Goal: Transaction & Acquisition: Purchase product/service

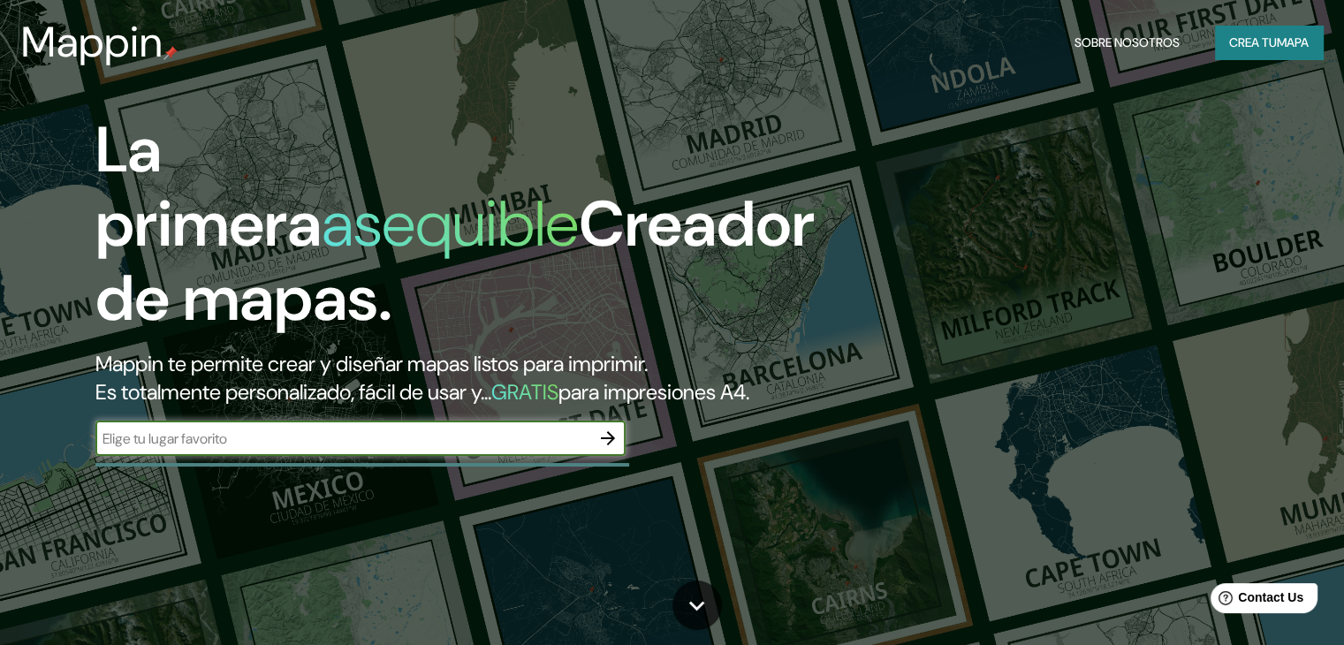
click at [293, 449] on input "text" at bounding box center [342, 439] width 495 height 20
type input "[PERSON_NAME]"
click at [615, 449] on icon "button" at bounding box center [607, 438] width 21 height 21
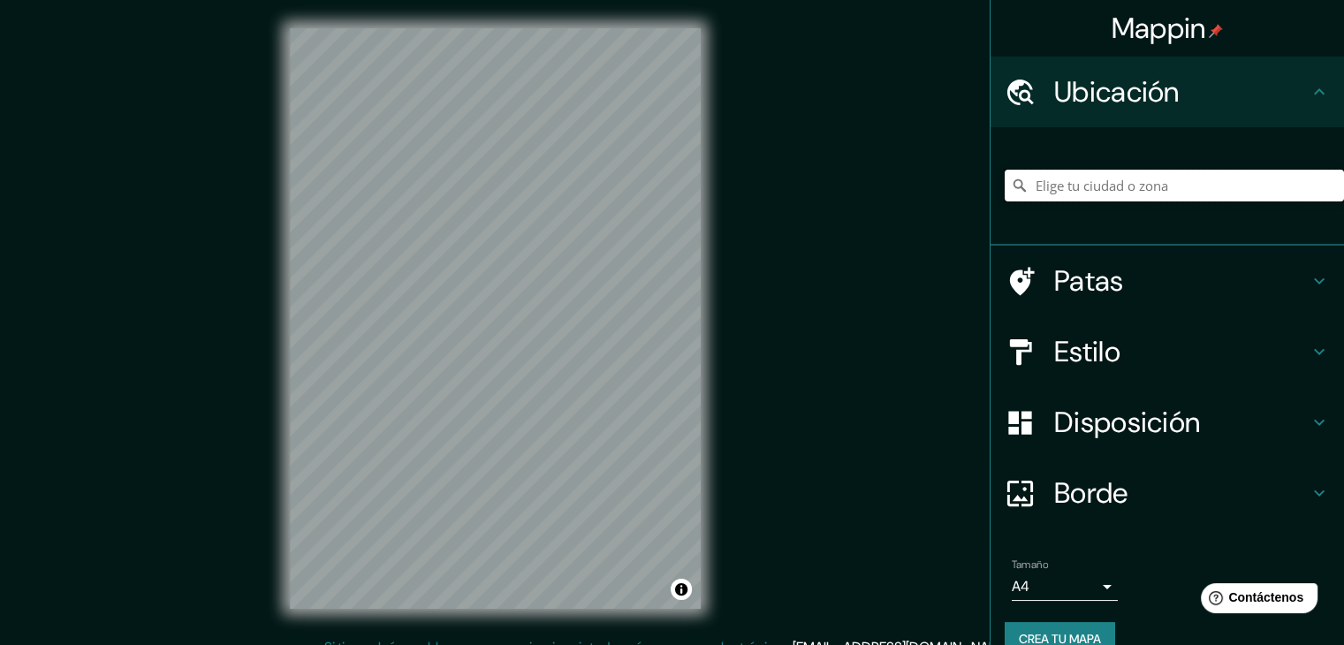
click at [1120, 188] on input "Elige tu ciudad o zona" at bounding box center [1174, 186] width 339 height 32
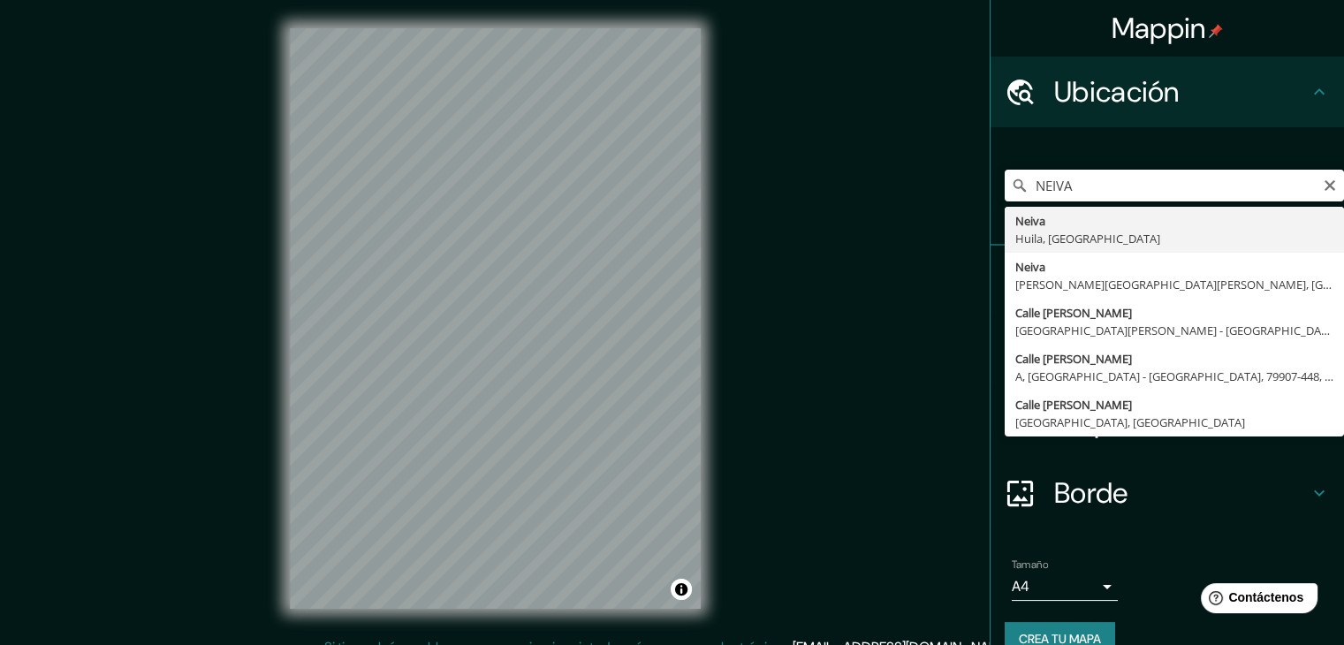
type input "Neiva, [GEOGRAPHIC_DATA], [GEOGRAPHIC_DATA]"
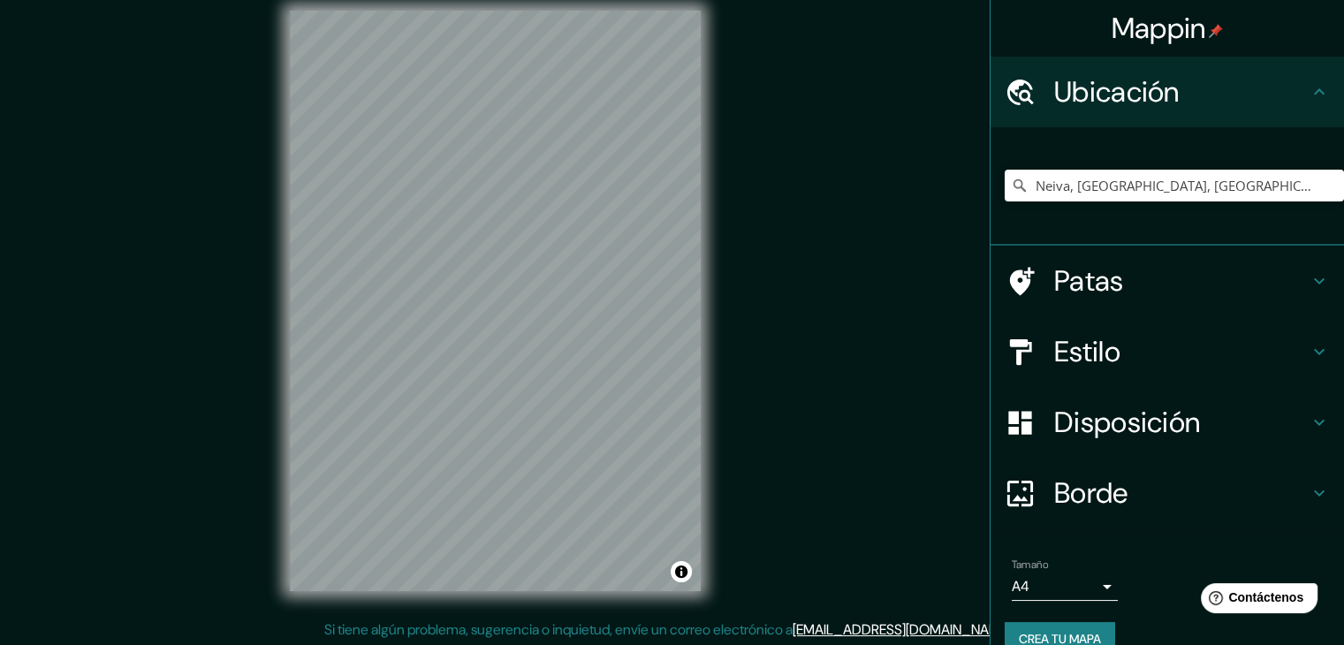
scroll to position [17, 0]
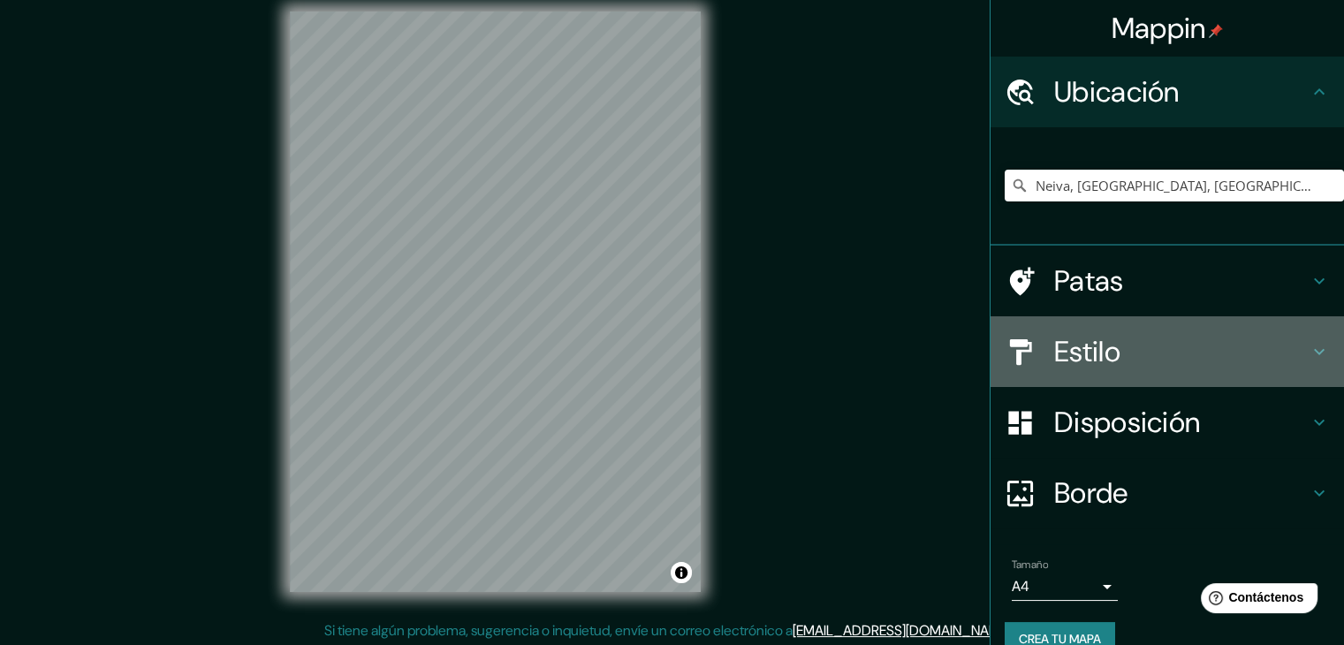
click at [1314, 353] on icon at bounding box center [1319, 352] width 11 height 6
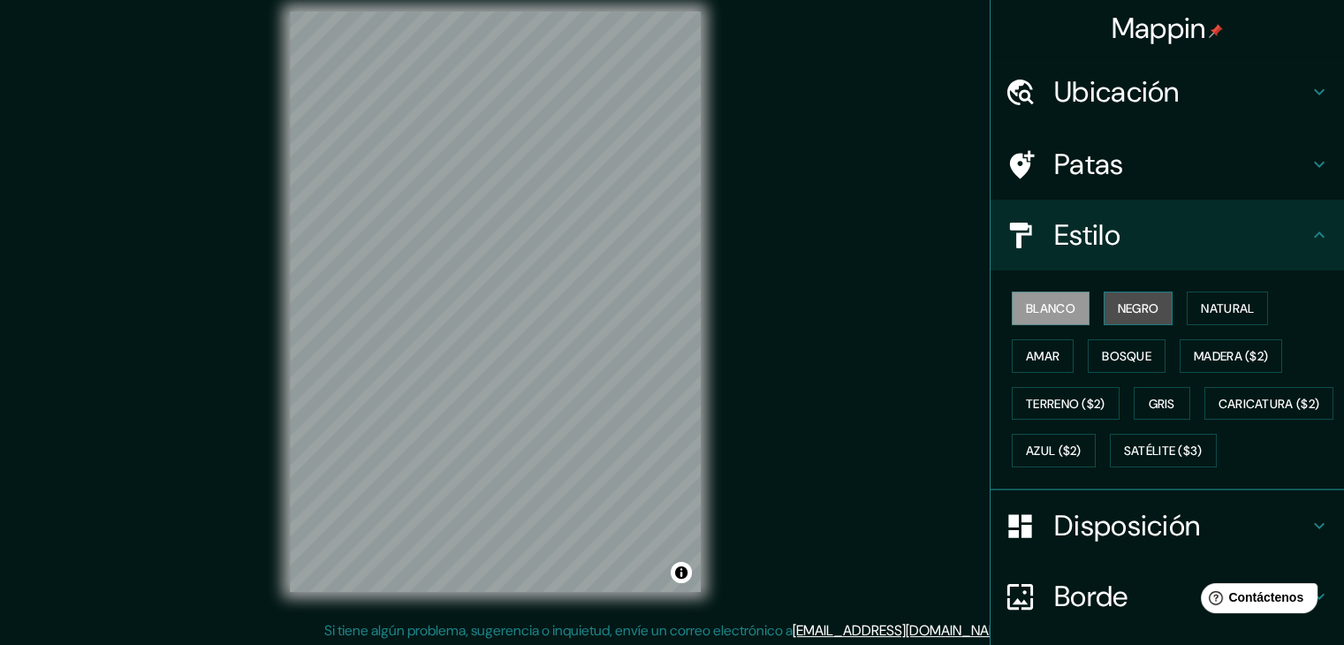
click at [1135, 304] on font "Negro" at bounding box center [1139, 309] width 42 height 16
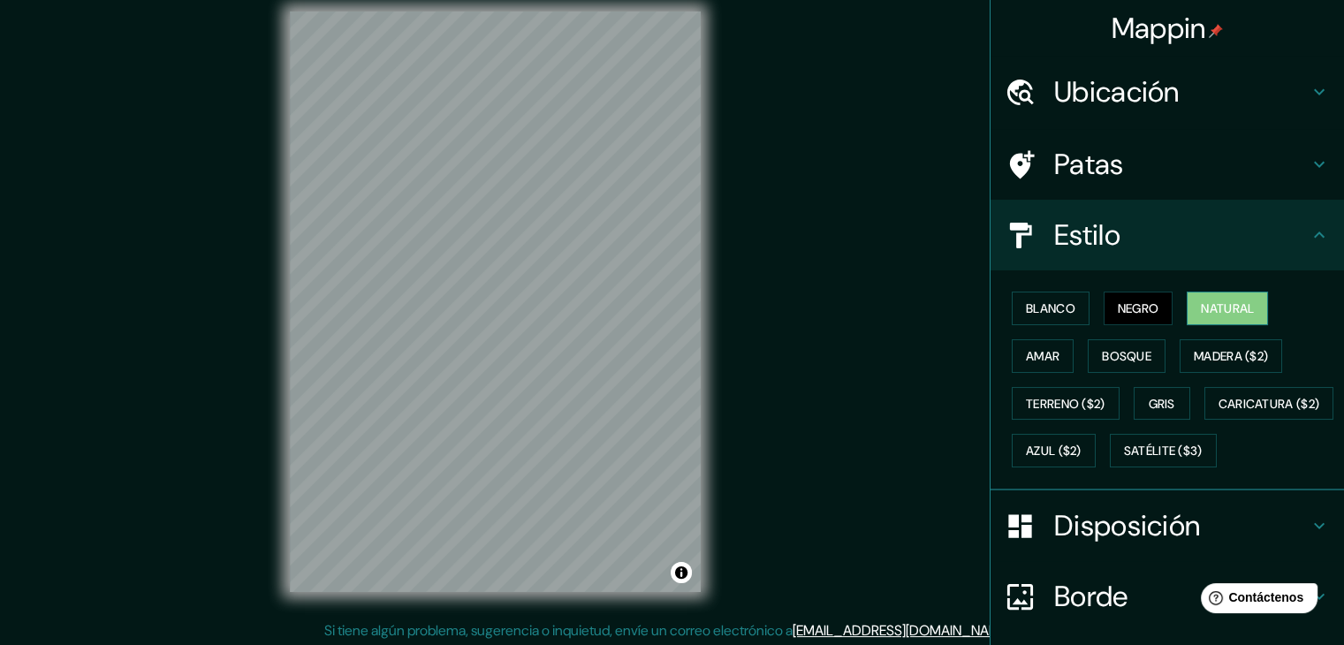
click at [1206, 309] on font "Natural" at bounding box center [1227, 309] width 53 height 16
click at [1027, 351] on font "Amar" at bounding box center [1043, 356] width 34 height 16
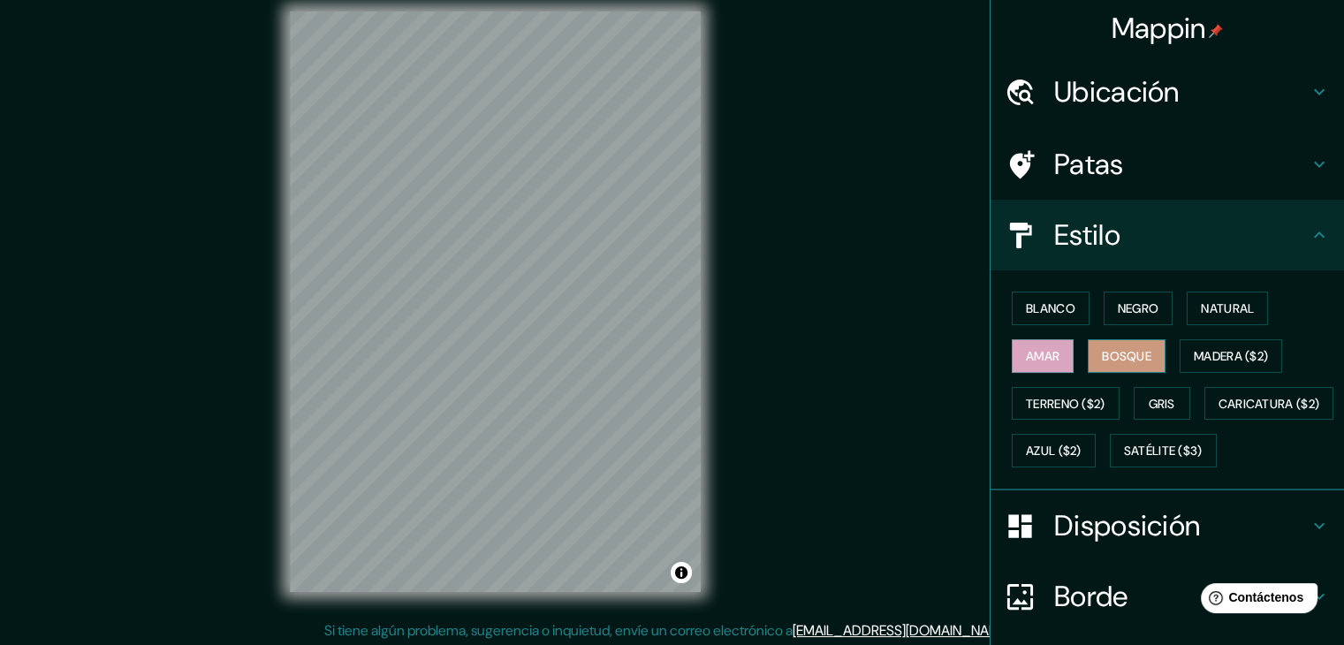
click at [1088, 351] on button "Bosque" at bounding box center [1127, 356] width 78 height 34
click at [1202, 348] on font "Madera ($2)" at bounding box center [1231, 356] width 74 height 16
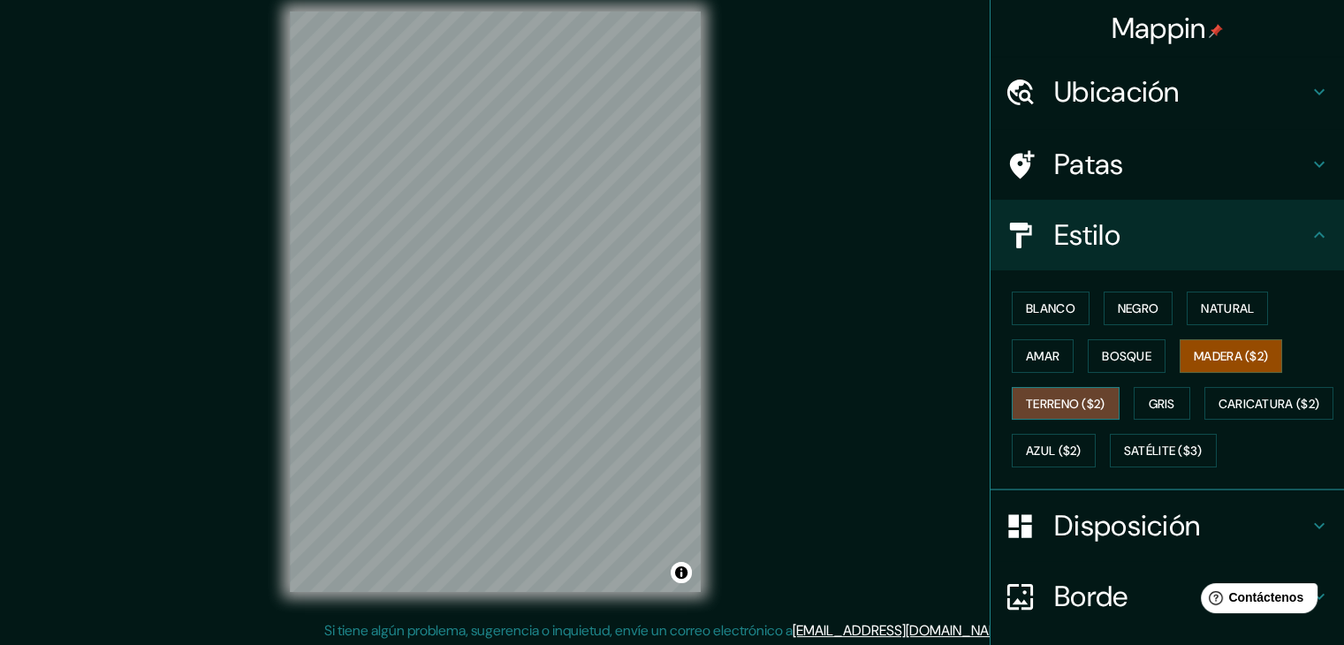
click at [1041, 407] on font "Terreno ($2)" at bounding box center [1066, 404] width 80 height 16
click at [1163, 399] on font "Gris" at bounding box center [1162, 404] width 27 height 16
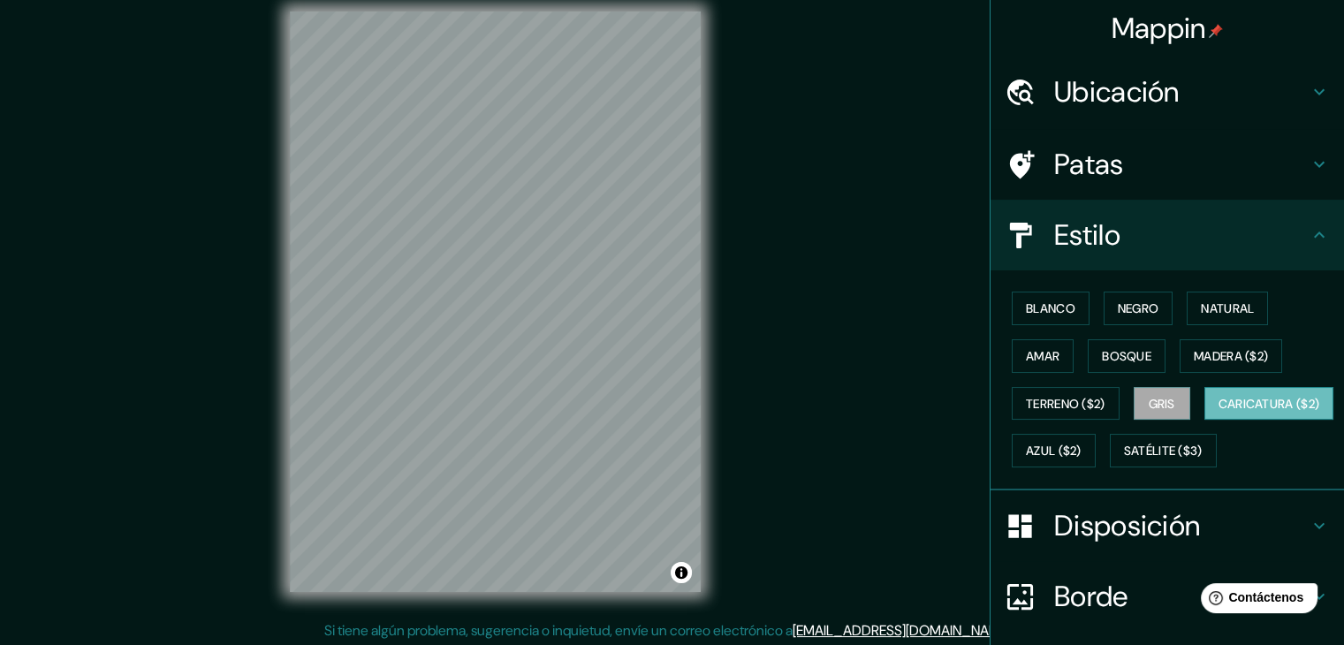
click at [1219, 415] on font "Caricatura ($2)" at bounding box center [1270, 403] width 102 height 23
drag, startPoint x: 1031, startPoint y: 497, endPoint x: 1034, endPoint y: 482, distance: 15.4
click at [1124, 460] on font "Satélite ($3)" at bounding box center [1163, 452] width 79 height 16
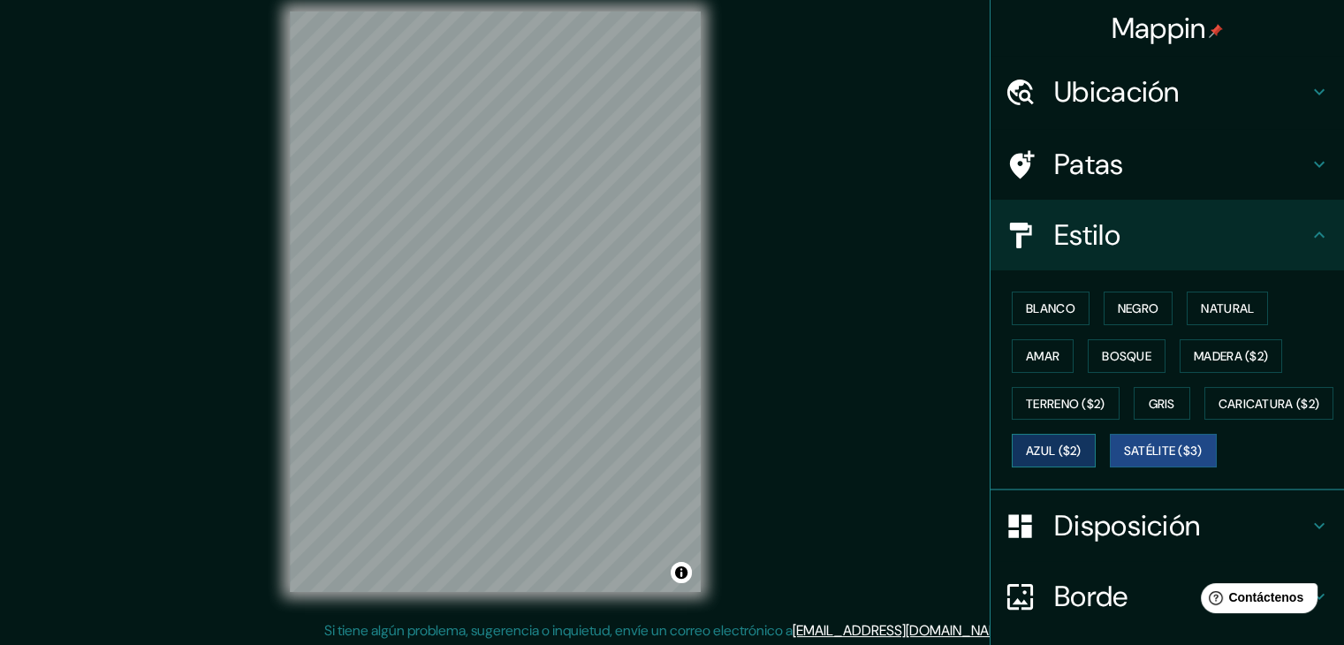
click at [1082, 444] on font "Azul ($2)" at bounding box center [1054, 452] width 56 height 16
click at [1134, 406] on button "Gris" at bounding box center [1162, 404] width 57 height 34
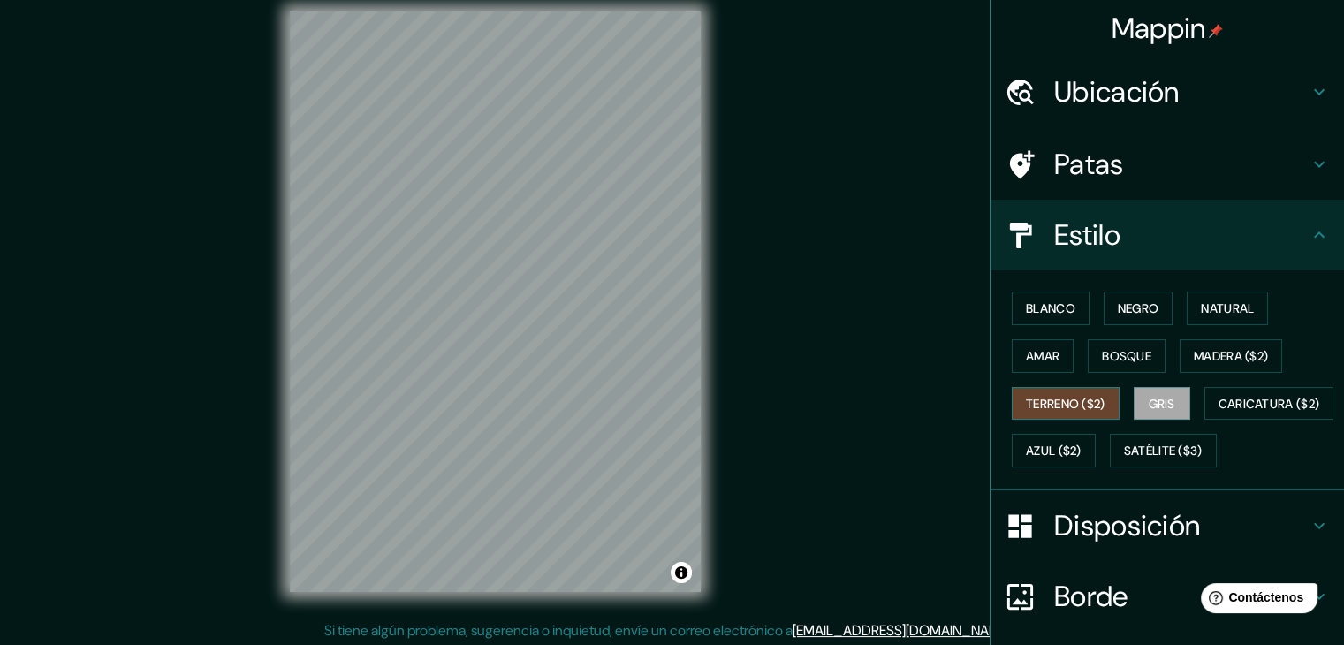
click at [1062, 399] on font "Terreno ($2)" at bounding box center [1066, 404] width 80 height 16
click at [1050, 311] on font "Blanco" at bounding box center [1050, 309] width 49 height 16
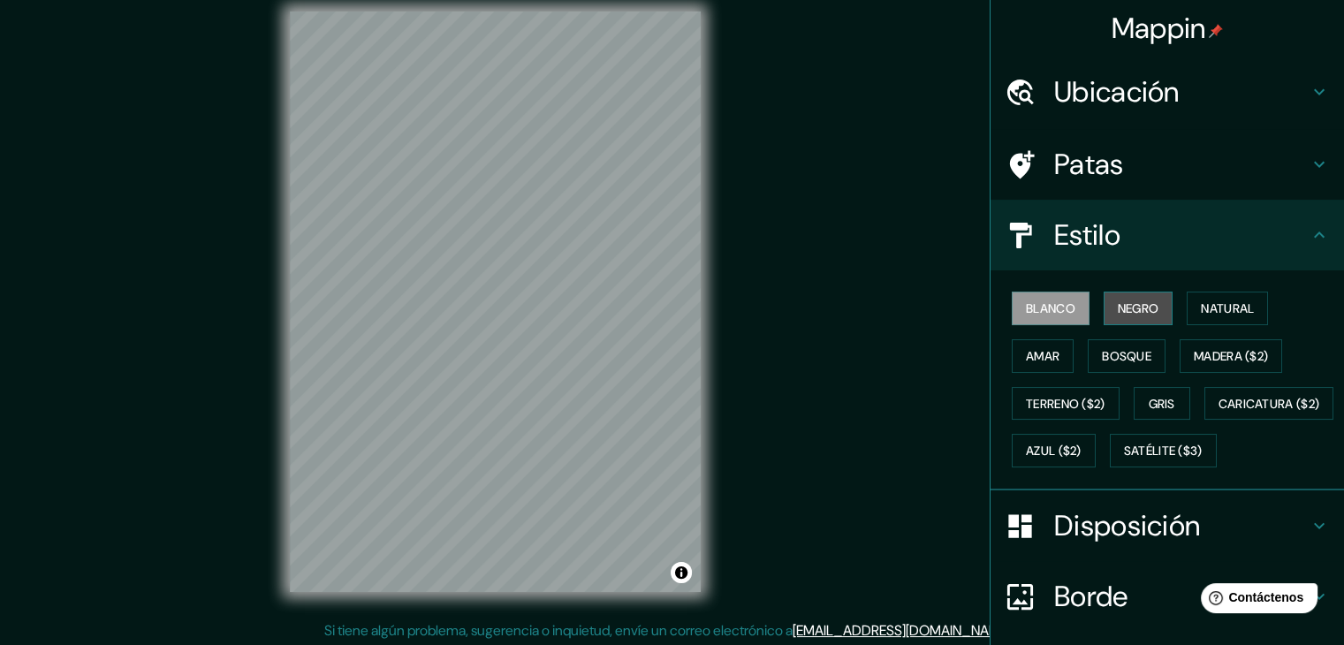
click at [1135, 303] on font "Negro" at bounding box center [1139, 309] width 42 height 16
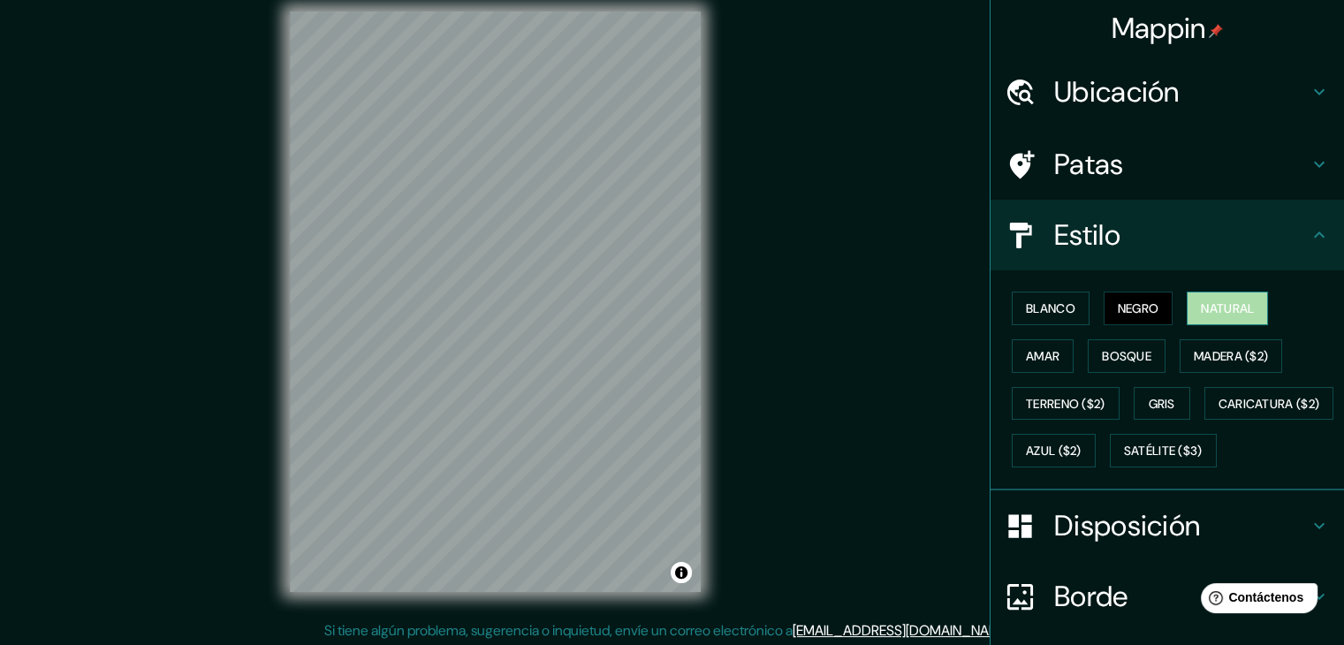
click at [1234, 308] on font "Natural" at bounding box center [1227, 309] width 53 height 16
click at [1072, 174] on font "Patas" at bounding box center [1089, 164] width 70 height 37
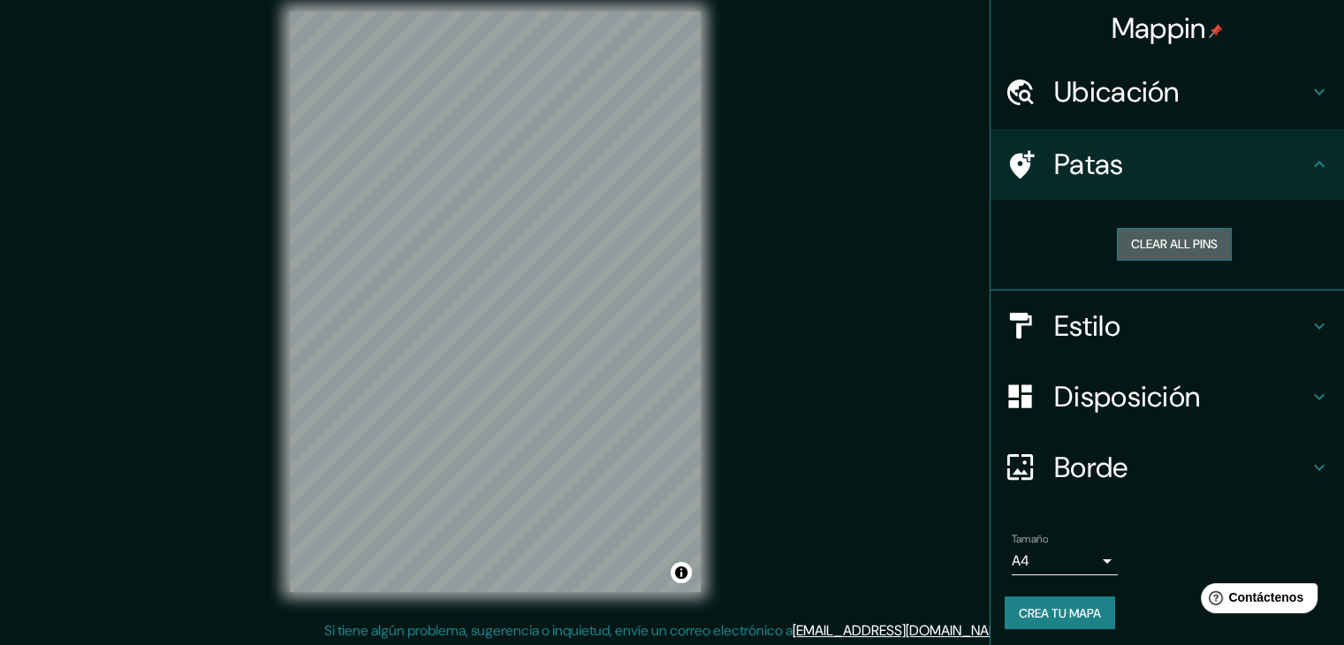
click at [1138, 242] on button "Clear all pins" at bounding box center [1174, 244] width 115 height 33
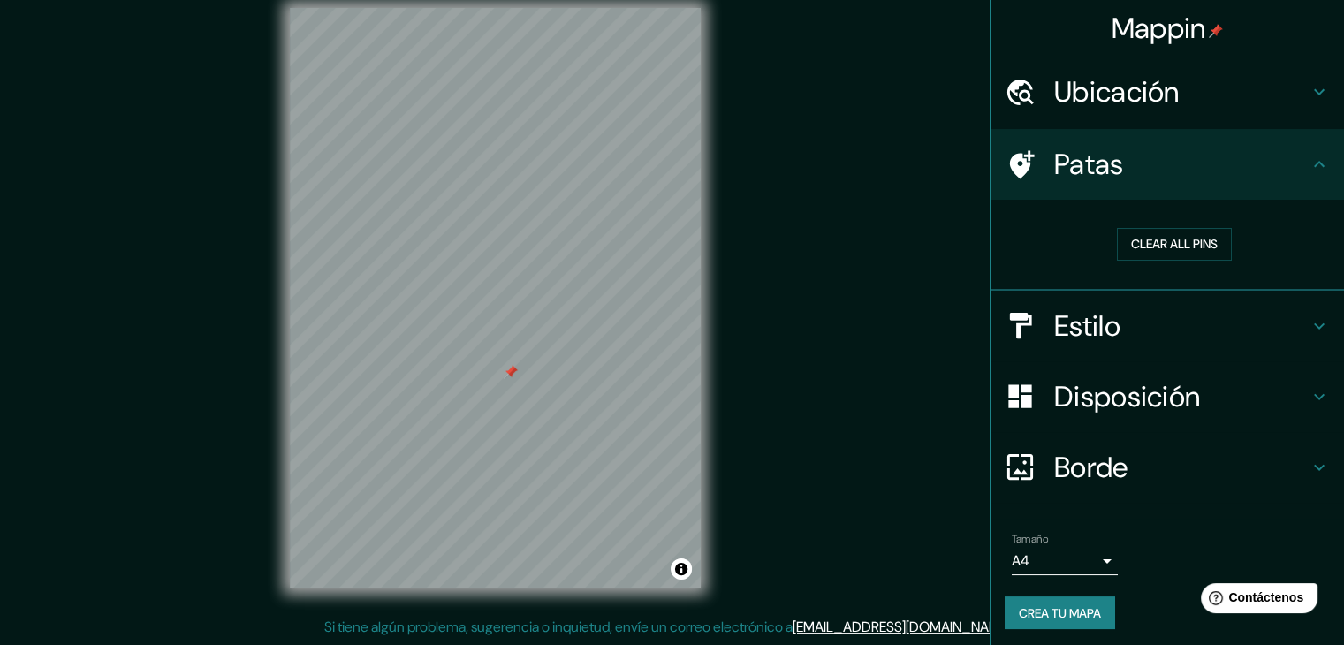
click at [512, 376] on div at bounding box center [511, 372] width 14 height 14
click at [1167, 109] on font "Ubicación" at bounding box center [1117, 91] width 126 height 37
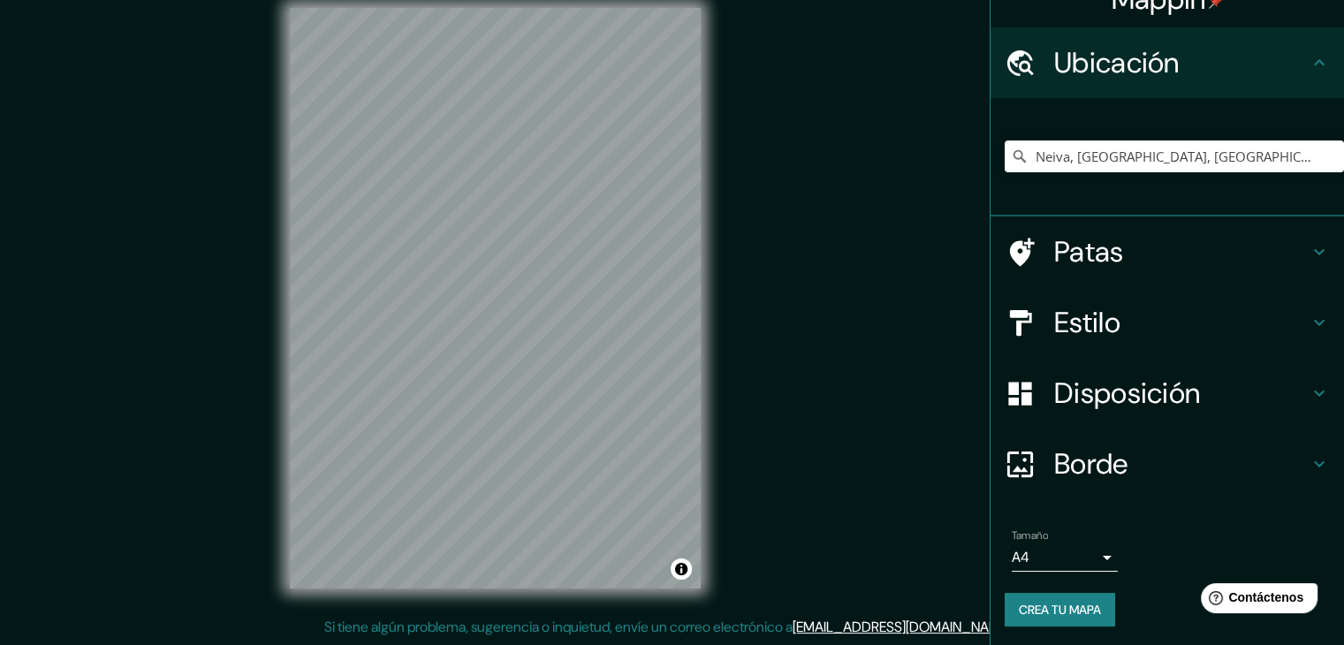
scroll to position [31, 0]
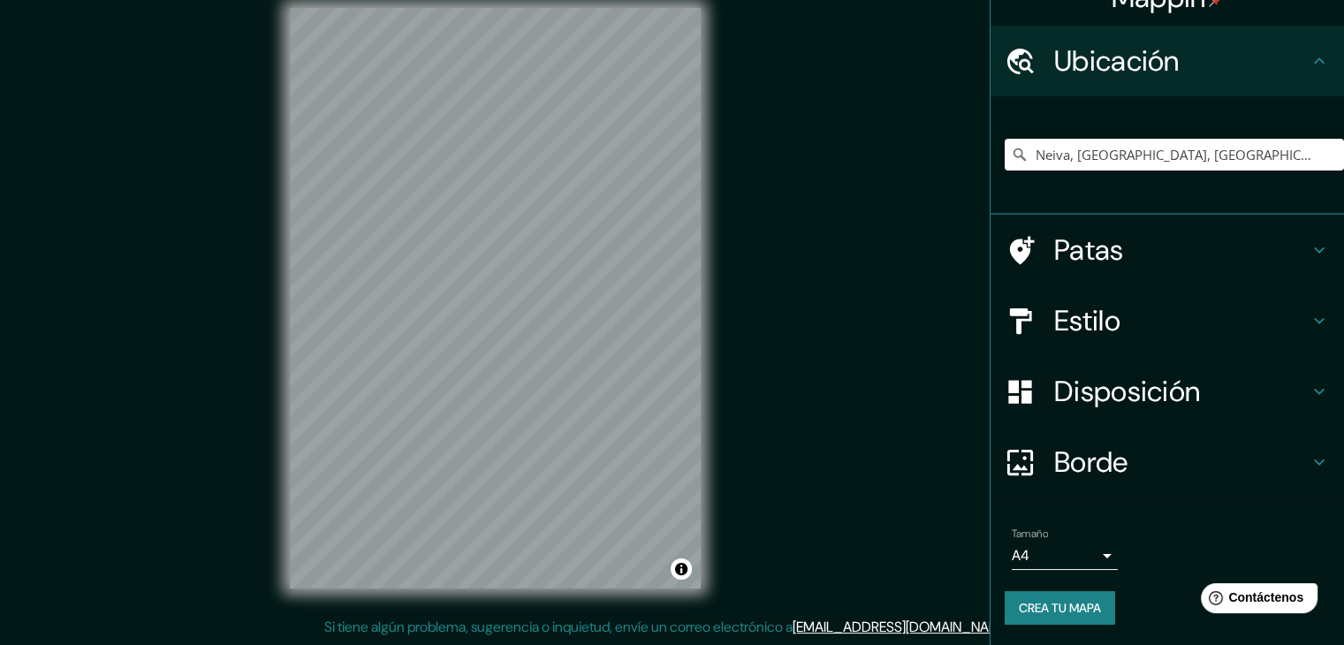
click at [1082, 390] on font "Disposición" at bounding box center [1127, 391] width 146 height 37
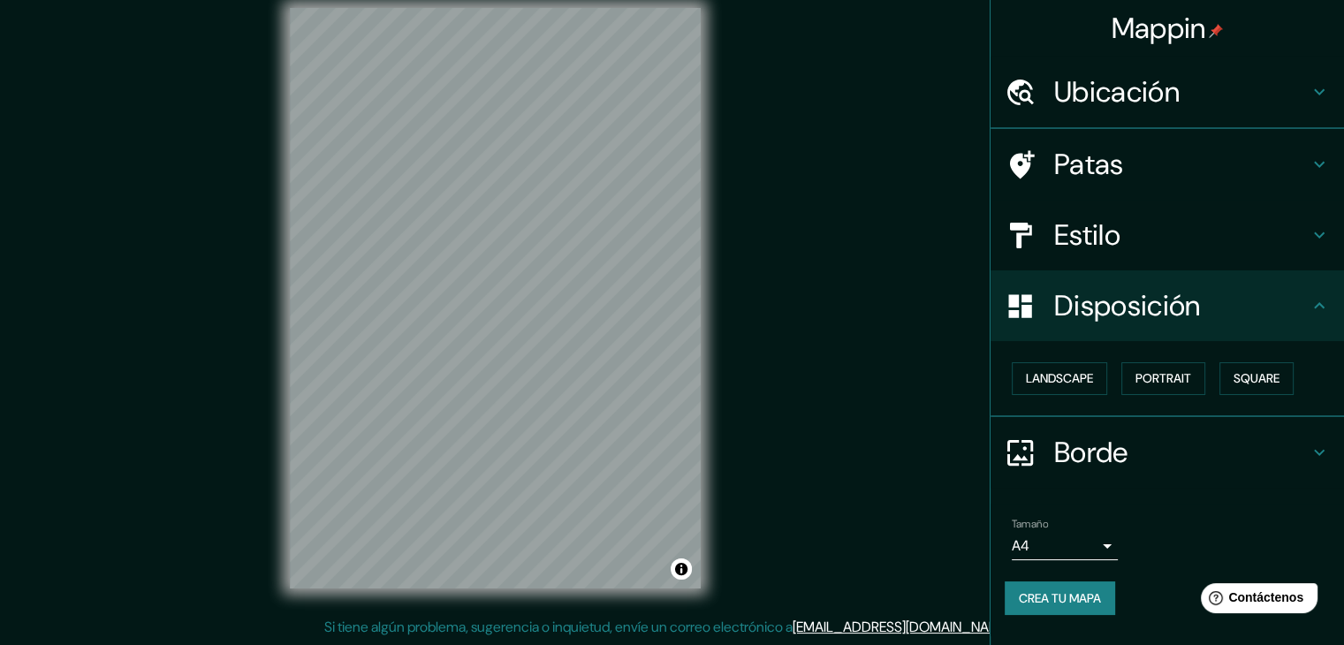
scroll to position [0, 0]
click at [1070, 382] on font "Paisaje" at bounding box center [1048, 379] width 44 height 16
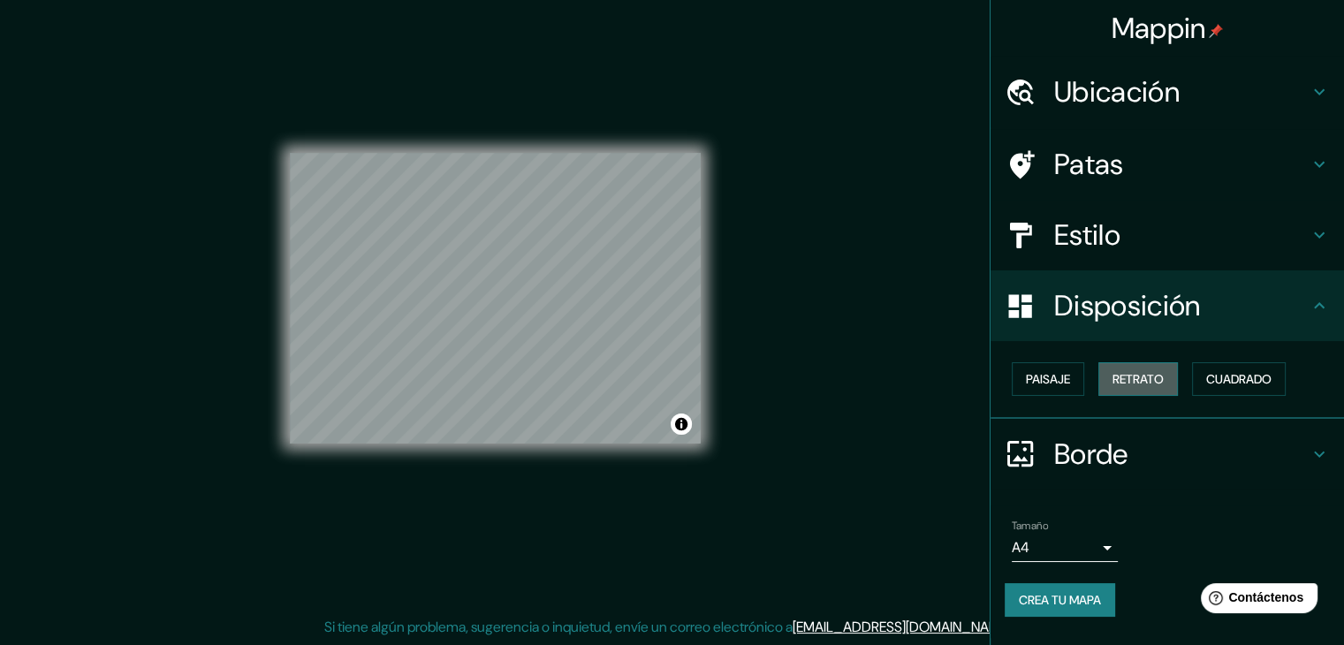
click at [1130, 382] on font "Retrato" at bounding box center [1138, 379] width 51 height 16
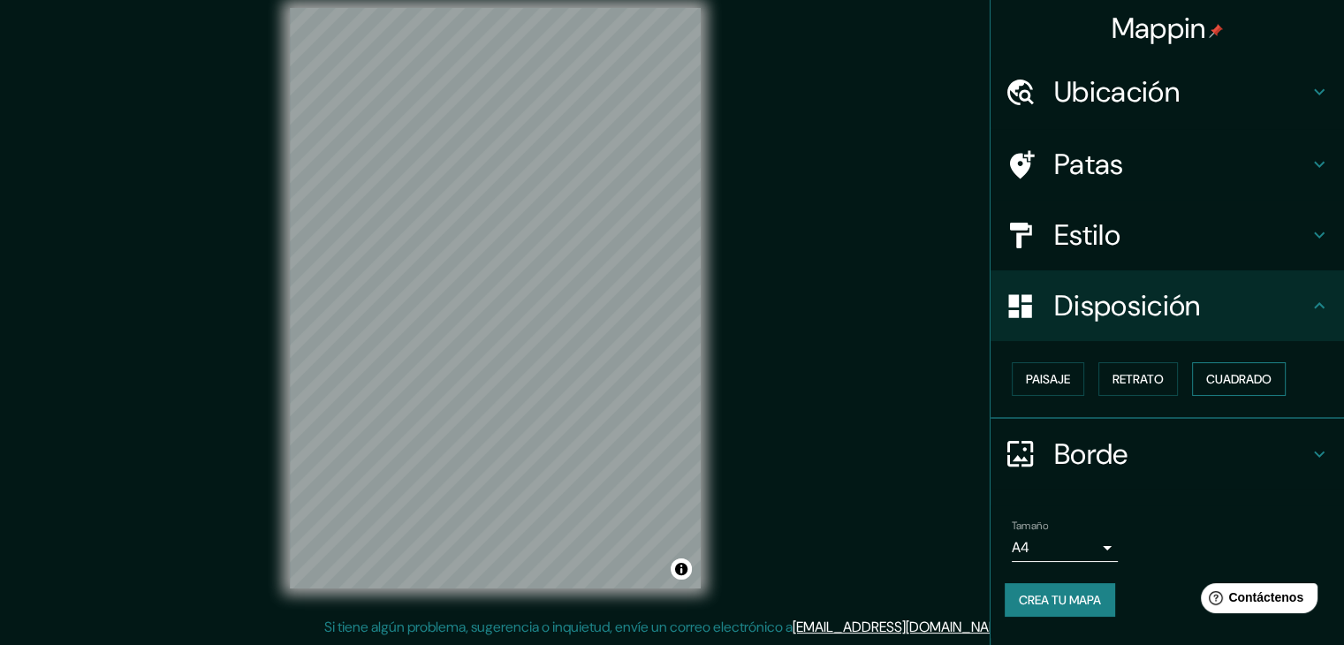
click at [1222, 385] on font "Cuadrado" at bounding box center [1238, 379] width 65 height 16
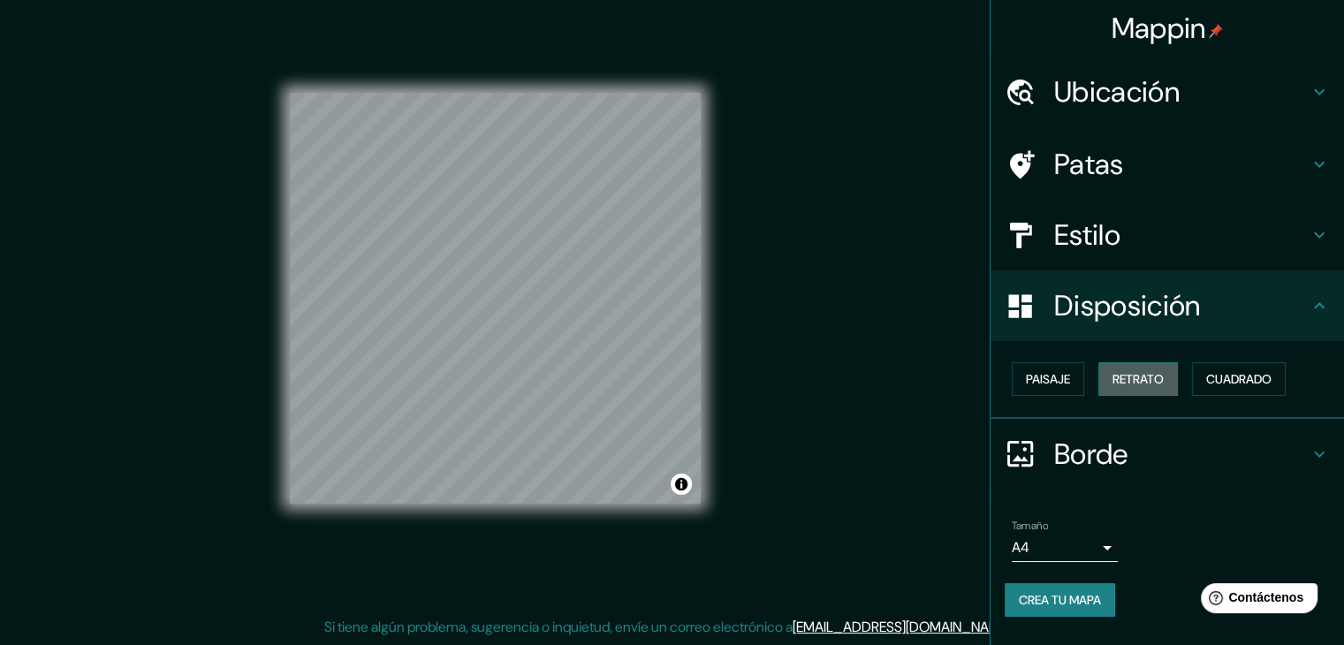
click at [1138, 378] on font "Retrato" at bounding box center [1138, 379] width 51 height 16
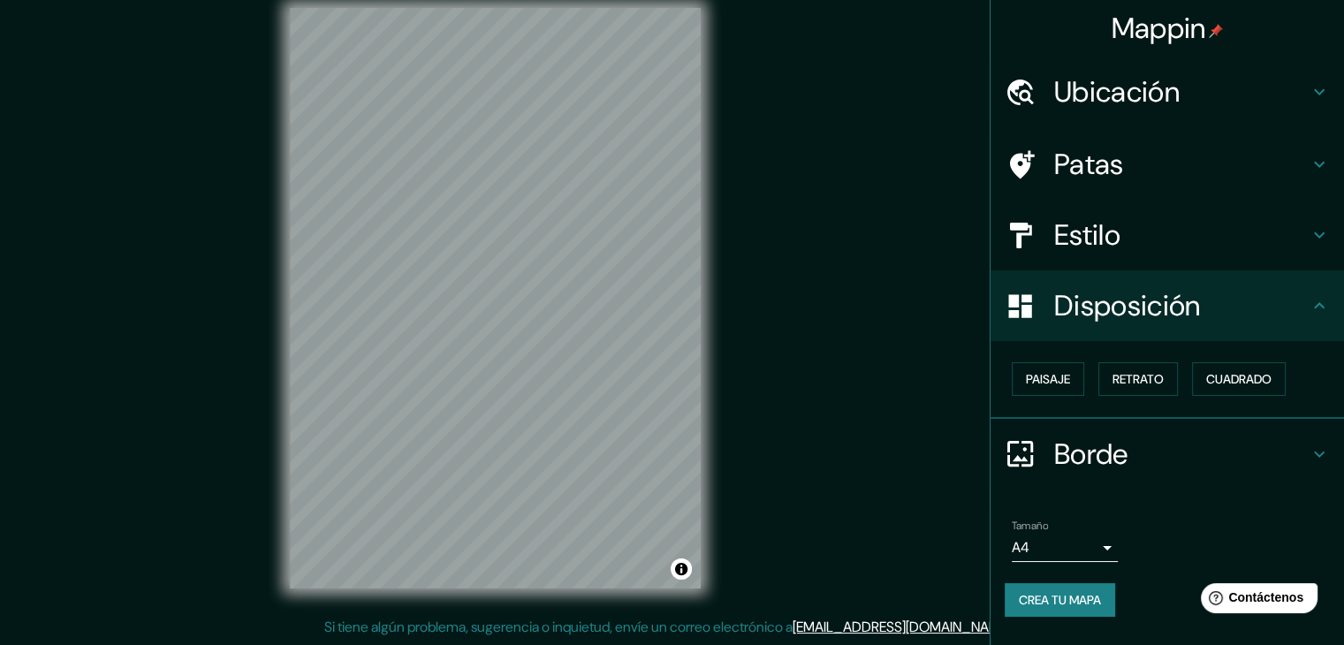
click at [1087, 380] on div "Paisaje Retrato Cuadrado" at bounding box center [1174, 379] width 339 height 48
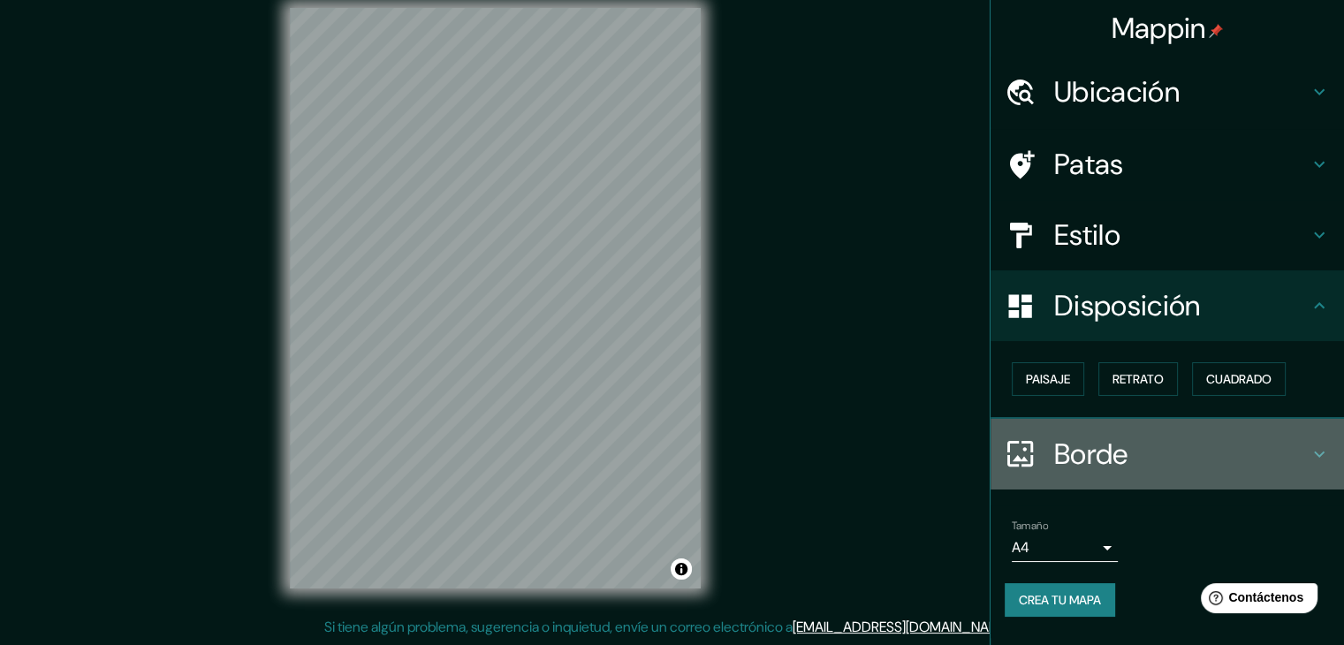
click at [1076, 458] on font "Borde" at bounding box center [1091, 454] width 74 height 37
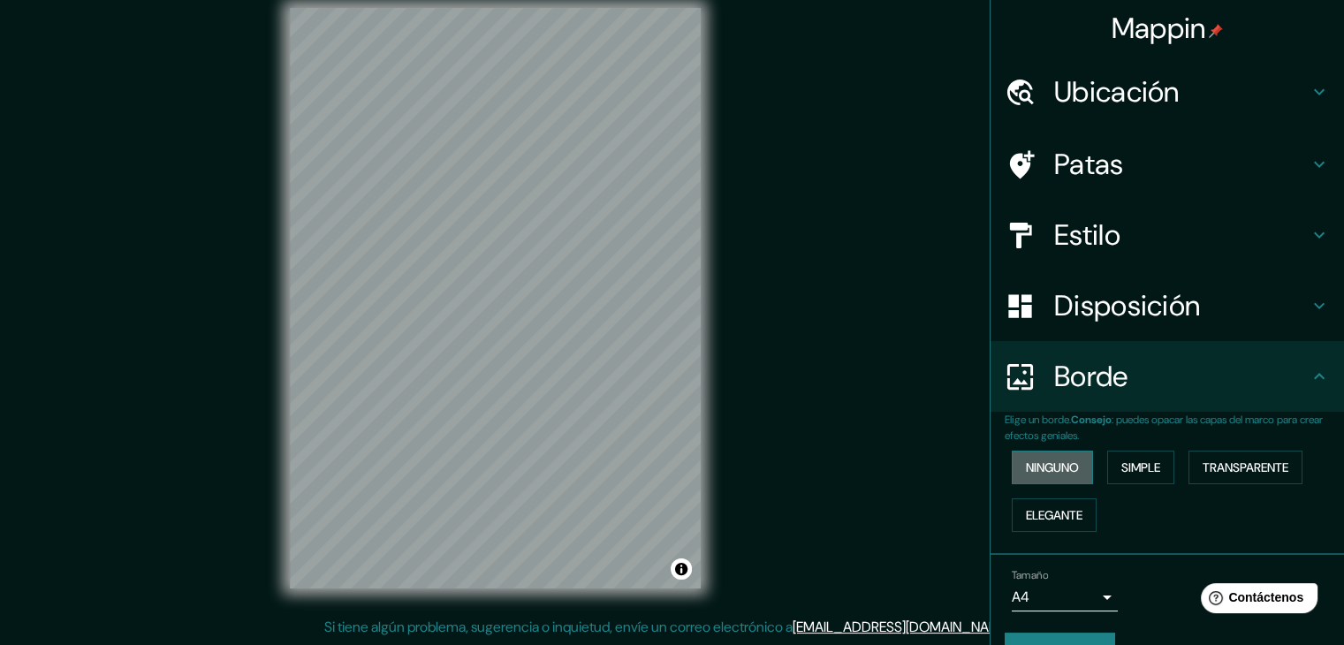
click at [1062, 465] on font "Ninguno" at bounding box center [1052, 468] width 53 height 16
click at [1107, 463] on button "Simple" at bounding box center [1140, 468] width 67 height 34
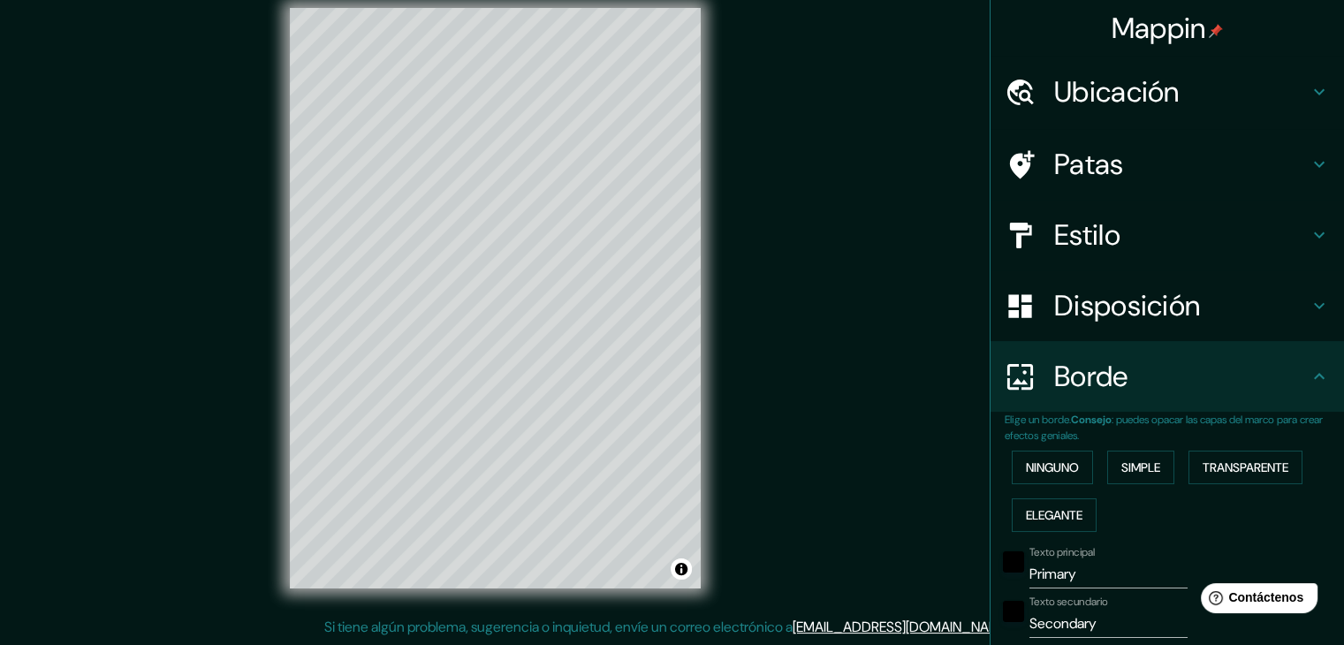
scroll to position [16, 0]
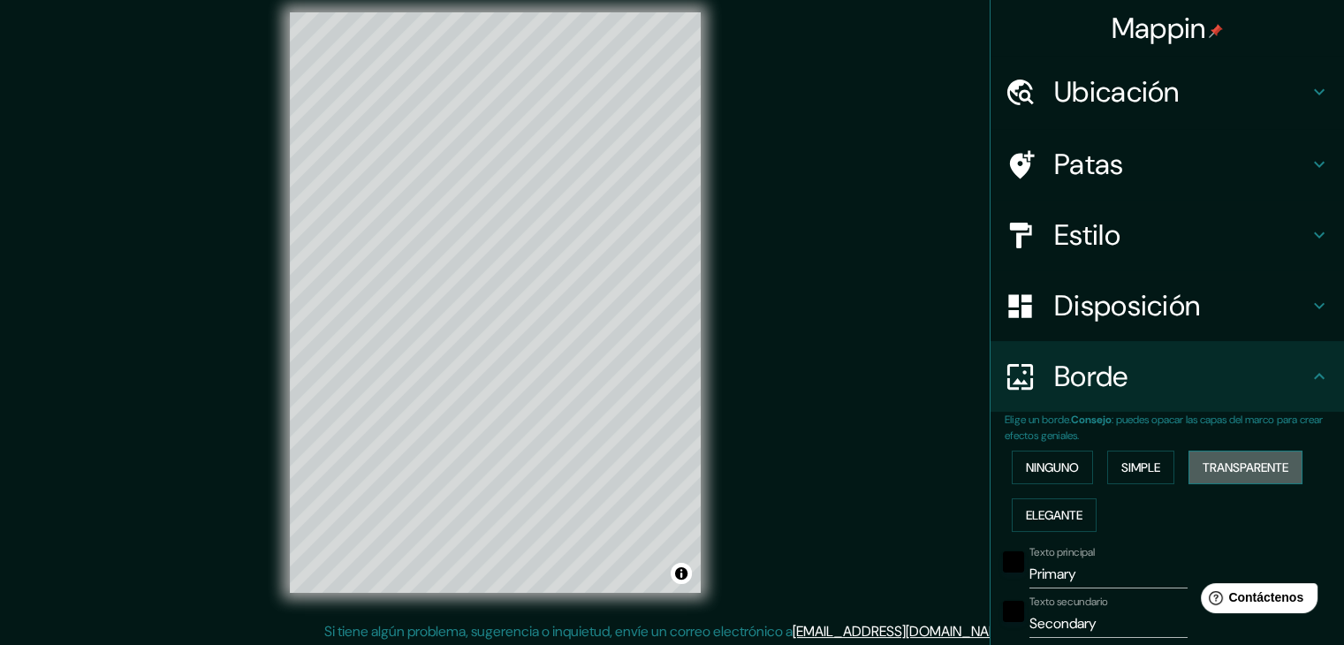
click at [1216, 473] on font "Transparente" at bounding box center [1246, 468] width 86 height 16
type input "223"
type input "37"
click at [1050, 510] on font "Elegante" at bounding box center [1054, 515] width 57 height 16
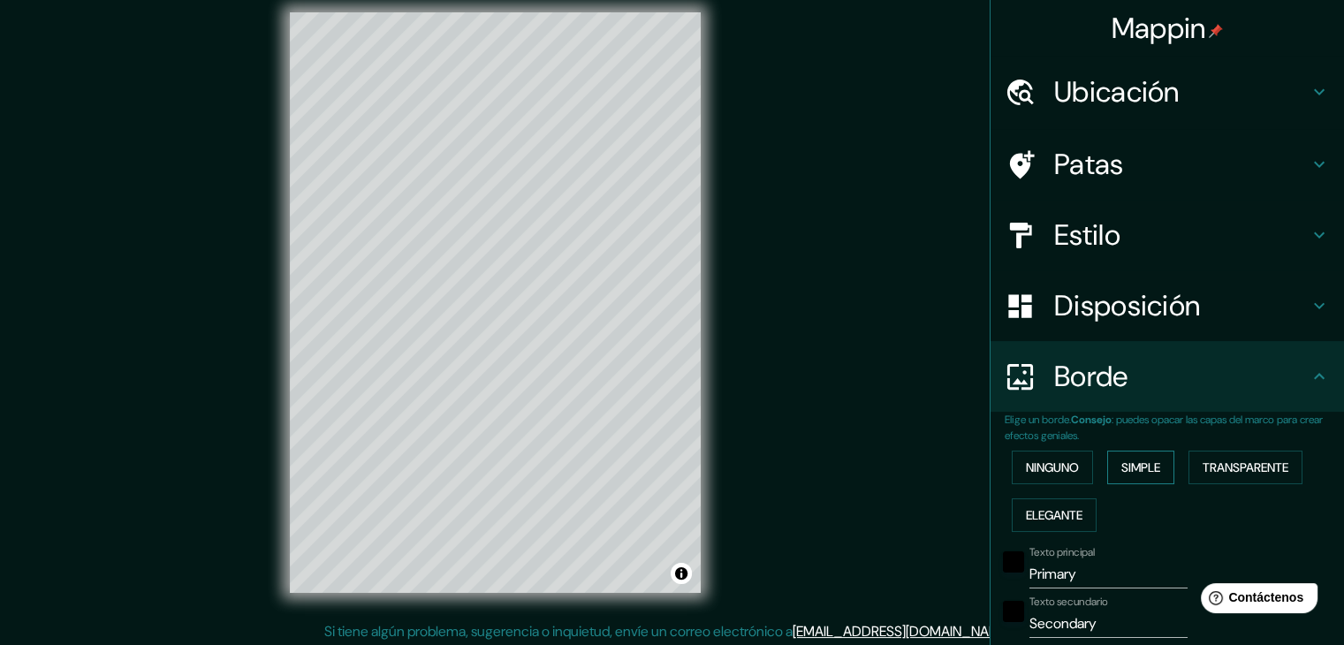
click at [1107, 470] on button "Simple" at bounding box center [1140, 468] width 67 height 34
click at [1046, 473] on font "Ninguno" at bounding box center [1052, 468] width 53 height 16
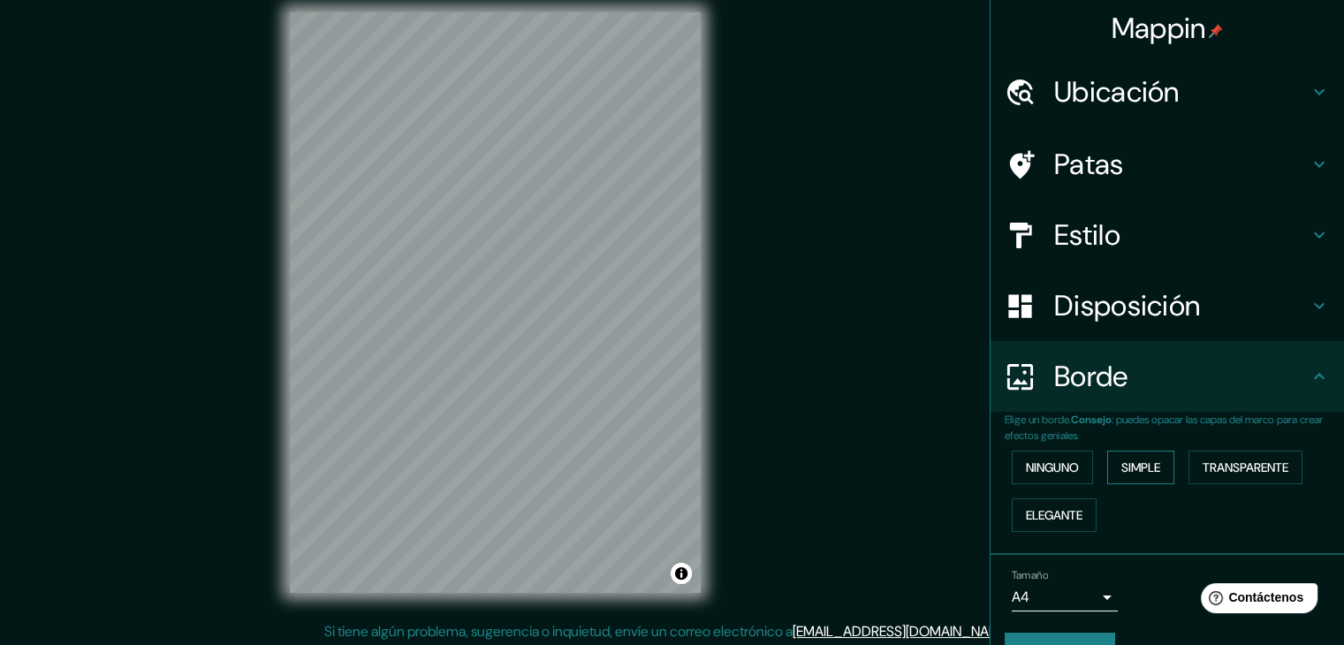
click at [1130, 472] on font "Simple" at bounding box center [1141, 468] width 39 height 16
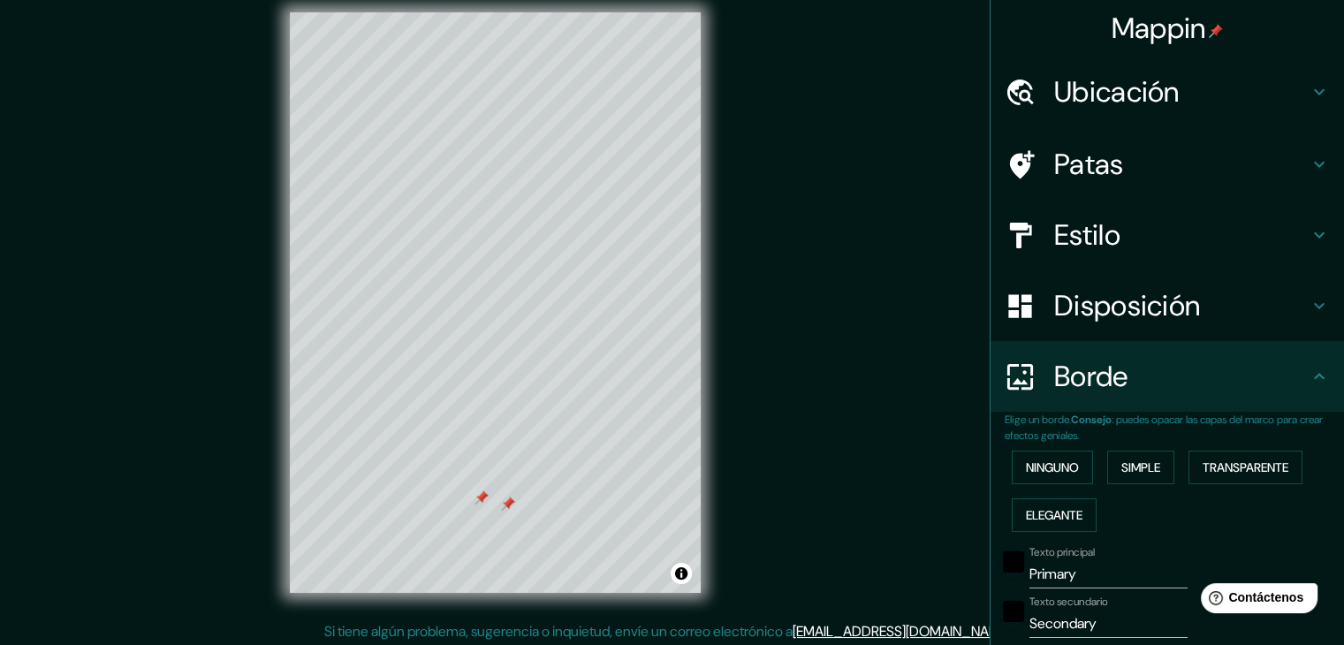
click at [506, 499] on div at bounding box center [508, 504] width 14 height 14
click at [477, 499] on div at bounding box center [482, 498] width 14 height 14
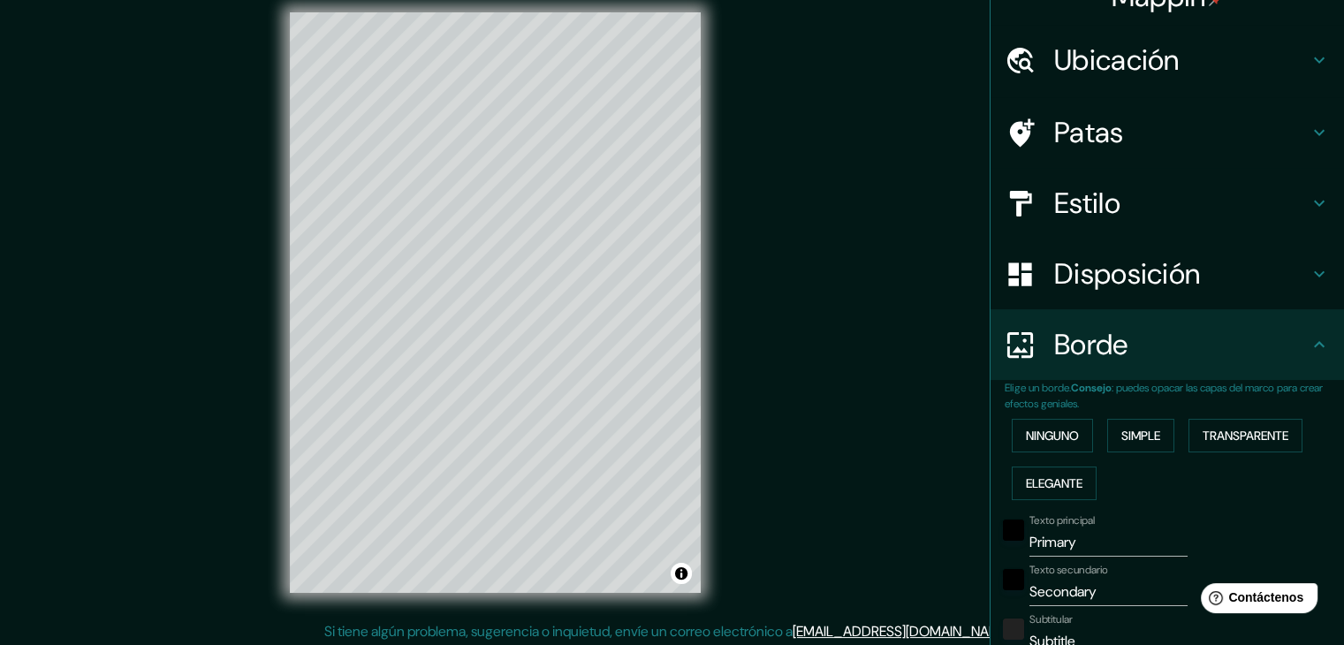
scroll to position [88, 0]
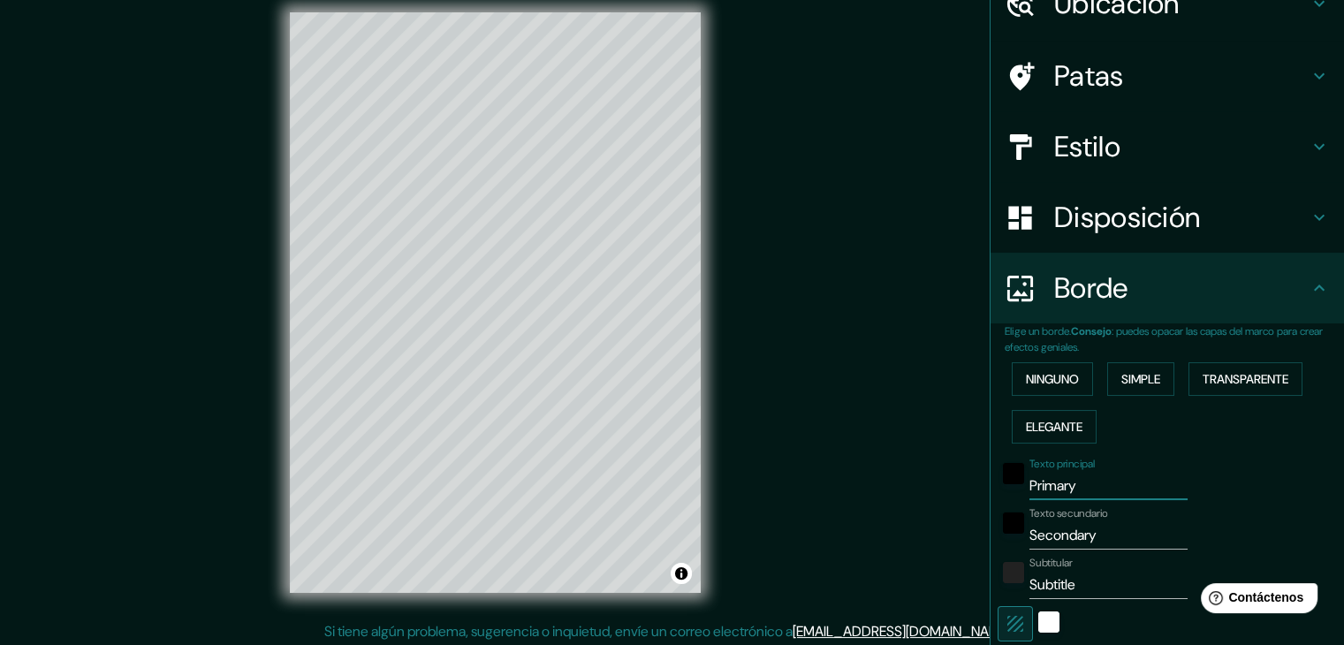
click at [1056, 490] on input "Primary" at bounding box center [1109, 486] width 158 height 28
drag, startPoint x: 1077, startPoint y: 489, endPoint x: 1016, endPoint y: 493, distance: 61.1
click at [1030, 493] on input "Primary" at bounding box center [1109, 486] width 158 height 28
type input "N"
type input "37"
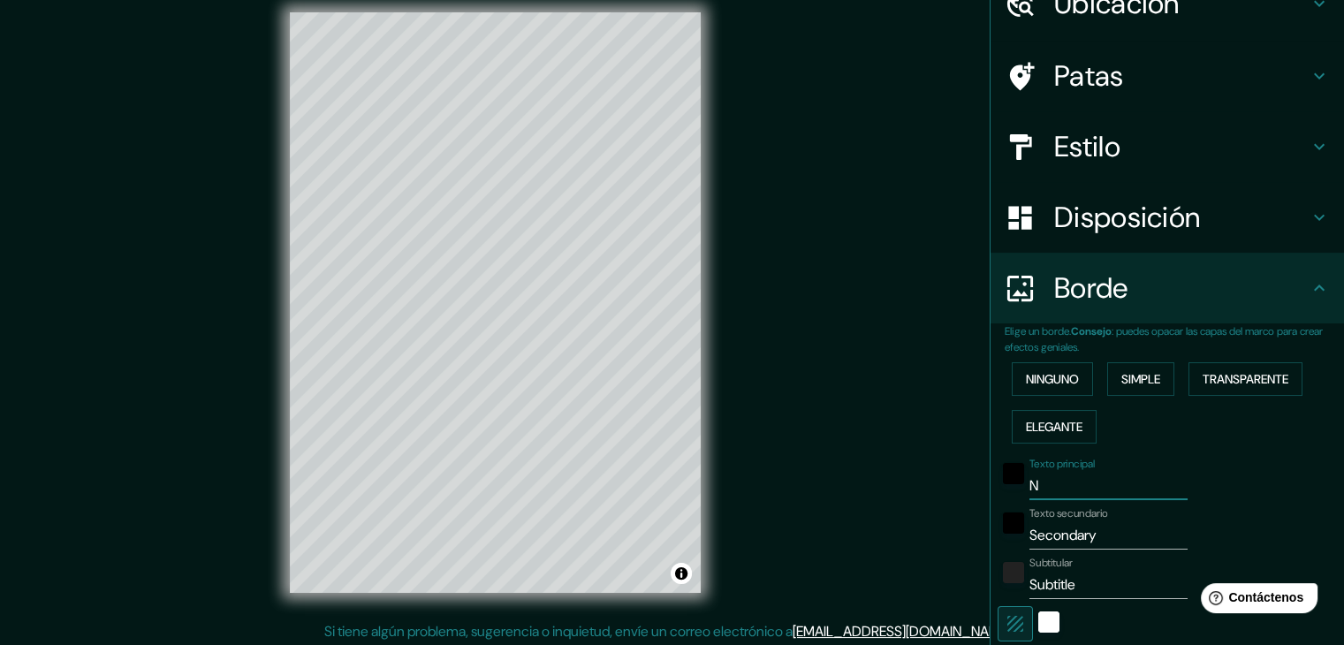
type input "NE"
type input "37"
type input "NEI"
type input "37"
type input "NEIV"
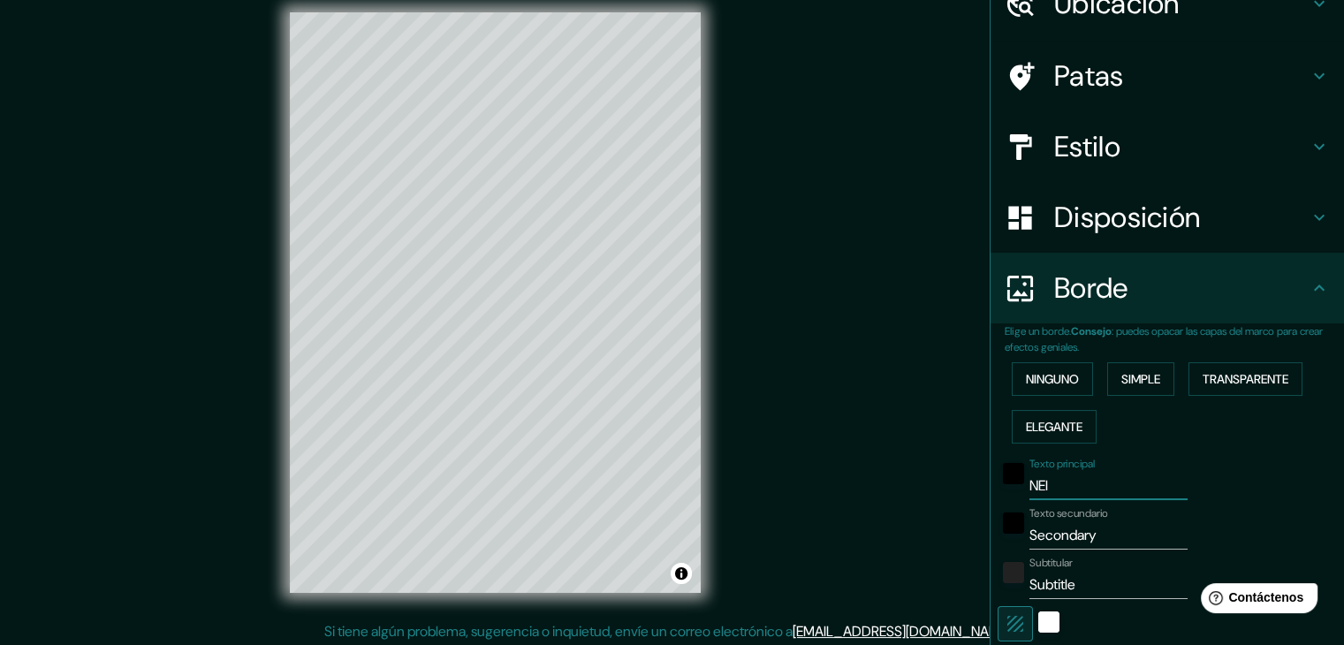
type input "37"
type input "NEIVA"
type input "37"
type input "NEIVA"
type input "37"
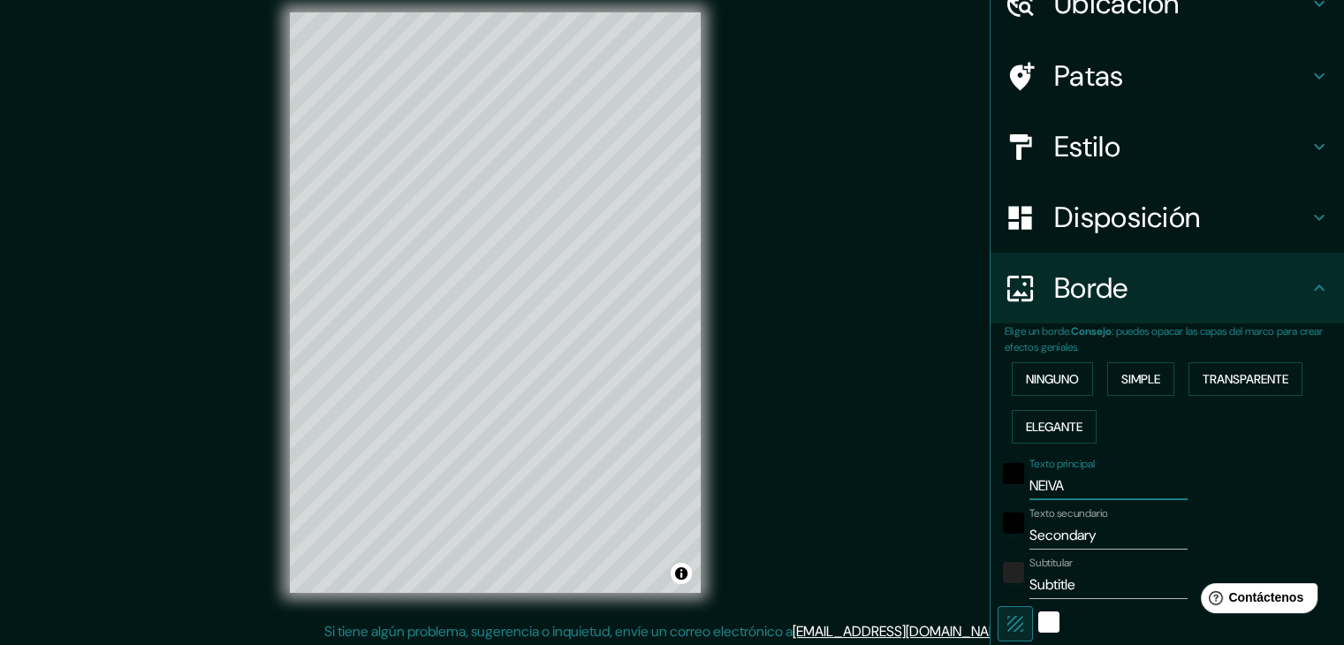
type input "NEIVA"
click at [1081, 537] on input "Secondary" at bounding box center [1109, 535] width 158 height 28
drag, startPoint x: 1100, startPoint y: 536, endPoint x: 1013, endPoint y: 536, distance: 87.5
click at [1013, 536] on div "Texto secundario Secondary" at bounding box center [1143, 528] width 290 height 42
type input "M"
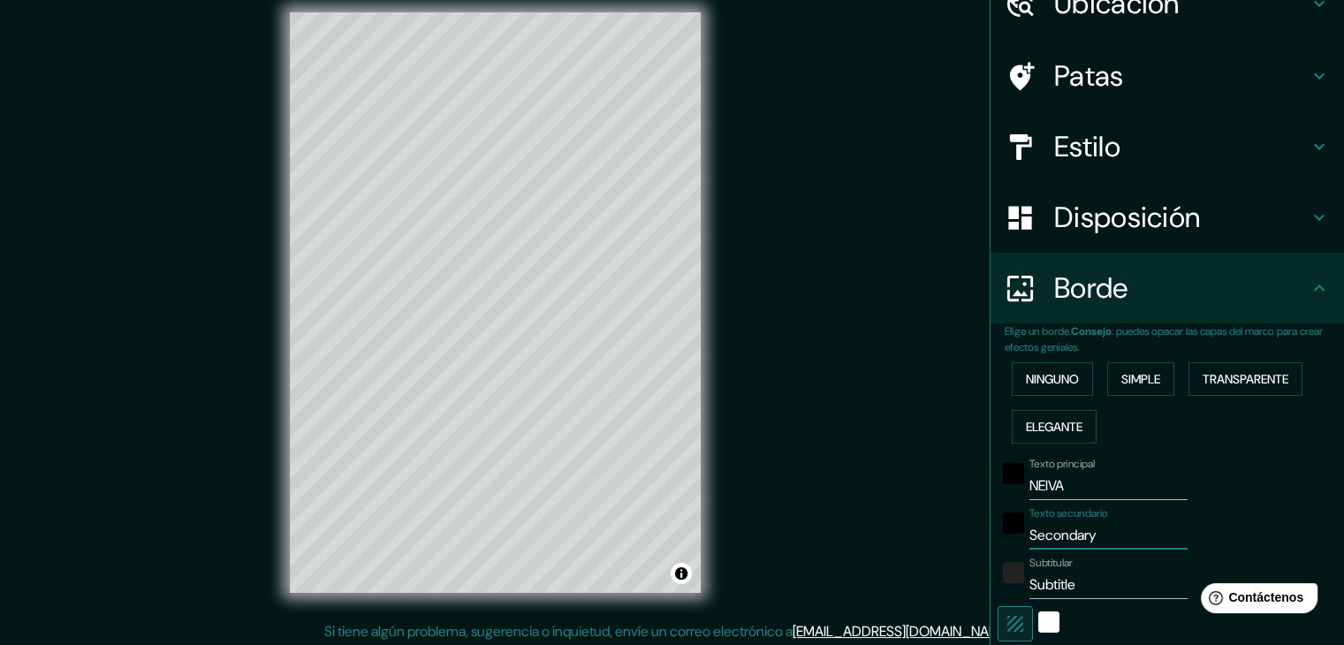
type input "37"
type input "MA"
type input "37"
type input "MAC"
type input "37"
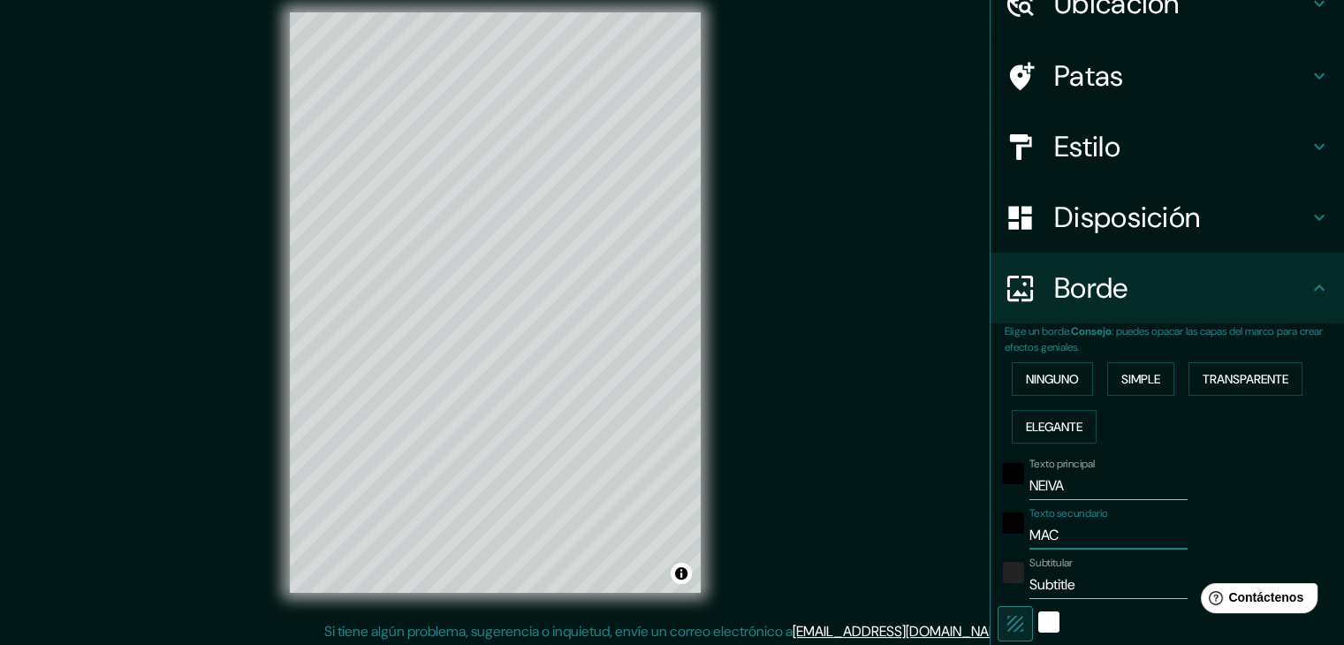
type input "MACR"
type input "37"
type input "MACRO"
type input "37"
type input "MACRO"
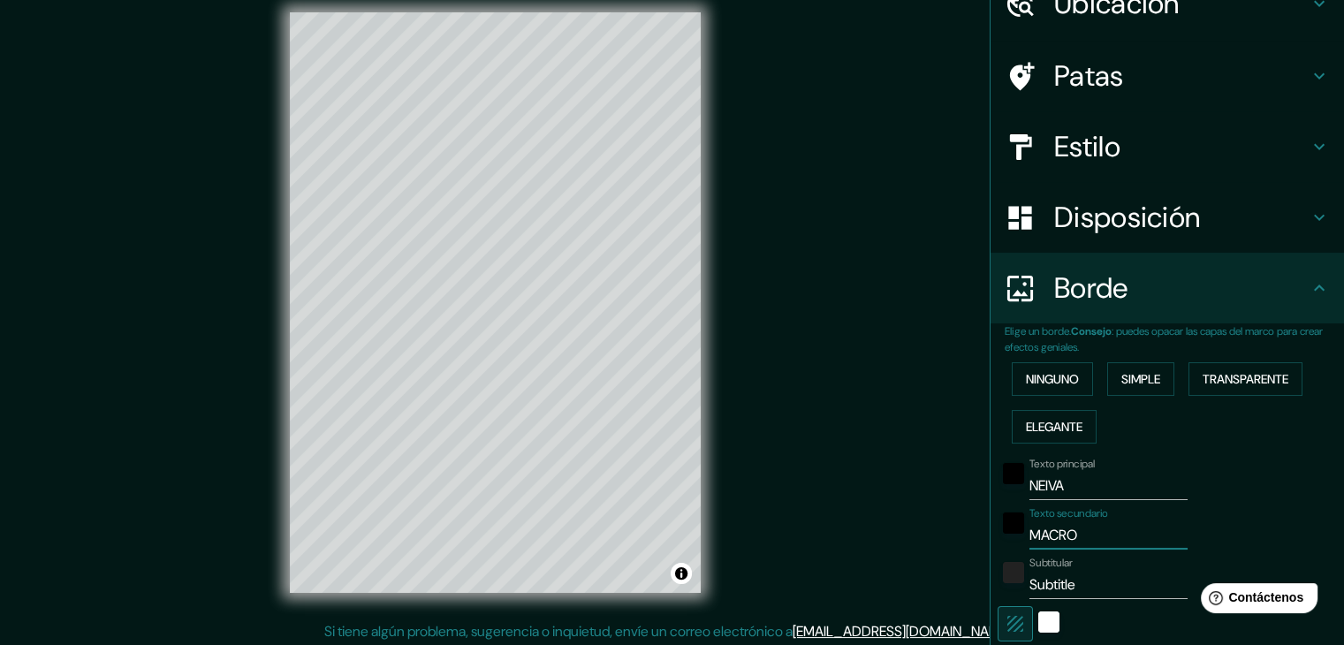
type input "37"
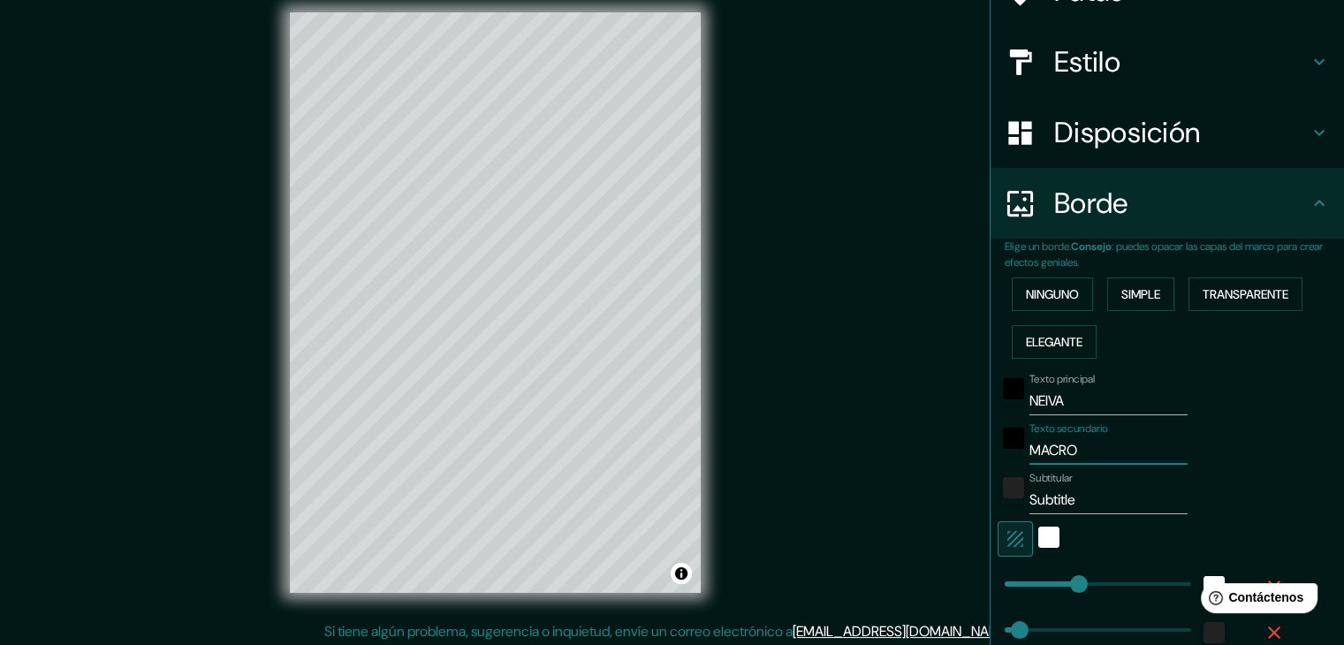
scroll to position [177, 0]
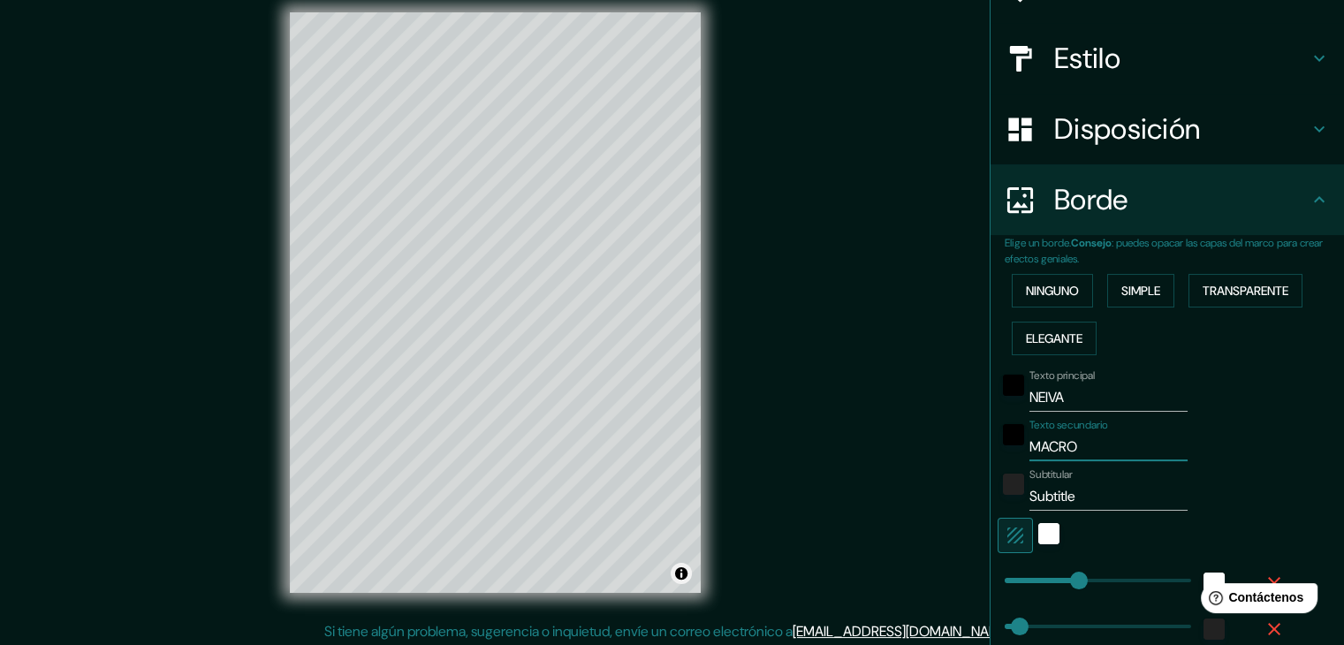
type input "MACRO"
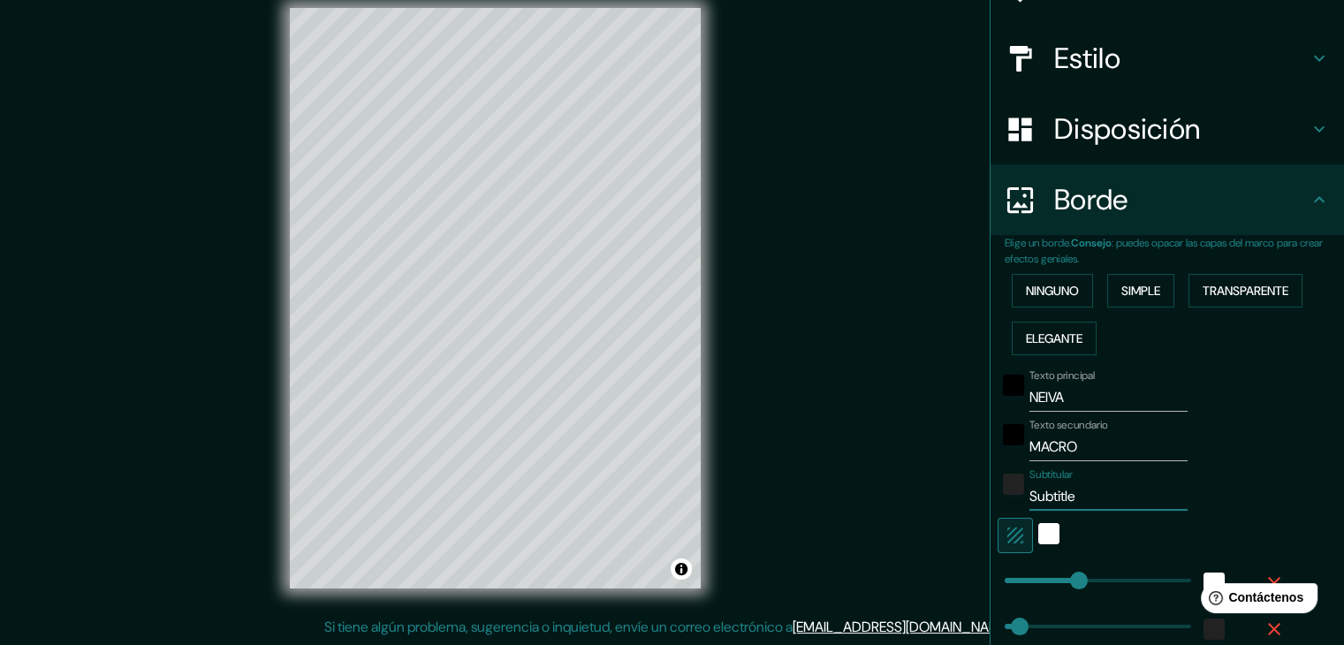
drag, startPoint x: 1076, startPoint y: 496, endPoint x: 1007, endPoint y: 493, distance: 69.0
click at [1007, 493] on div "Subtitular Subtitle" at bounding box center [1143, 489] width 290 height 42
type input "37"
click at [847, 312] on div "Mappin Ubicación Neiva, [GEOGRAPHIC_DATA], [GEOGRAPHIC_DATA] Patas Estilo Dispo…" at bounding box center [672, 313] width 1344 height 666
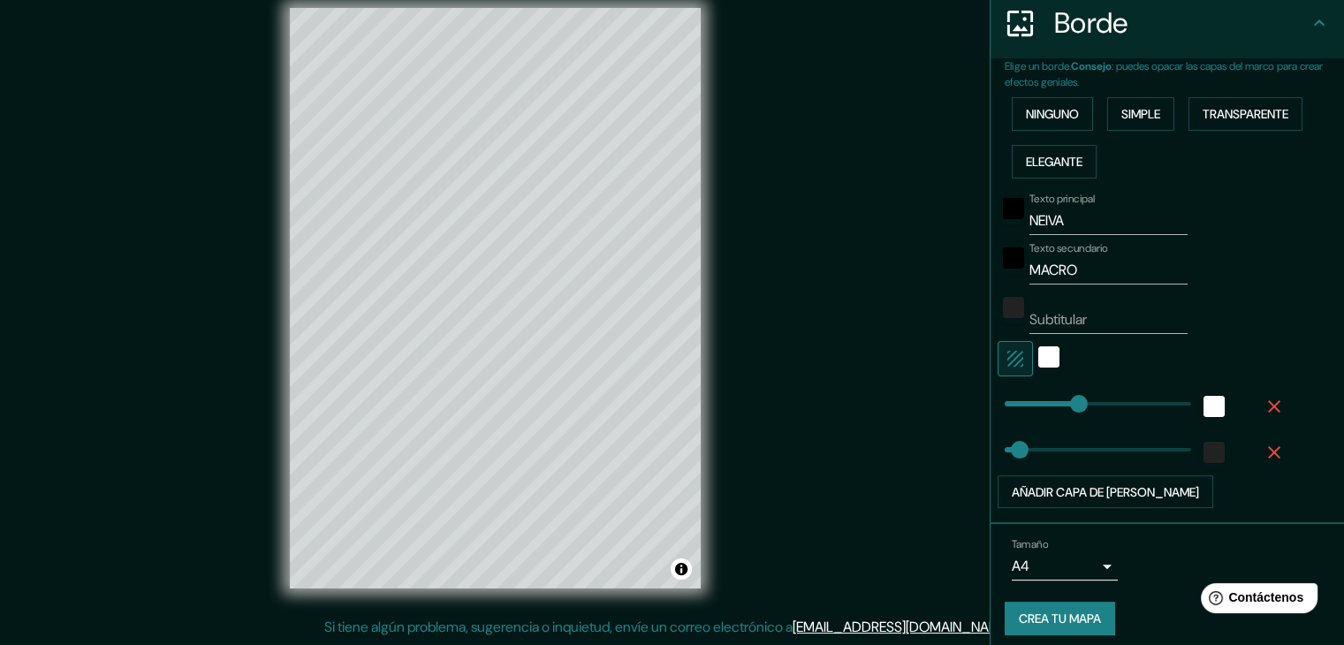
scroll to position [362, 0]
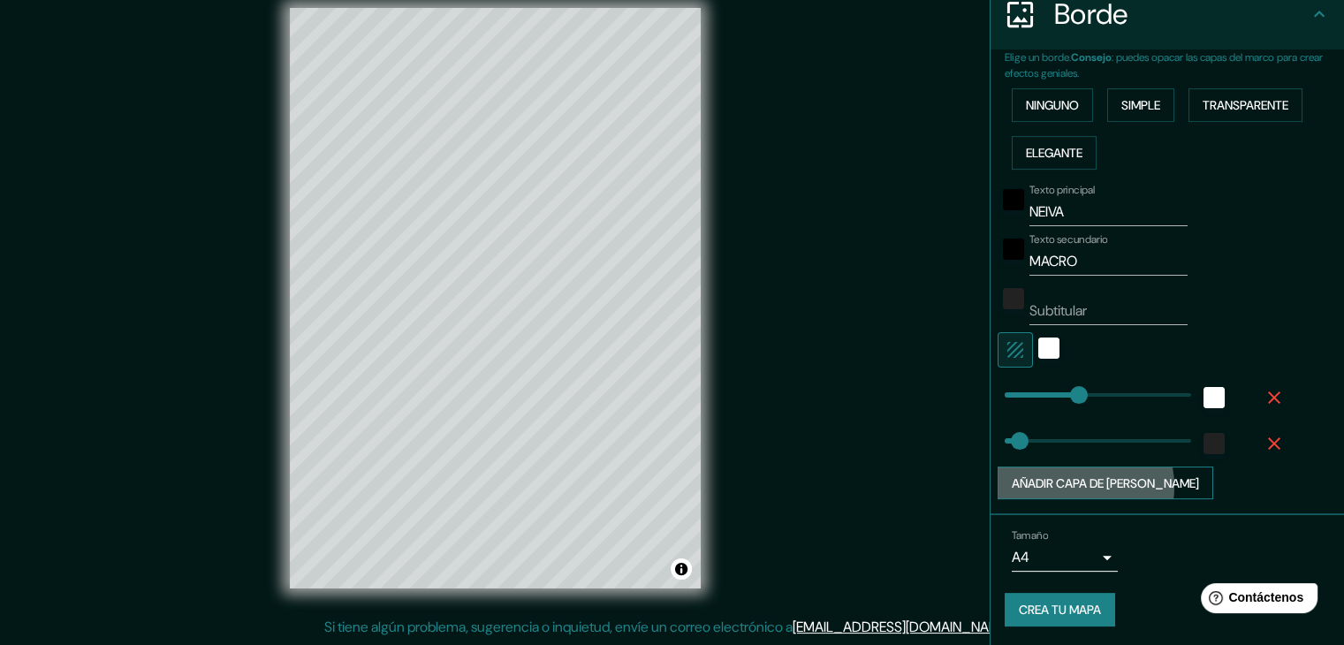
click at [1060, 484] on font "Añadir capa de [PERSON_NAME]" at bounding box center [1105, 484] width 187 height 16
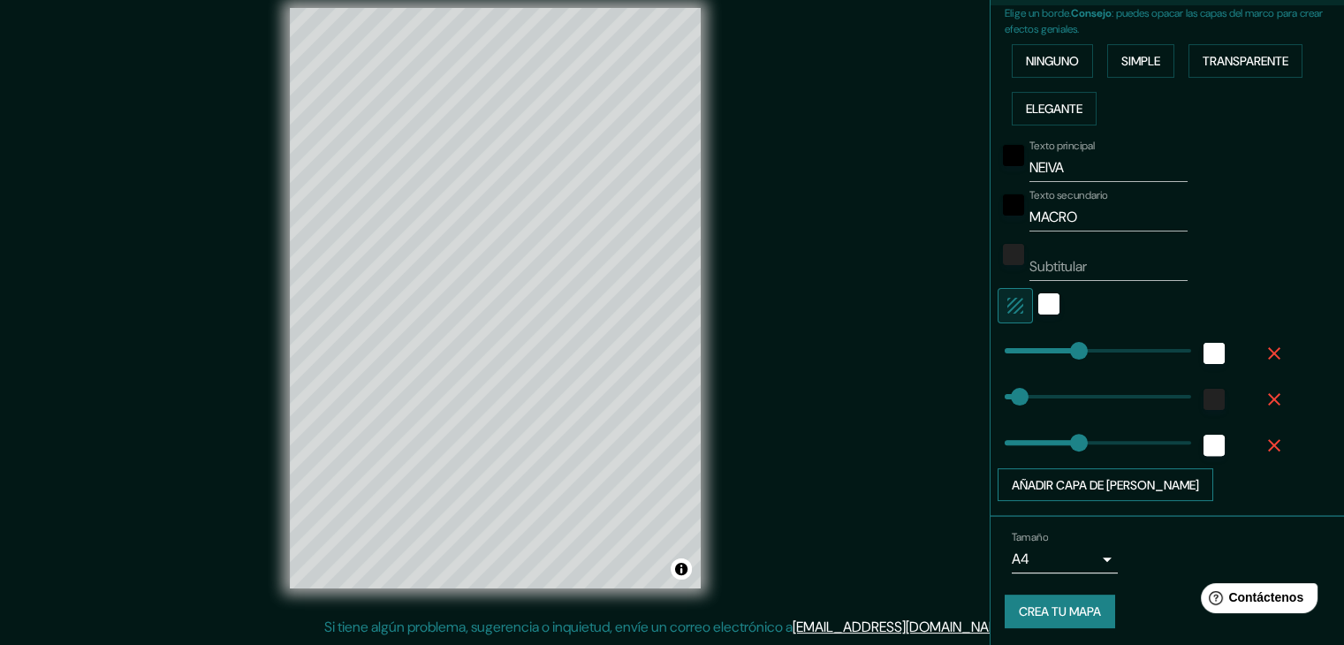
scroll to position [408, 0]
type input "182"
drag, startPoint x: 1008, startPoint y: 385, endPoint x: 1064, endPoint y: 384, distance: 56.6
type input "228"
drag, startPoint x: 1064, startPoint y: 384, endPoint x: 1083, endPoint y: 383, distance: 18.6
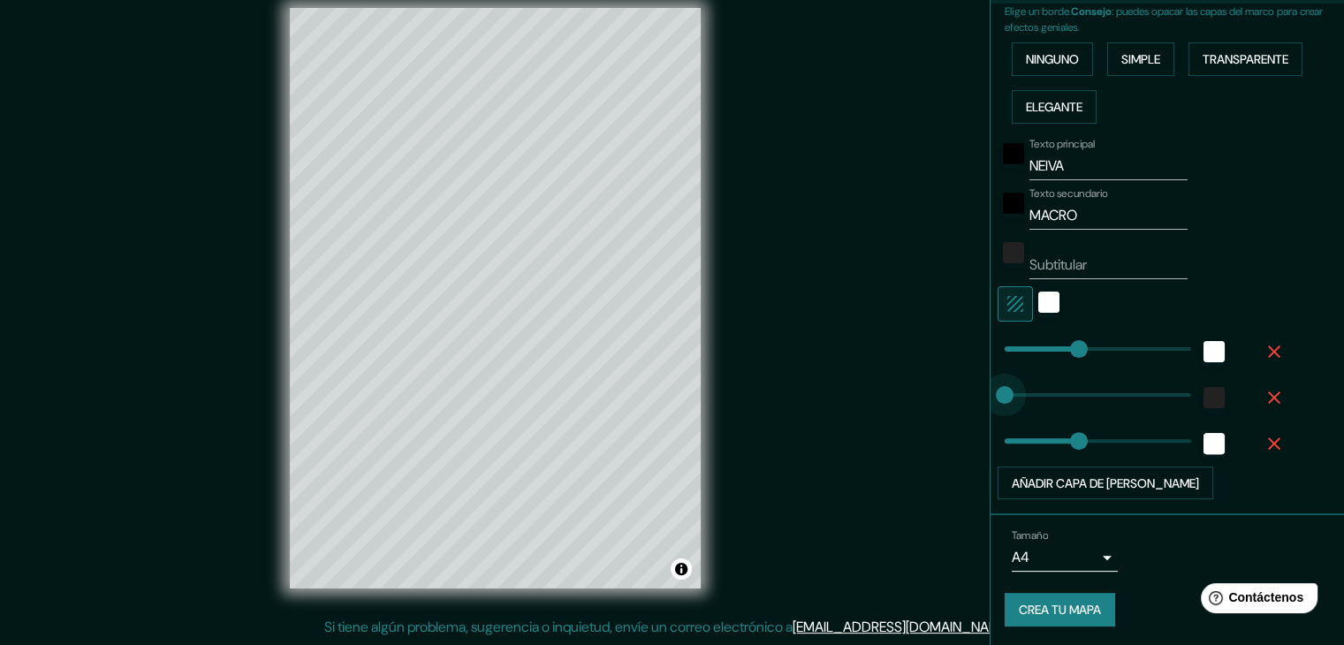
type input "0"
drag, startPoint x: 1071, startPoint y: 388, endPoint x: 983, endPoint y: 393, distance: 88.5
click at [996, 394] on span at bounding box center [1005, 395] width 18 height 18
drag, startPoint x: 977, startPoint y: 397, endPoint x: 967, endPoint y: 397, distance: 9.7
click at [967, 397] on div "Mappin Ubicación Neiva, [GEOGRAPHIC_DATA], [GEOGRAPHIC_DATA] Patas Estilo Dispo…" at bounding box center [672, 313] width 1344 height 666
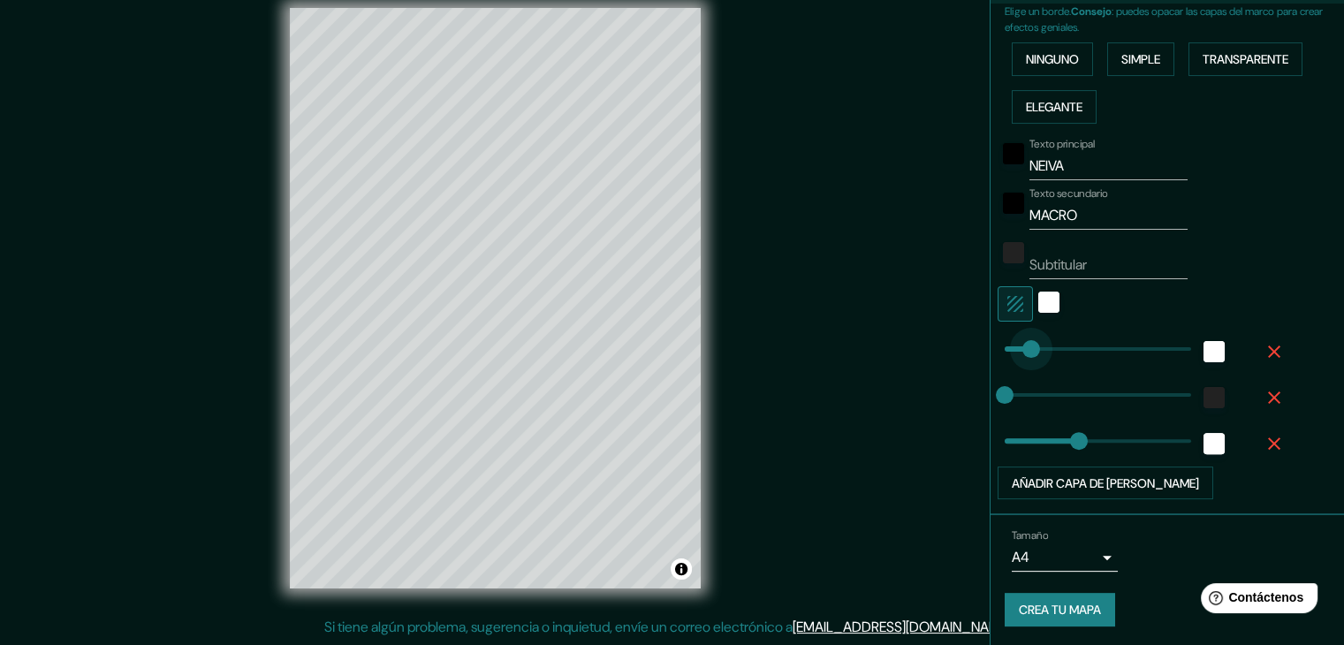
type input "0"
drag, startPoint x: 1065, startPoint y: 347, endPoint x: 961, endPoint y: 349, distance: 104.3
type input "8"
type input "27"
type input "72"
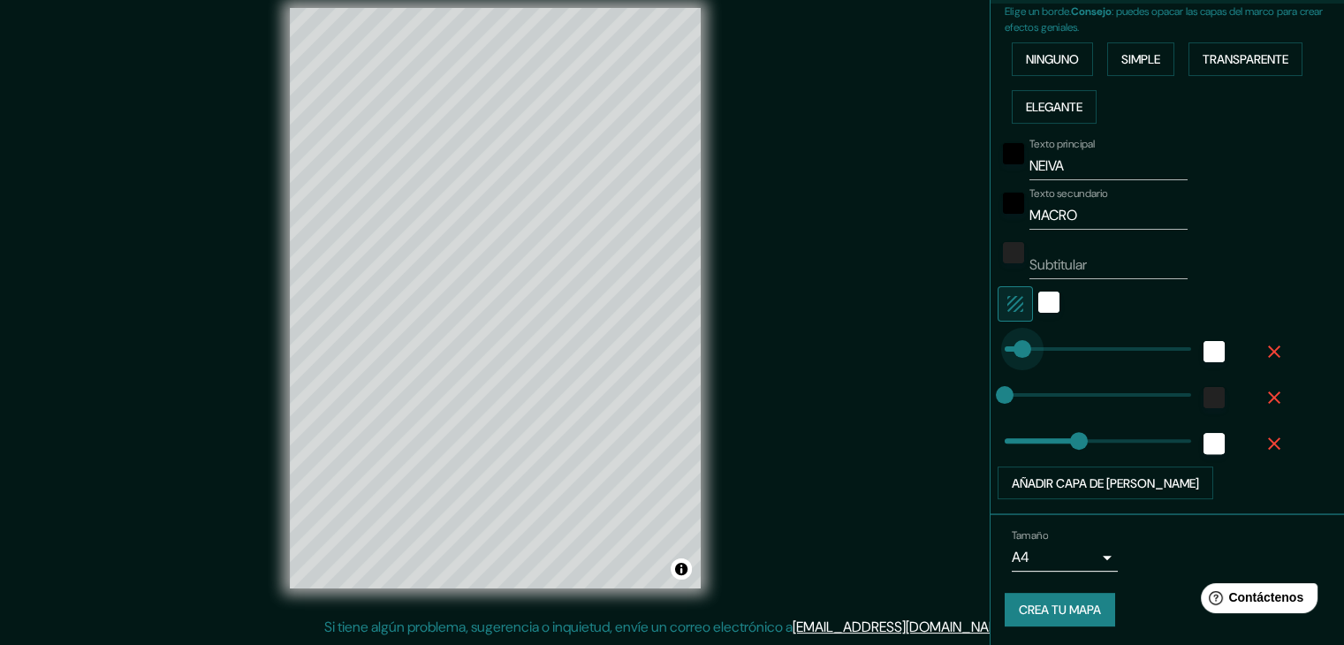
drag, startPoint x: 996, startPoint y: 347, endPoint x: 1020, endPoint y: 347, distance: 23.9
type input "67"
type input "80"
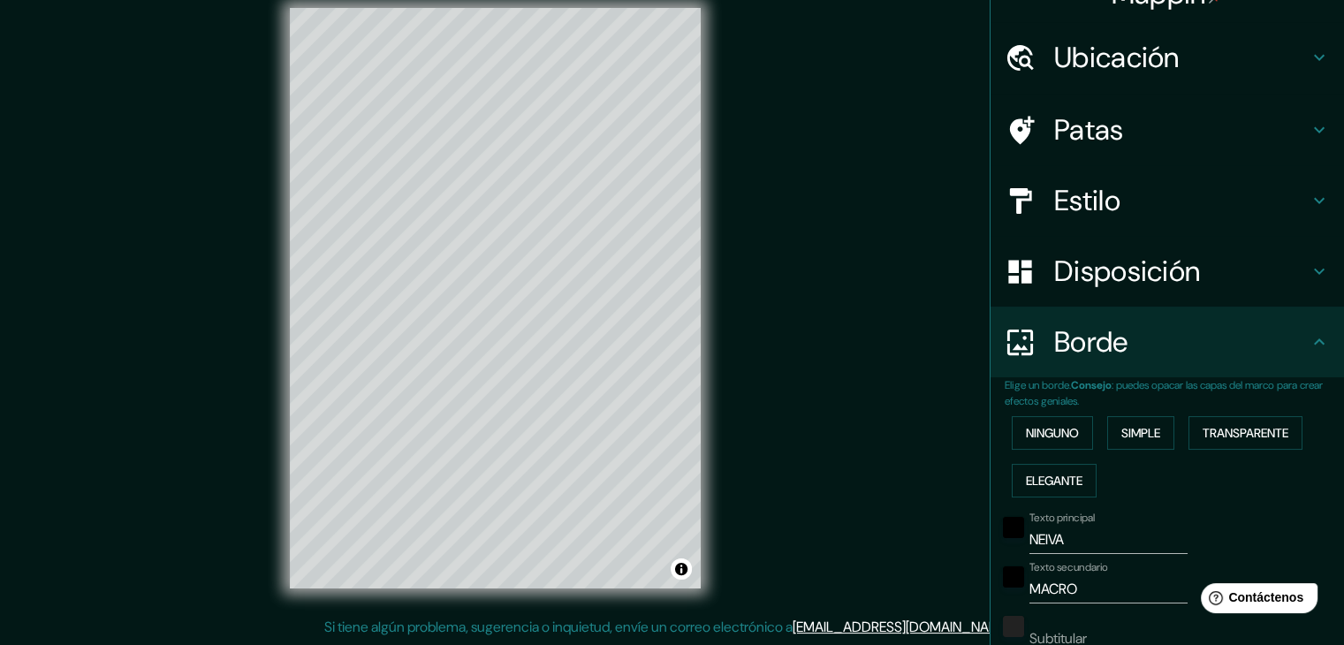
scroll to position [0, 0]
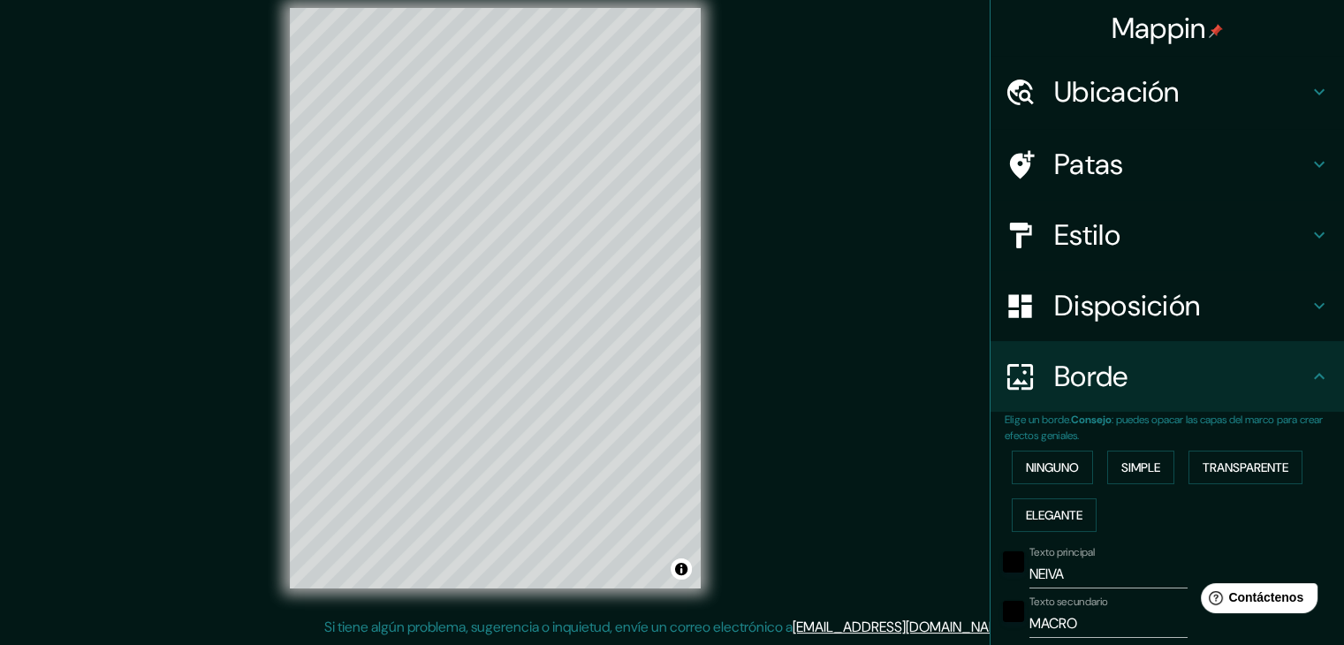
click at [1085, 242] on font "Estilo" at bounding box center [1087, 235] width 66 height 37
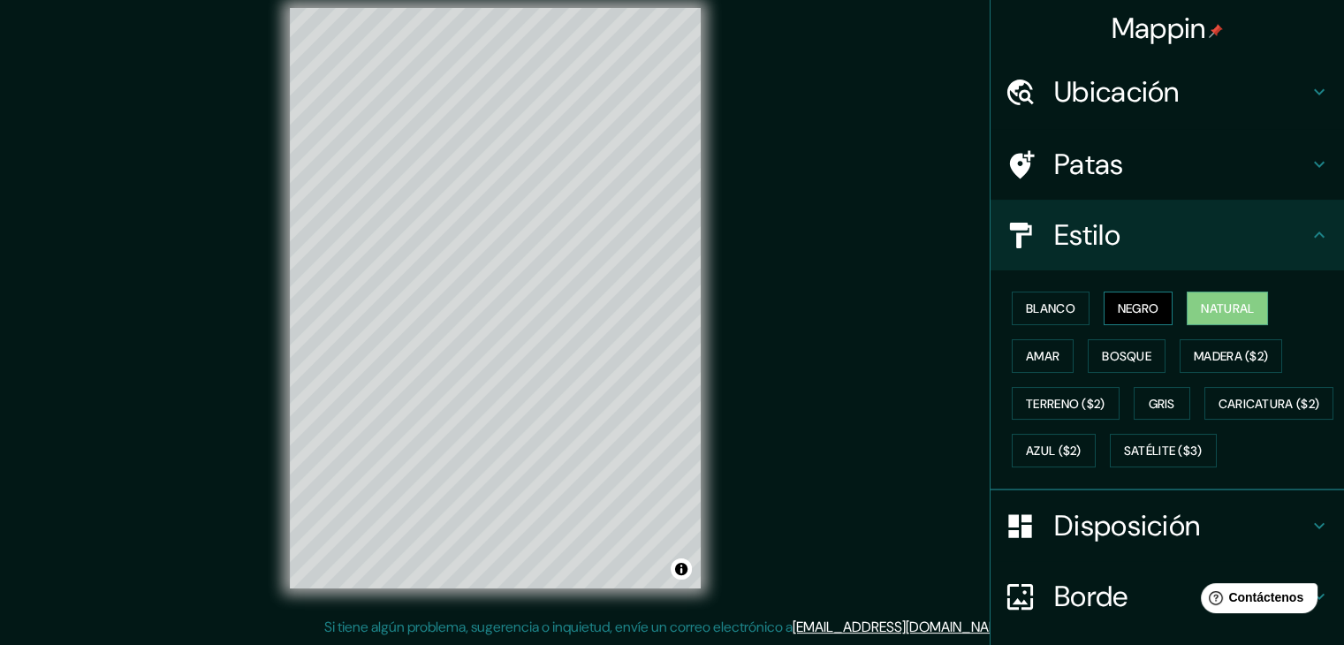
click at [1107, 323] on button "Negro" at bounding box center [1139, 309] width 70 height 34
click at [1041, 308] on font "Blanco" at bounding box center [1050, 309] width 49 height 16
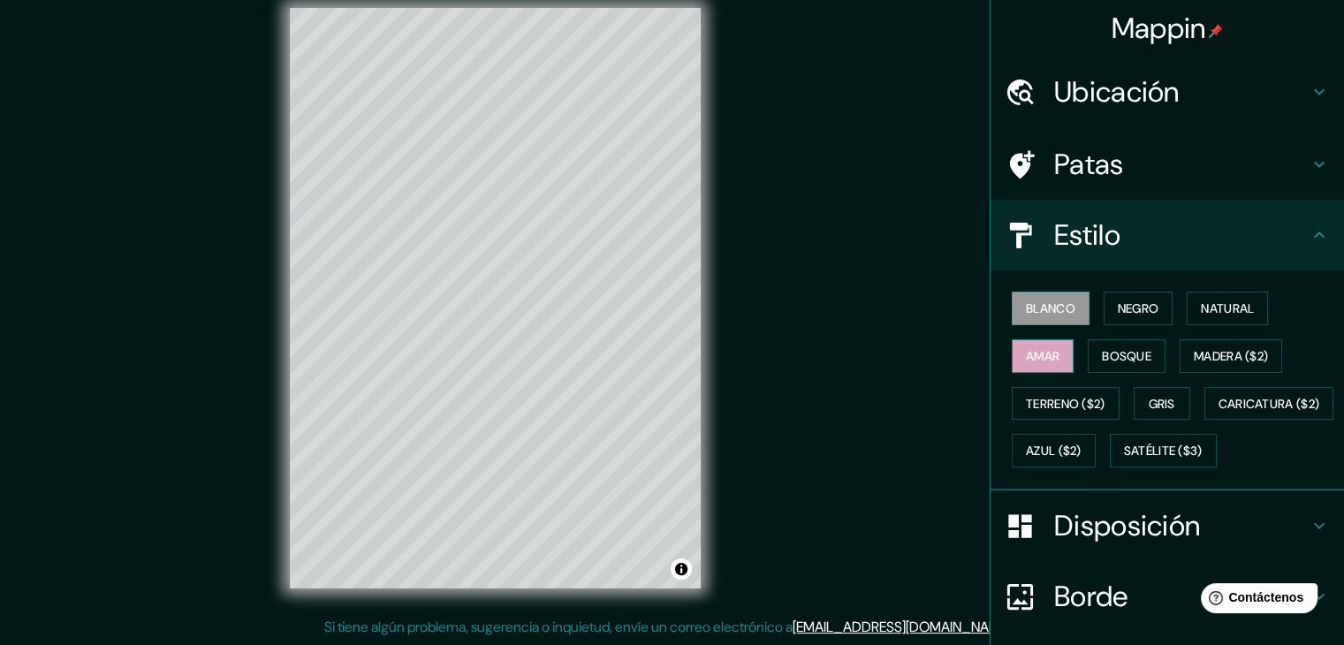
click at [1026, 360] on font "Amar" at bounding box center [1043, 356] width 34 height 16
click at [1119, 361] on font "Bosque" at bounding box center [1126, 356] width 49 height 16
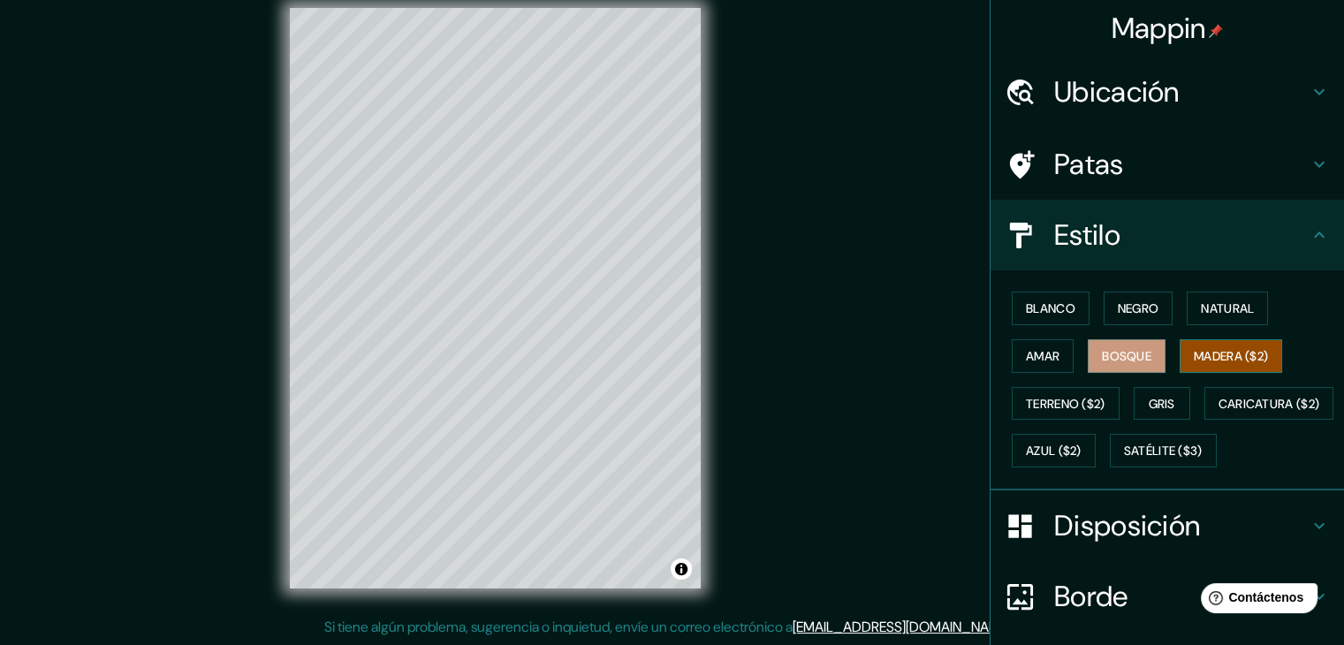
click at [1196, 356] on font "Madera ($2)" at bounding box center [1231, 356] width 74 height 16
click at [1037, 404] on font "Terreno ($2)" at bounding box center [1066, 404] width 80 height 16
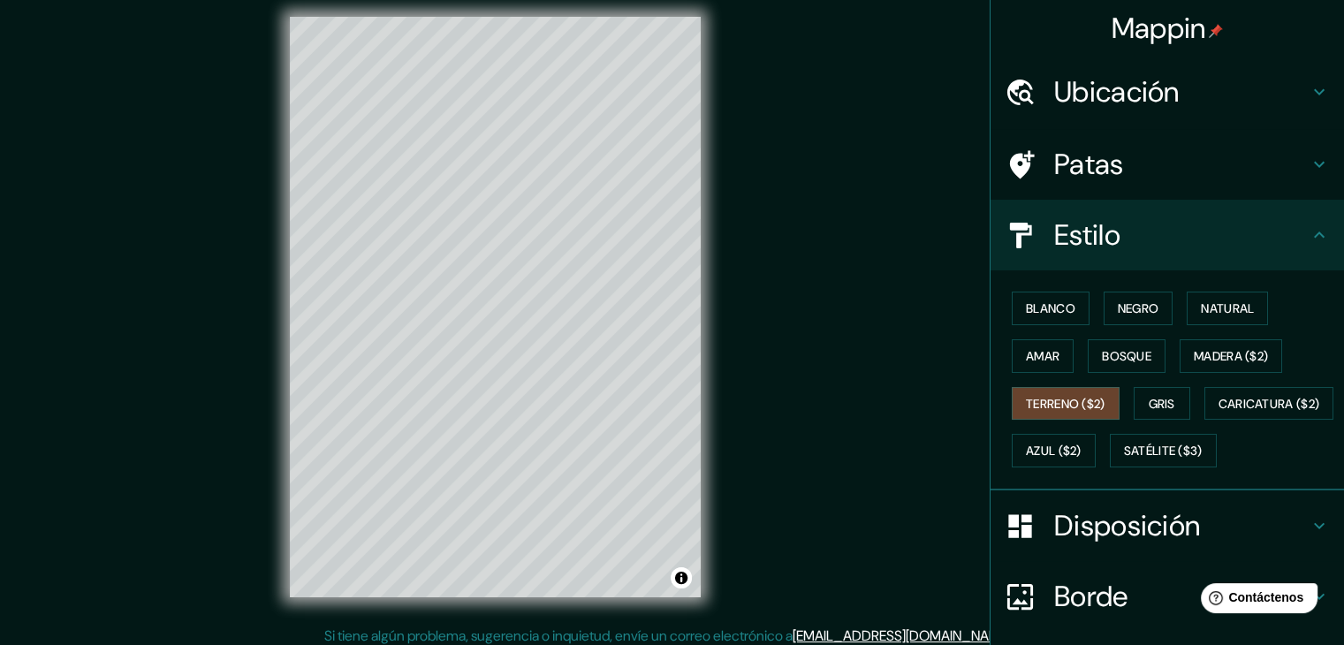
scroll to position [1, 0]
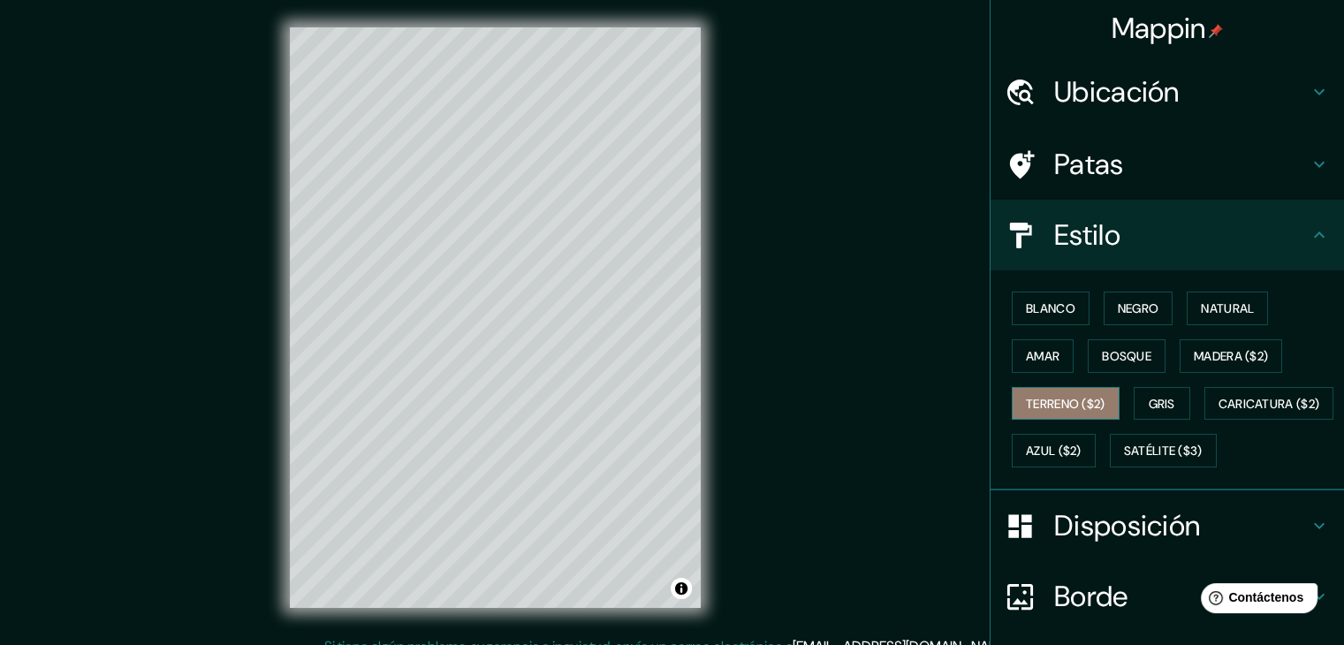
click at [1055, 407] on font "Terreno ($2)" at bounding box center [1066, 404] width 80 height 16
click at [1124, 460] on font "Satélite ($3)" at bounding box center [1163, 452] width 79 height 16
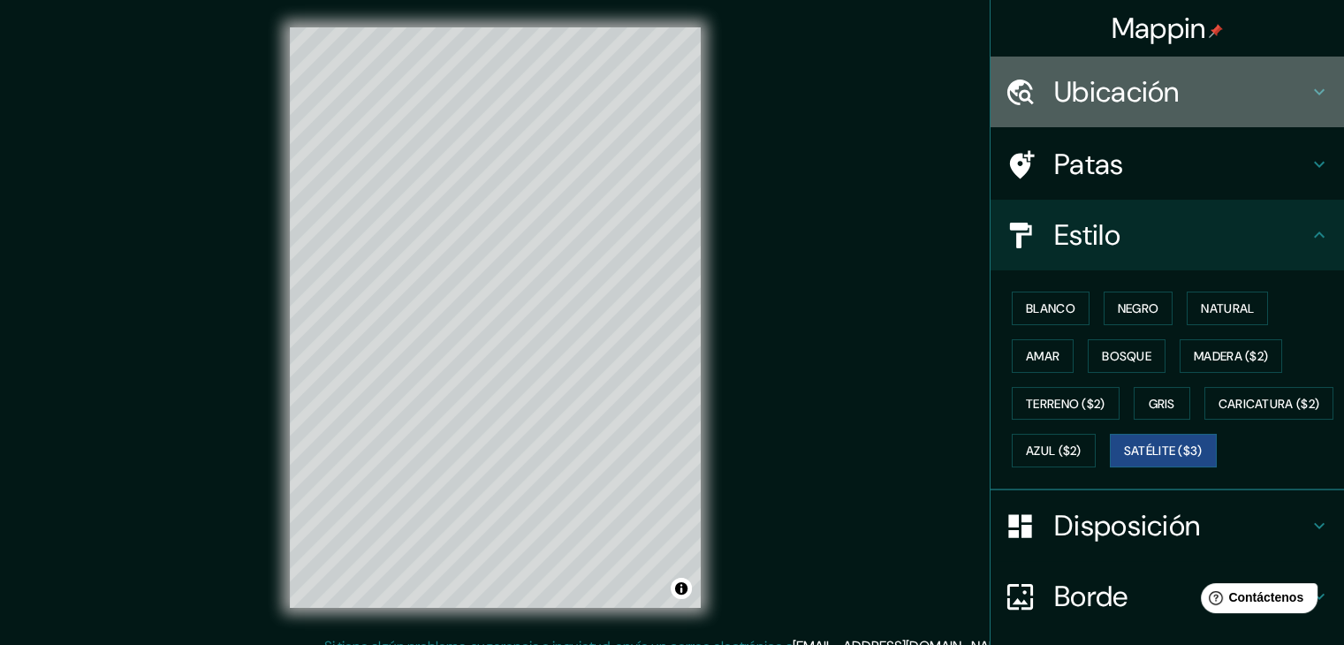
click at [1079, 99] on font "Ubicación" at bounding box center [1117, 91] width 126 height 37
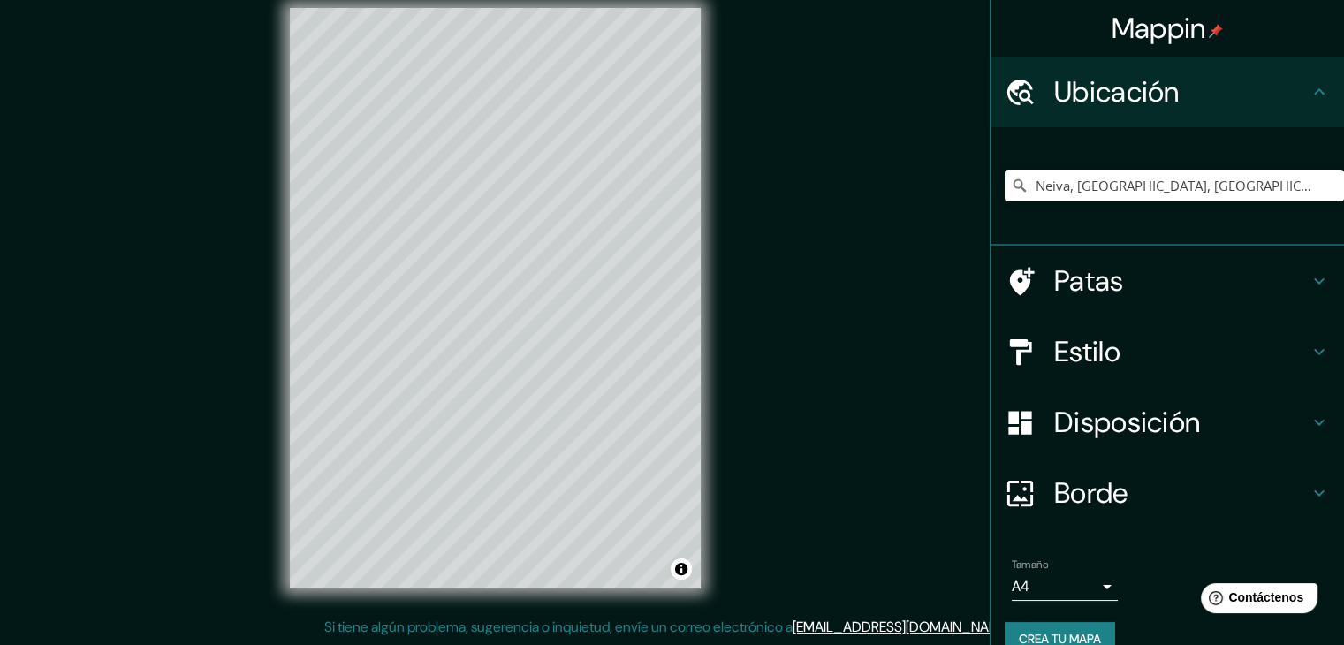
scroll to position [0, 0]
click at [1077, 287] on font "Patas" at bounding box center [1089, 281] width 70 height 37
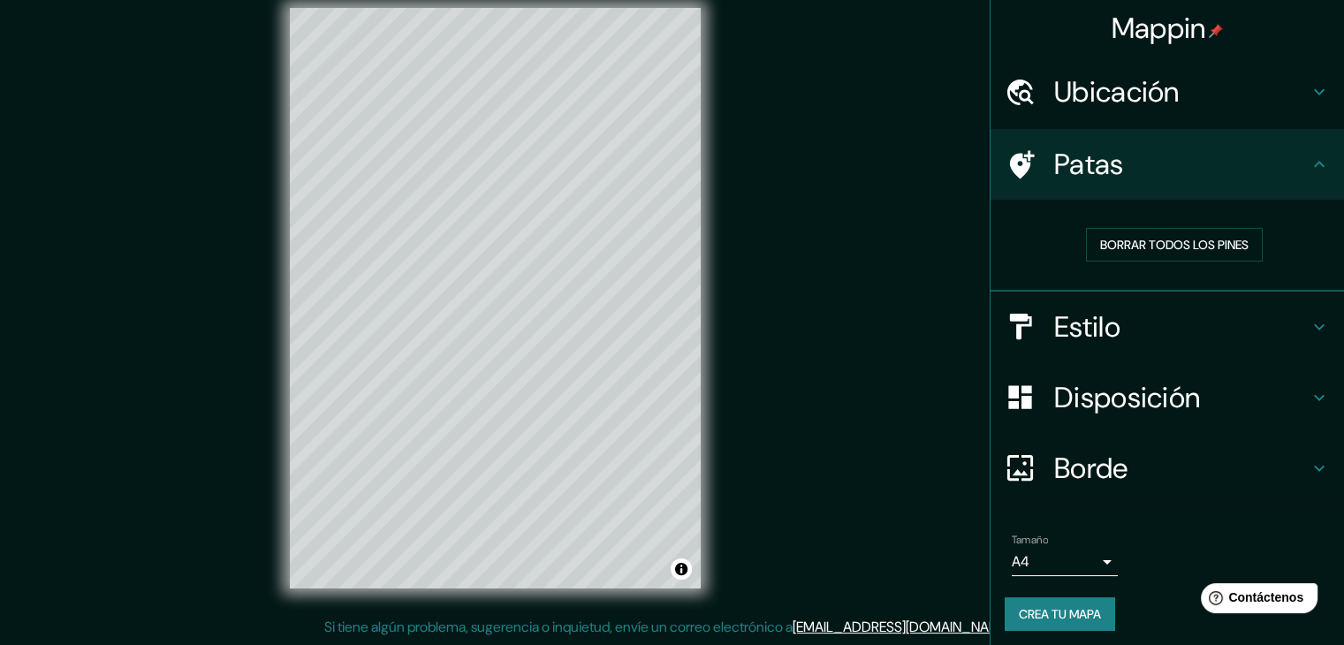
scroll to position [17, 0]
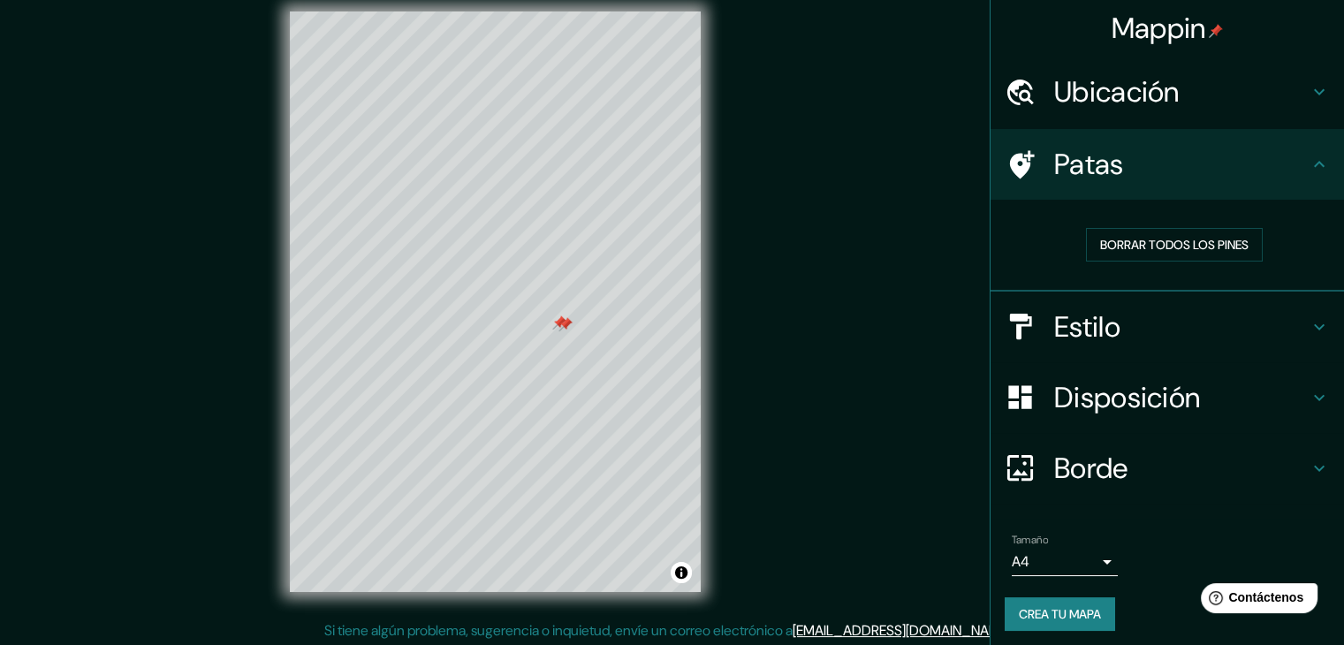
click at [566, 326] on div at bounding box center [566, 324] width 14 height 14
click at [435, 336] on div at bounding box center [433, 330] width 14 height 14
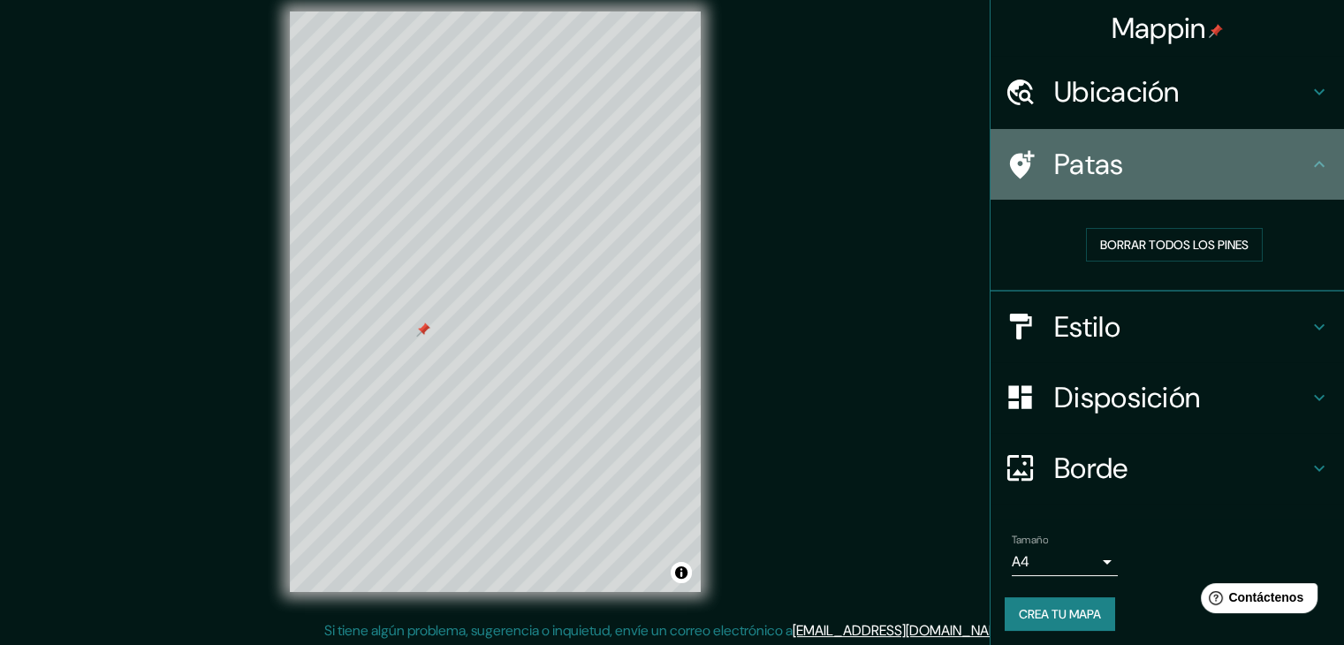
click at [1309, 164] on icon at bounding box center [1319, 164] width 21 height 21
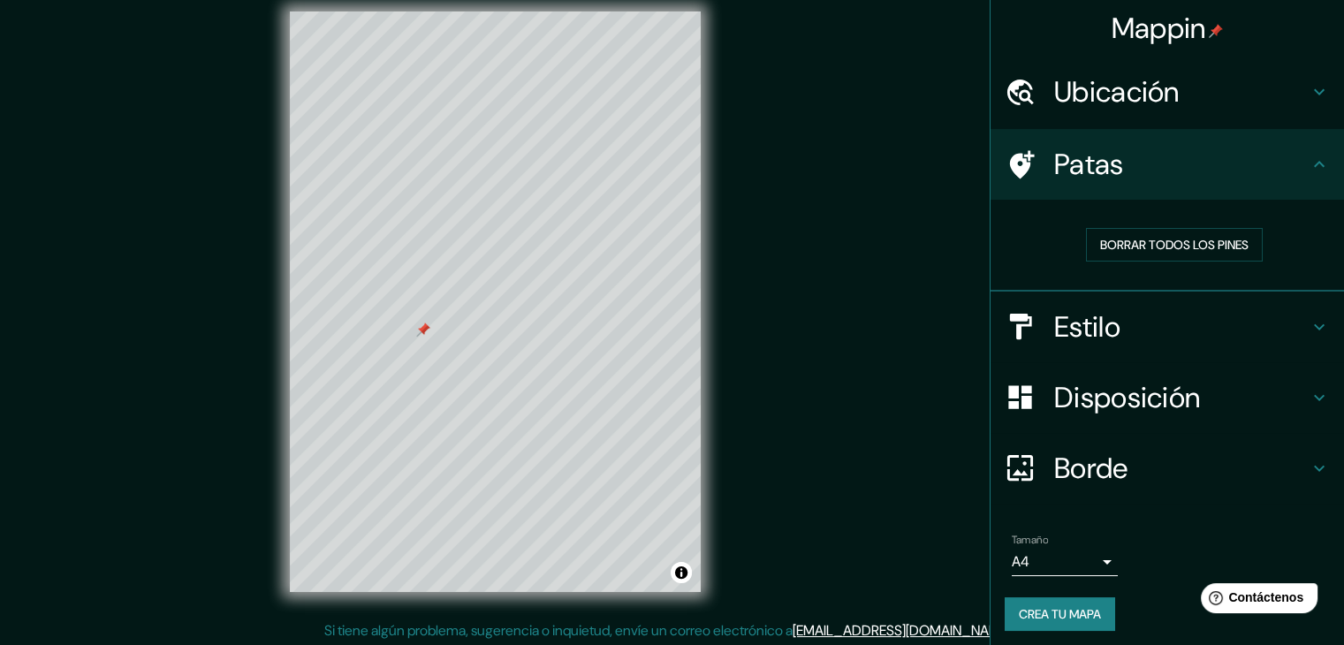
click at [1016, 149] on icon at bounding box center [1020, 164] width 31 height 31
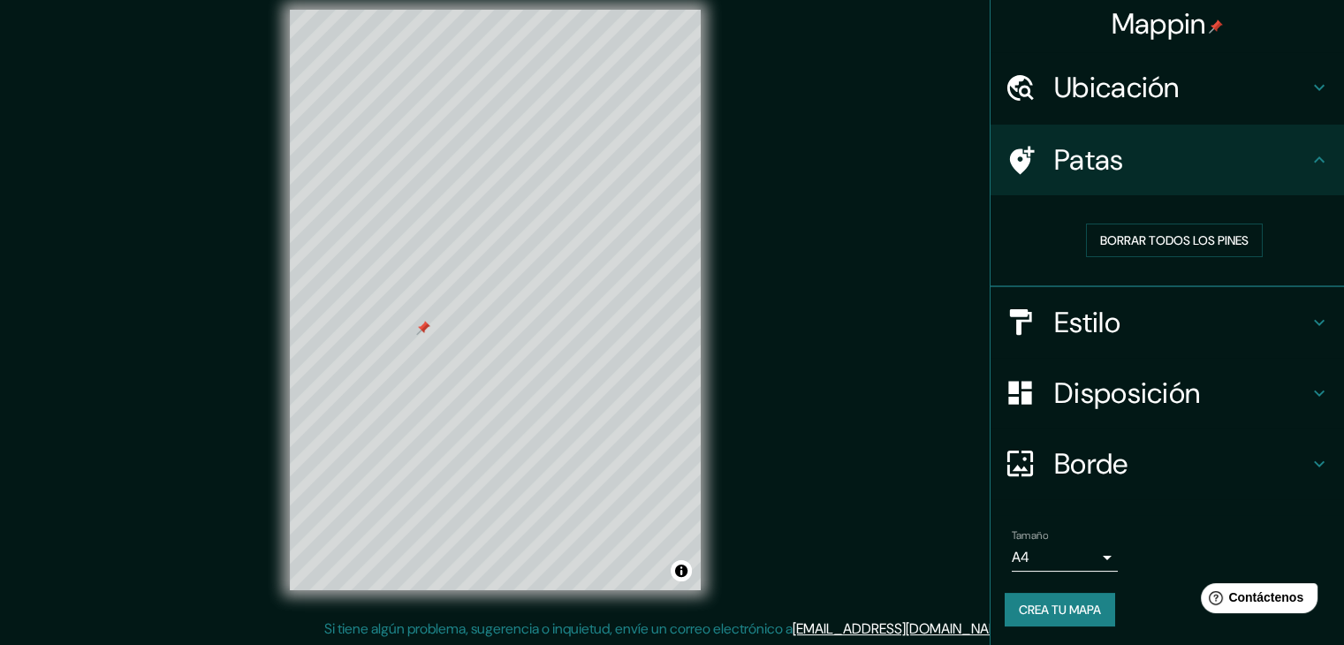
scroll to position [20, 0]
click at [1060, 317] on font "Estilo" at bounding box center [1087, 322] width 66 height 37
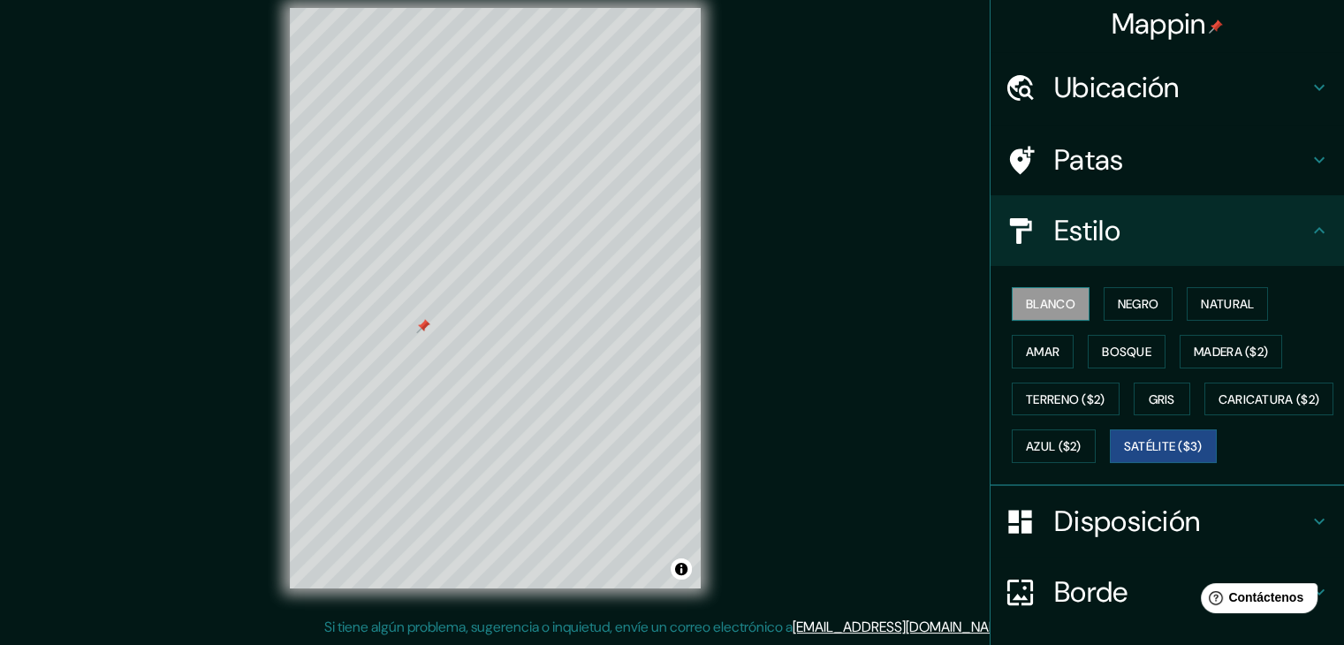
click at [1047, 304] on font "Blanco" at bounding box center [1050, 304] width 49 height 16
click at [506, 239] on div at bounding box center [504, 239] width 14 height 14
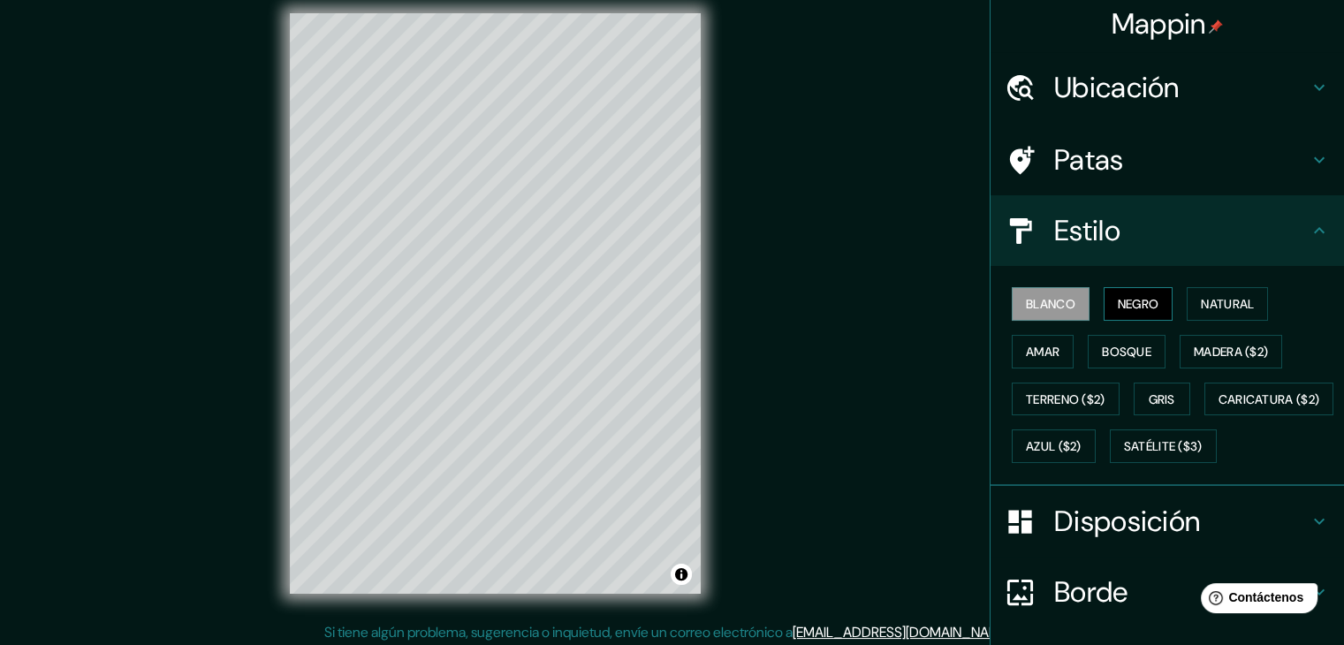
click at [1142, 299] on font "Negro" at bounding box center [1139, 304] width 42 height 16
click at [1191, 303] on button "Natural" at bounding box center [1227, 304] width 81 height 34
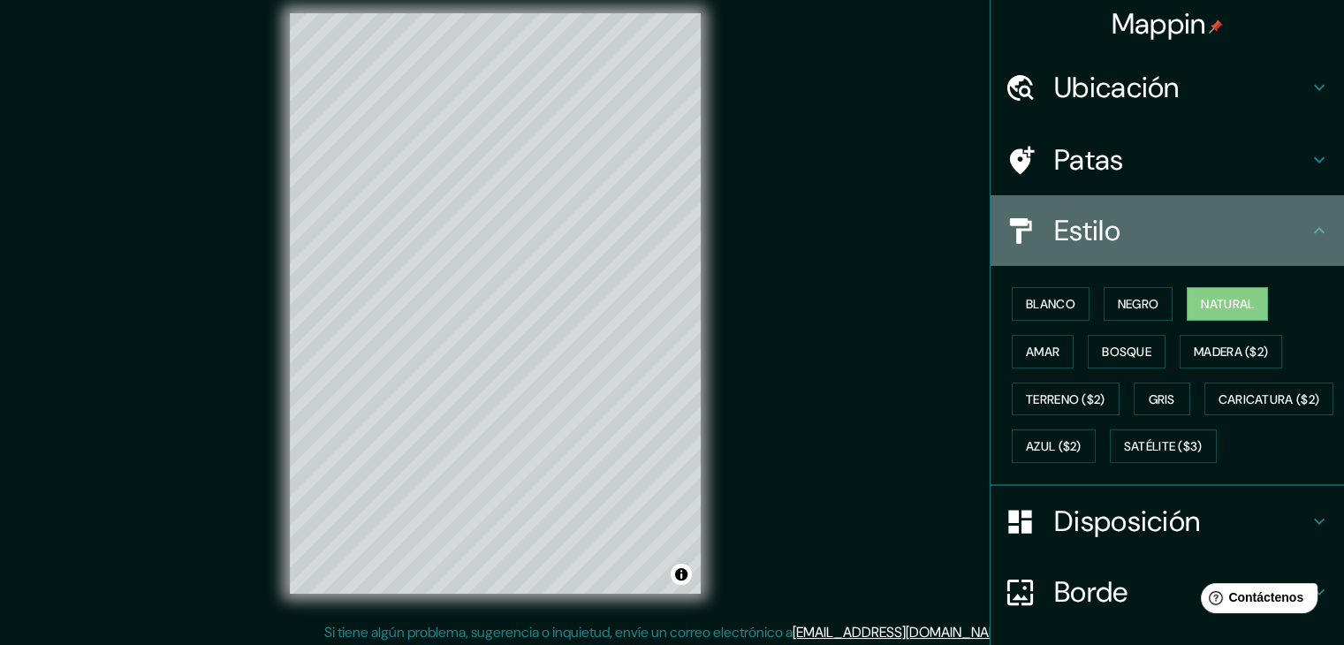
click at [1309, 230] on icon at bounding box center [1319, 230] width 21 height 21
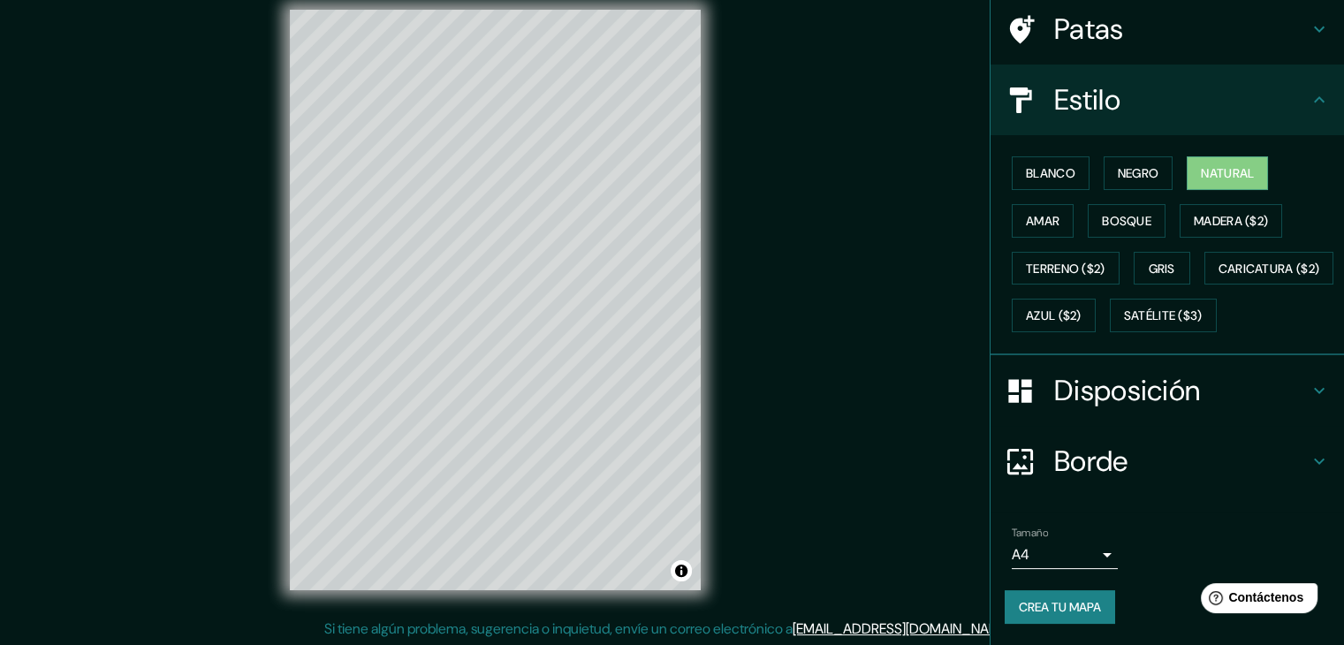
scroll to position [20, 0]
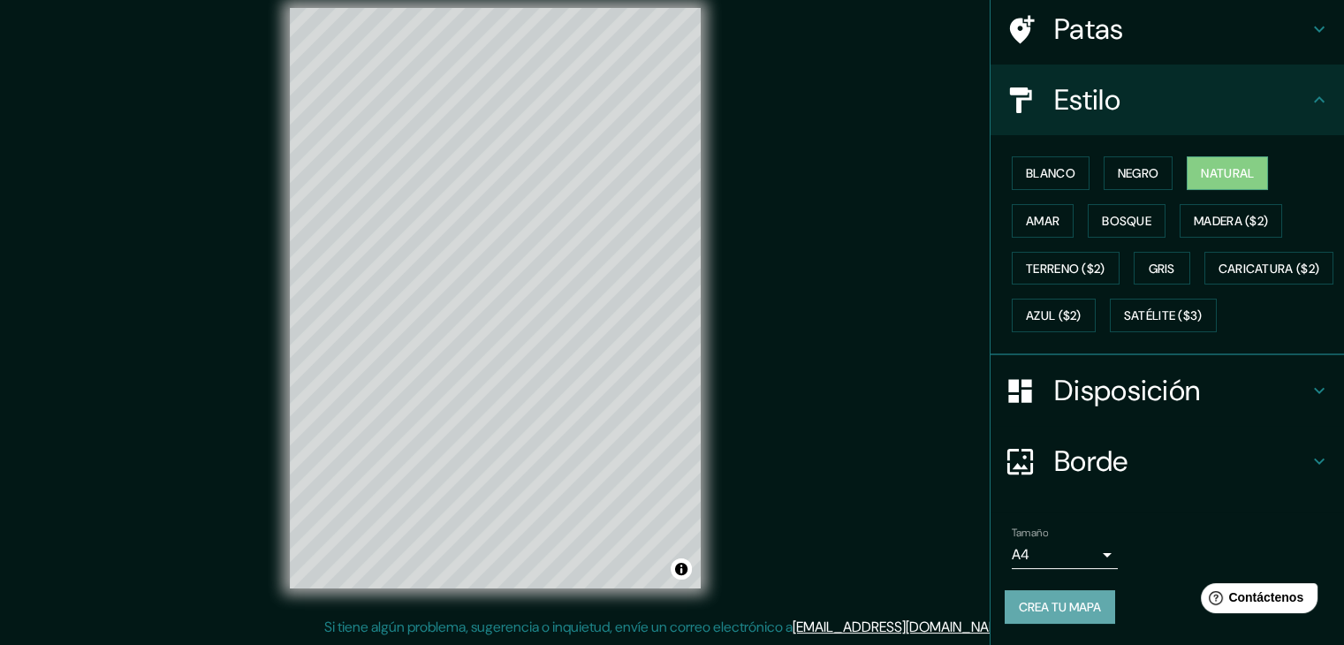
click at [1077, 609] on font "Crea tu mapa" at bounding box center [1060, 607] width 82 height 16
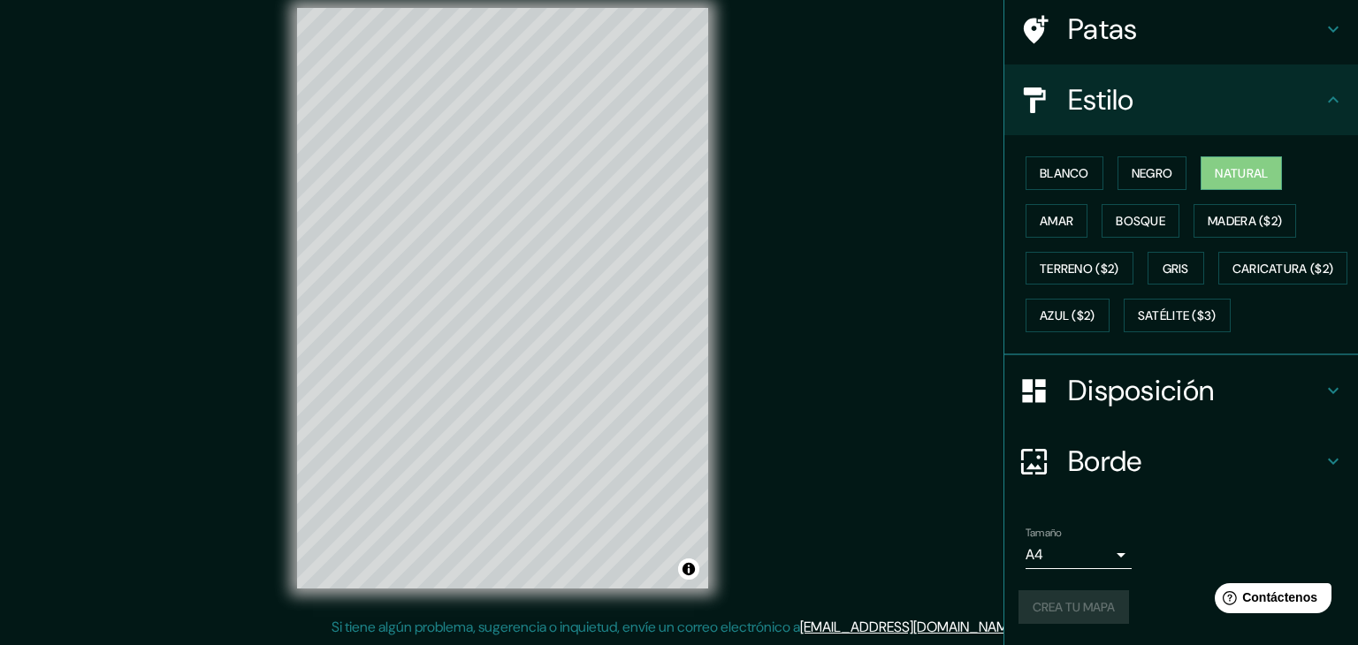
click at [1092, 560] on body "Mappin Ubicación Neiva, [GEOGRAPHIC_DATA], [GEOGRAPHIC_DATA] Patas Estilo Blanc…" at bounding box center [679, 302] width 1358 height 645
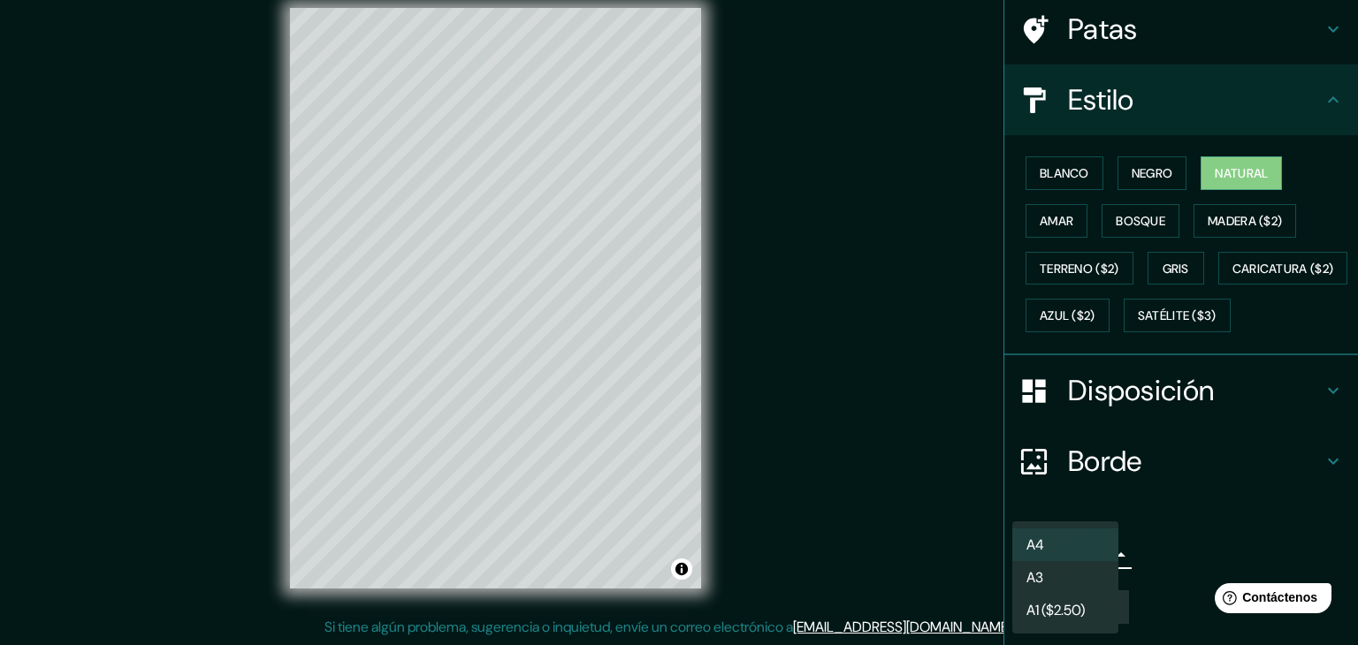
click at [1160, 536] on div at bounding box center [679, 322] width 1358 height 645
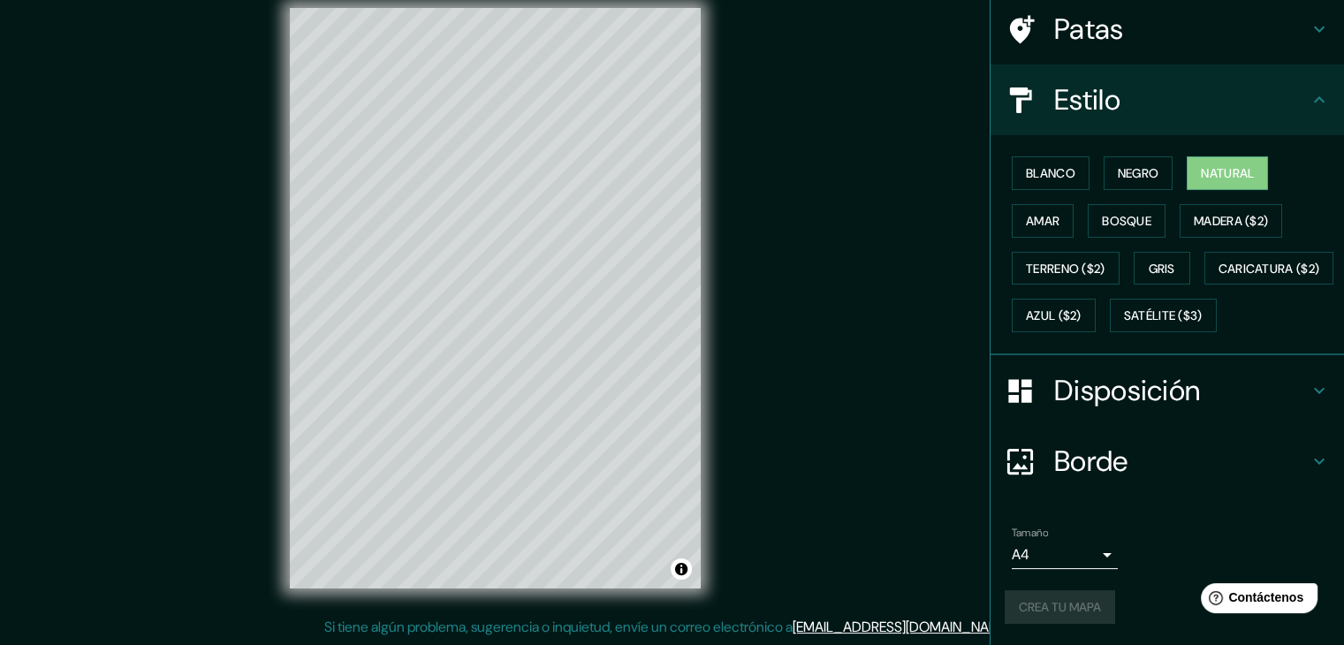
click at [1052, 600] on div "Crea tu mapa" at bounding box center [1167, 607] width 325 height 34
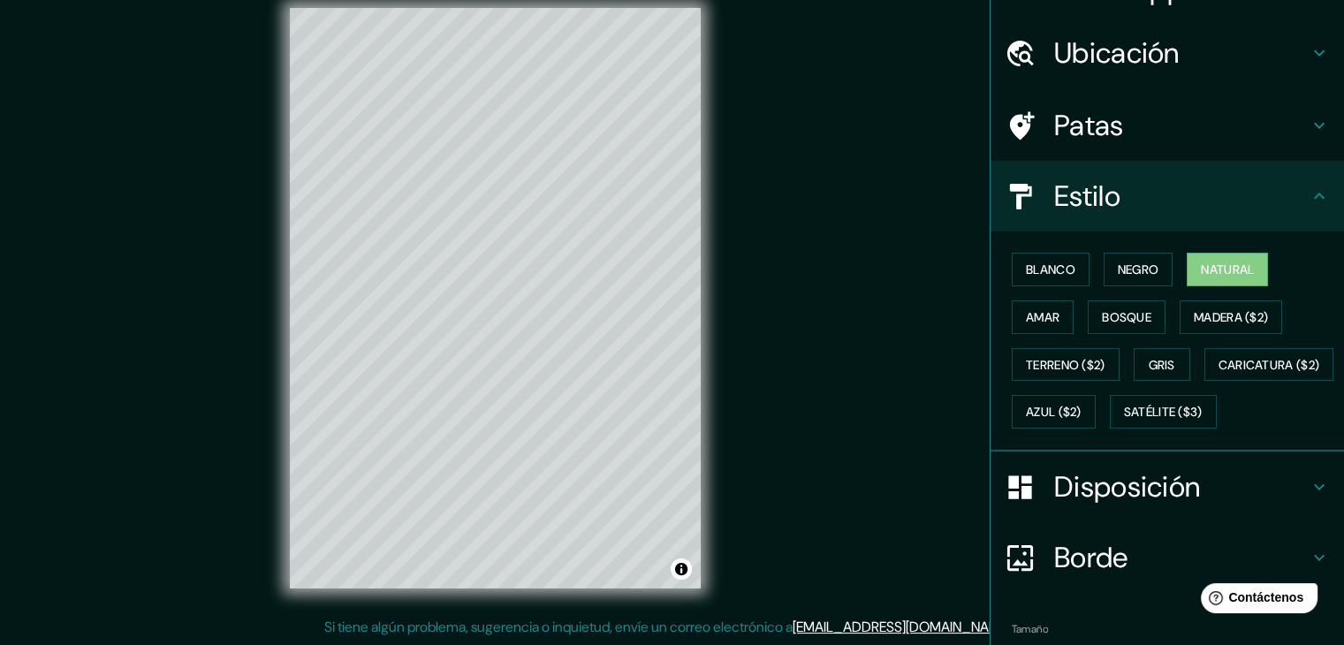
scroll to position [0, 0]
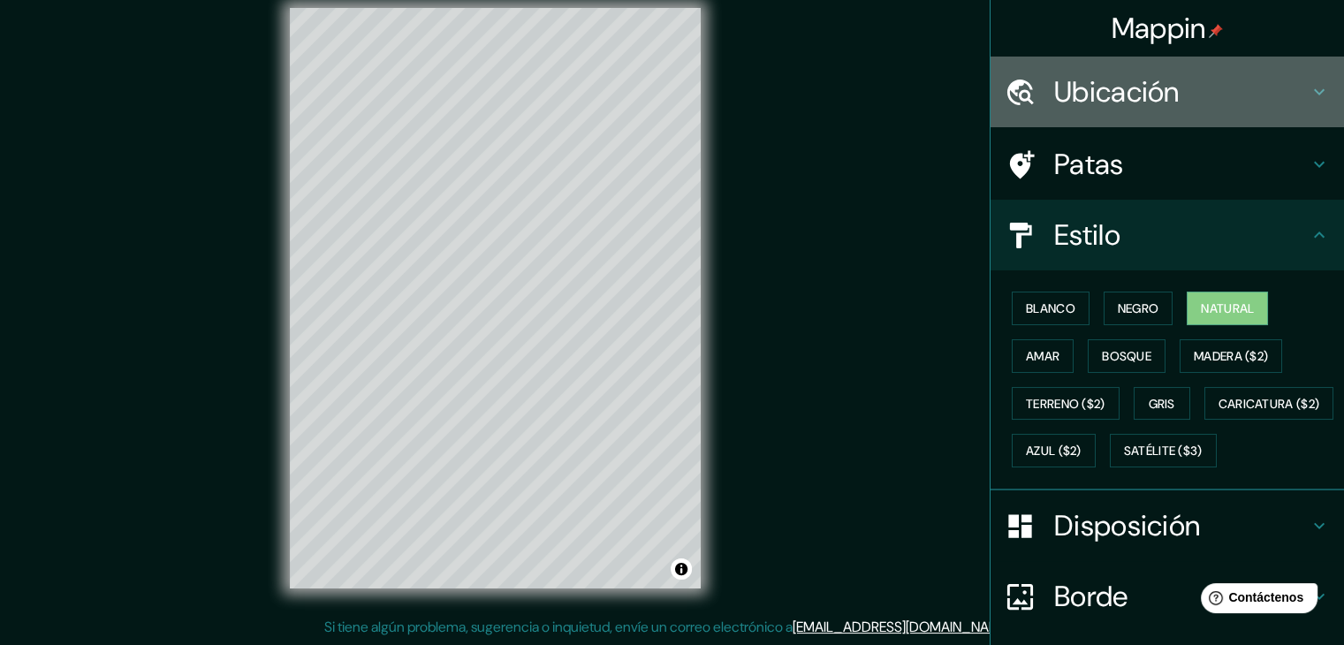
click at [1103, 93] on font "Ubicación" at bounding box center [1117, 91] width 126 height 37
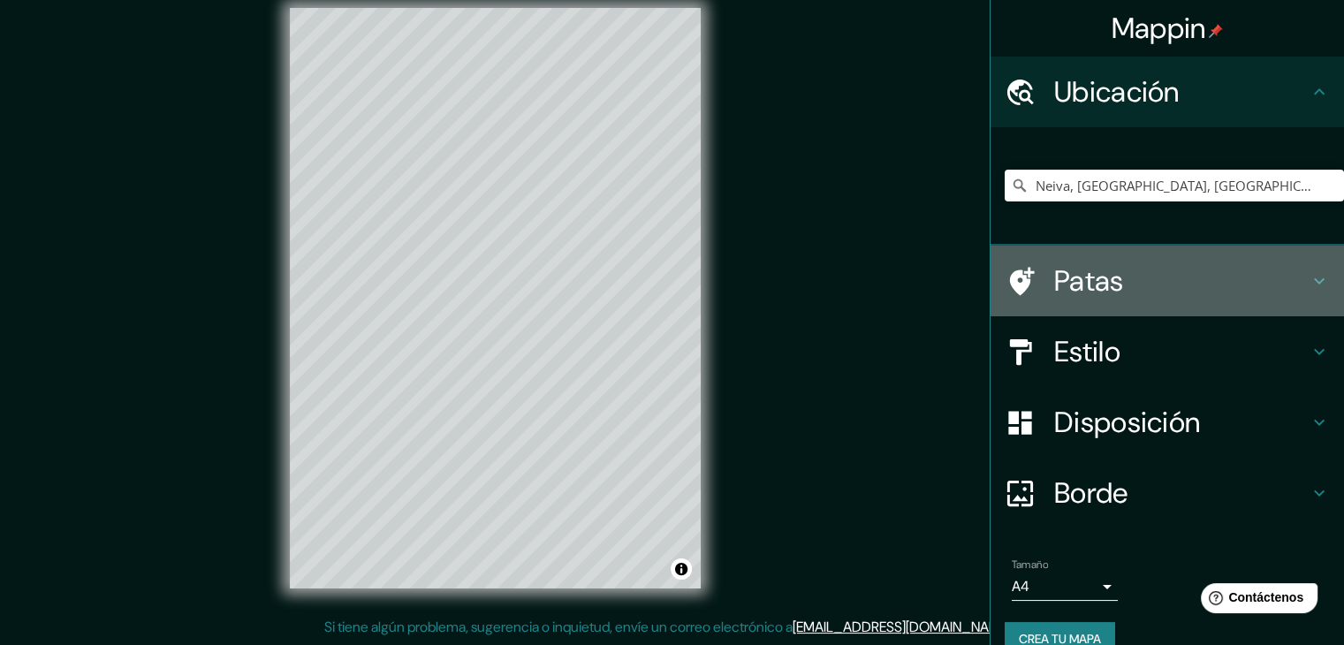
click at [1097, 278] on font "Patas" at bounding box center [1089, 281] width 70 height 37
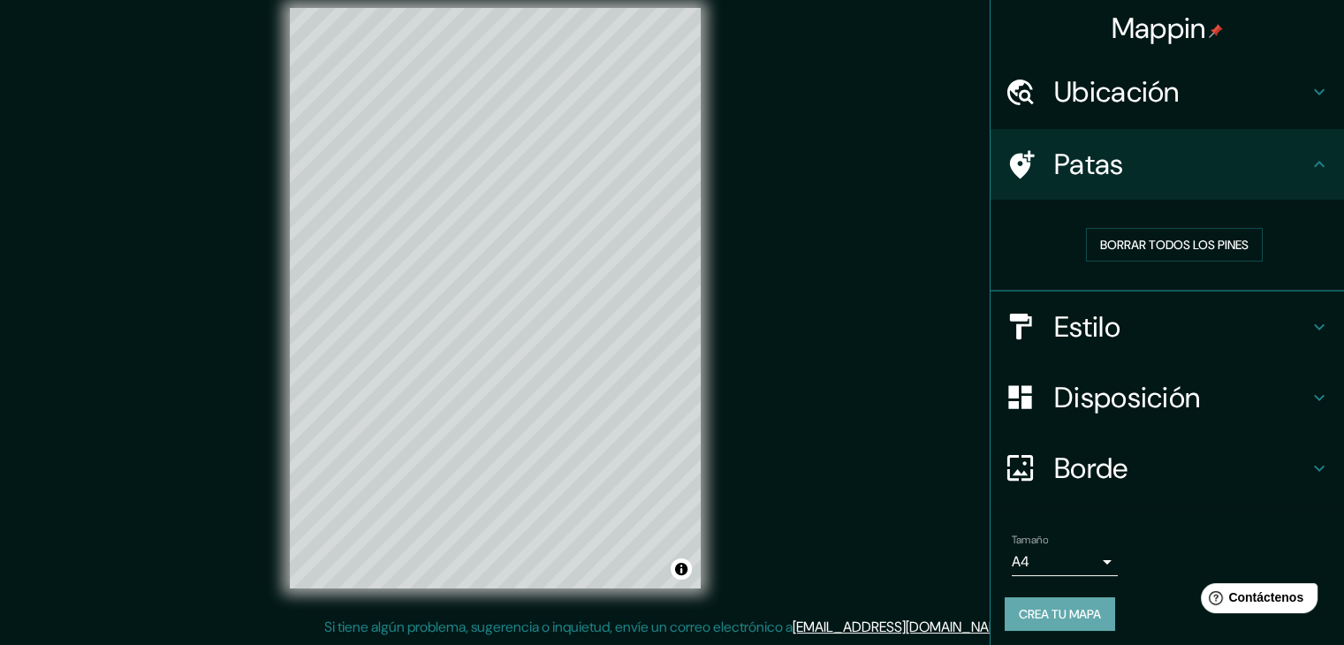
click at [1029, 603] on font "Crea tu mapa" at bounding box center [1060, 614] width 82 height 23
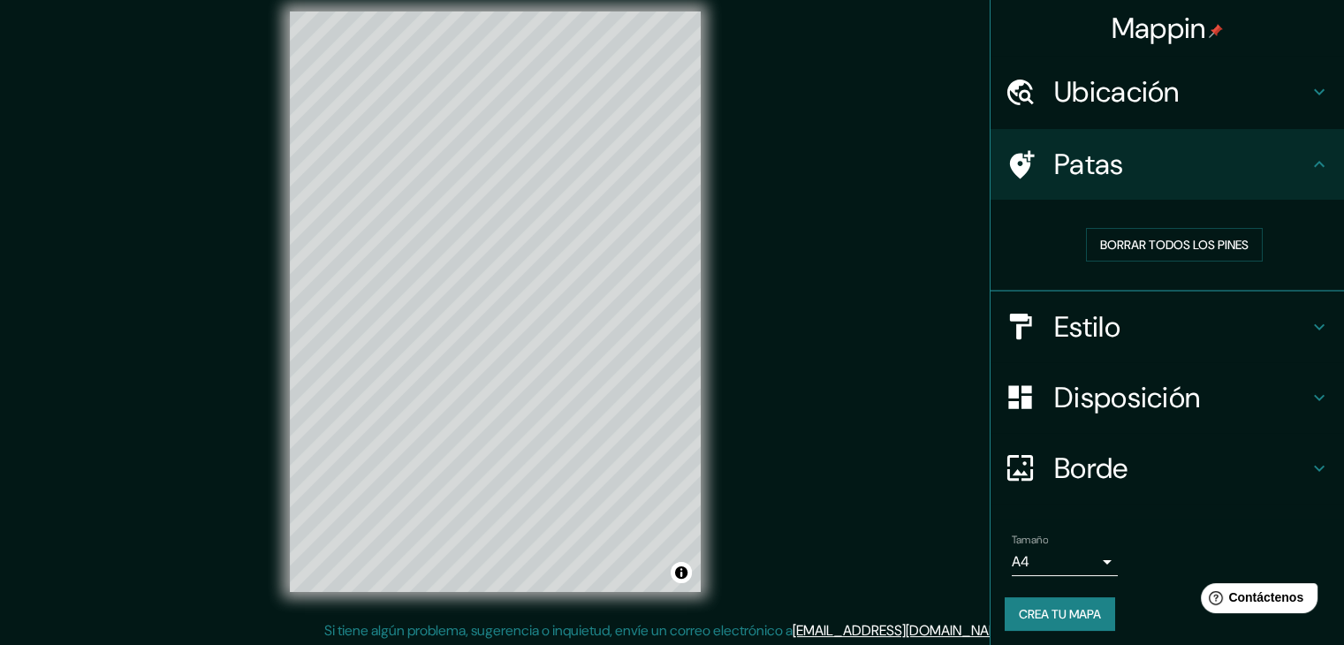
scroll to position [4, 0]
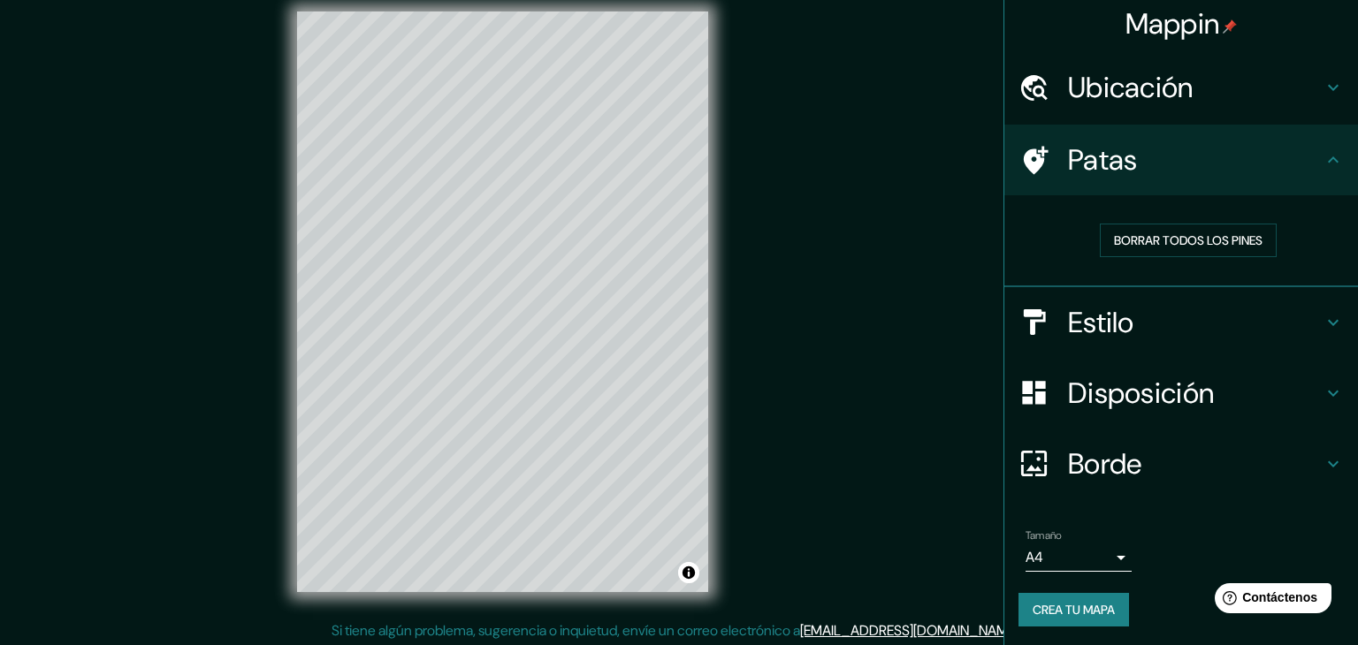
click at [1102, 559] on body "Mappin Ubicación Neiva, [GEOGRAPHIC_DATA], [GEOGRAPHIC_DATA] Patas Borrar todos…" at bounding box center [679, 305] width 1358 height 645
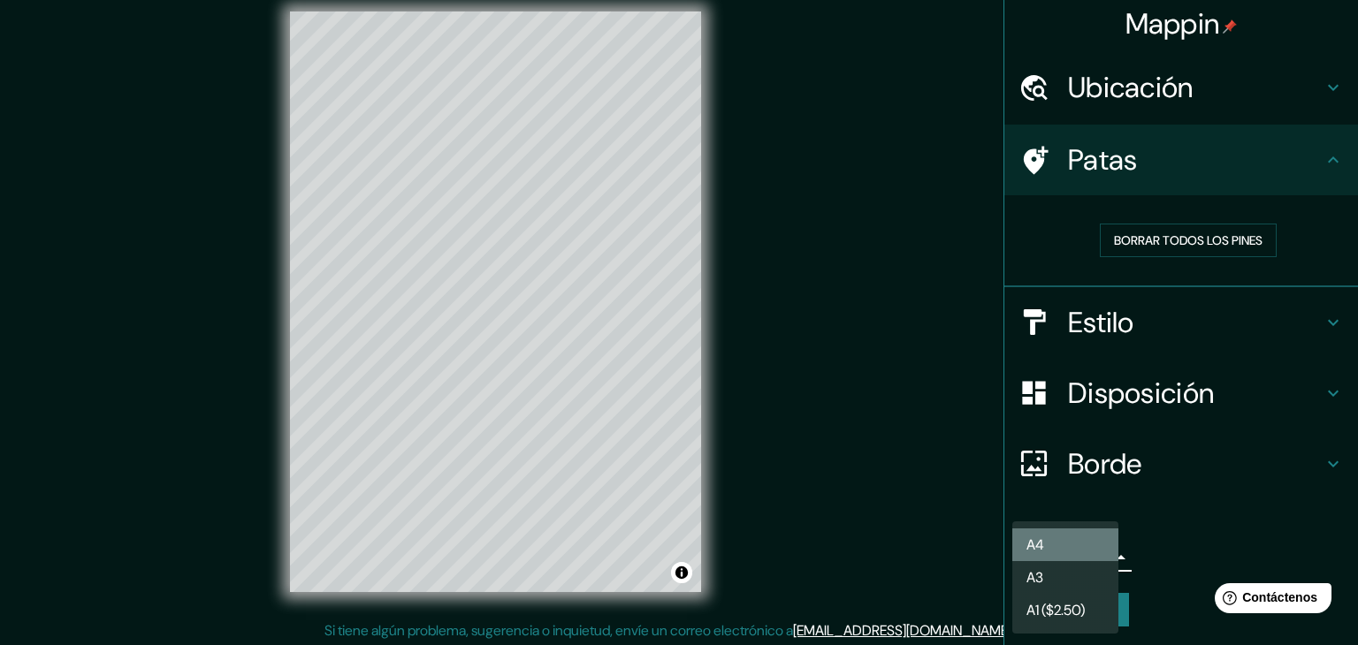
click at [1055, 547] on li "A4" at bounding box center [1065, 545] width 106 height 33
click at [1070, 555] on body "Mappin Ubicación Neiva, [GEOGRAPHIC_DATA], [GEOGRAPHIC_DATA] Patas Borrar todos…" at bounding box center [679, 305] width 1358 height 645
click at [1066, 571] on li "A3" at bounding box center [1065, 577] width 106 height 33
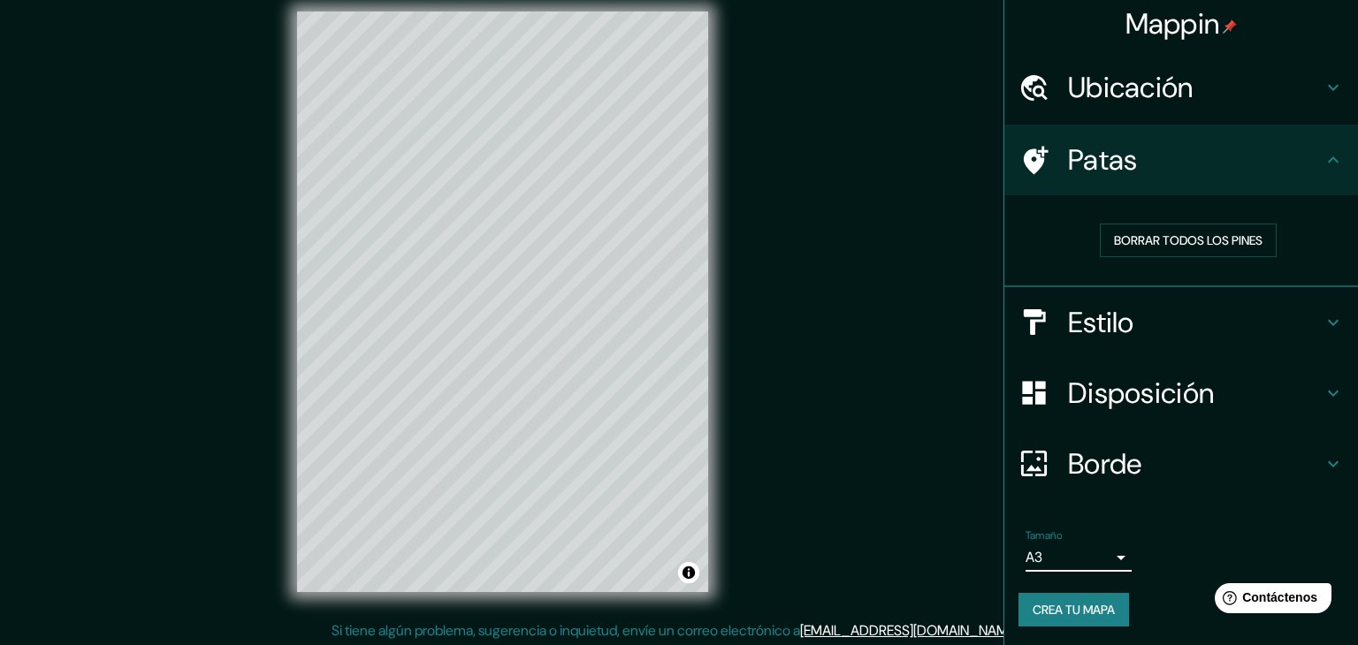
click at [1103, 553] on body "Mappin Ubicación Neiva, [GEOGRAPHIC_DATA], [GEOGRAPHIC_DATA] Patas Borrar todos…" at bounding box center [679, 305] width 1358 height 645
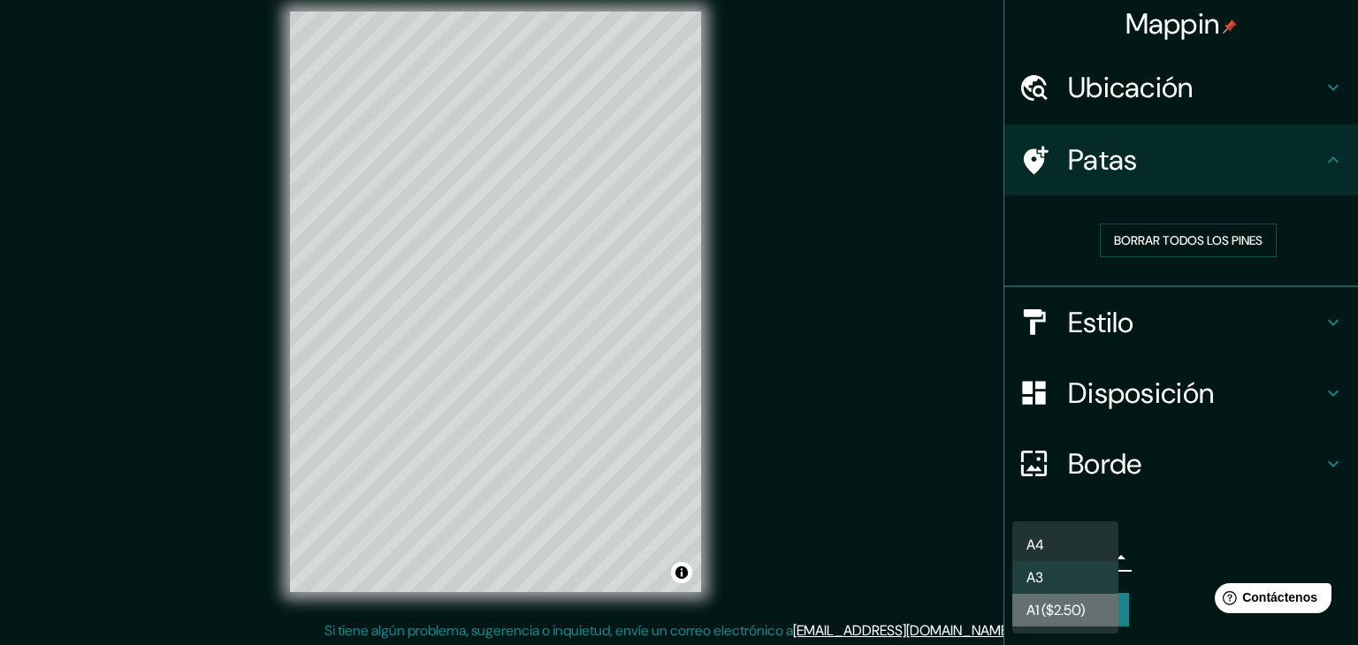
click at [1084, 602] on font "A1 ($2.50)" at bounding box center [1055, 610] width 58 height 22
click at [1085, 550] on body "Mappin Ubicación Neiva, [GEOGRAPHIC_DATA], [GEOGRAPHIC_DATA] Patas Borrar todos…" at bounding box center [679, 305] width 1358 height 645
click at [1041, 544] on font "A4" at bounding box center [1035, 545] width 18 height 19
type input "single"
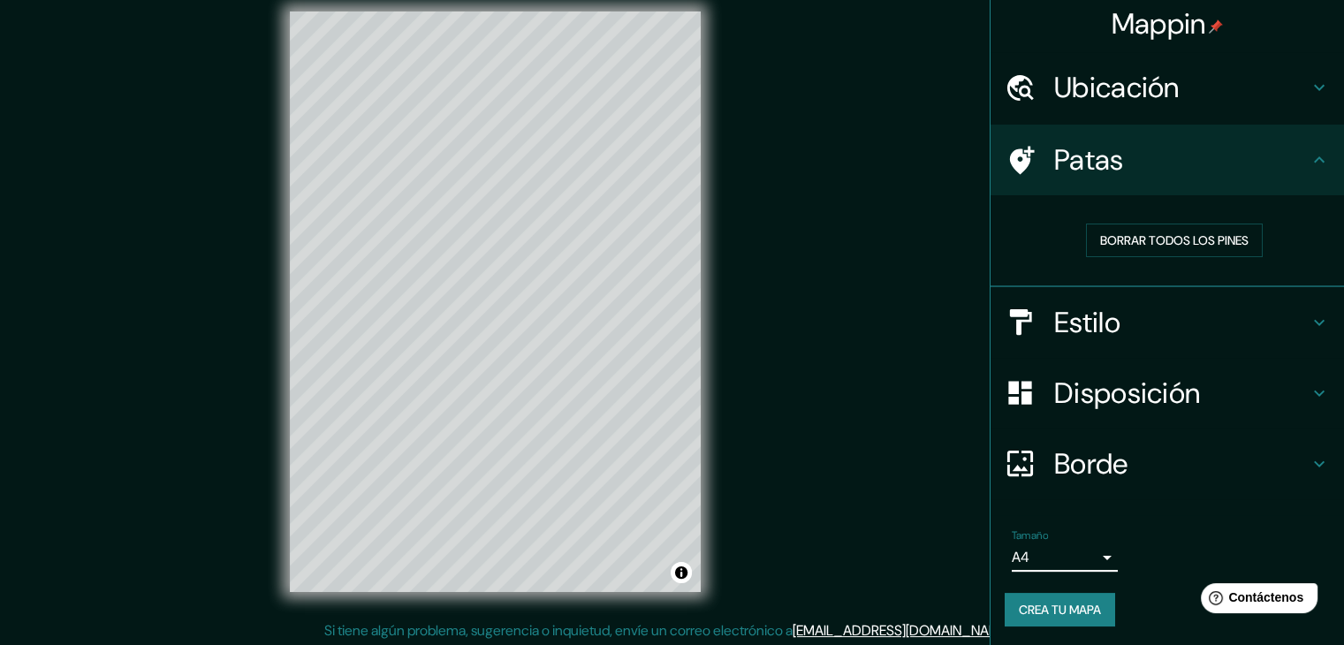
click at [1038, 327] on div at bounding box center [1029, 322] width 49 height 31
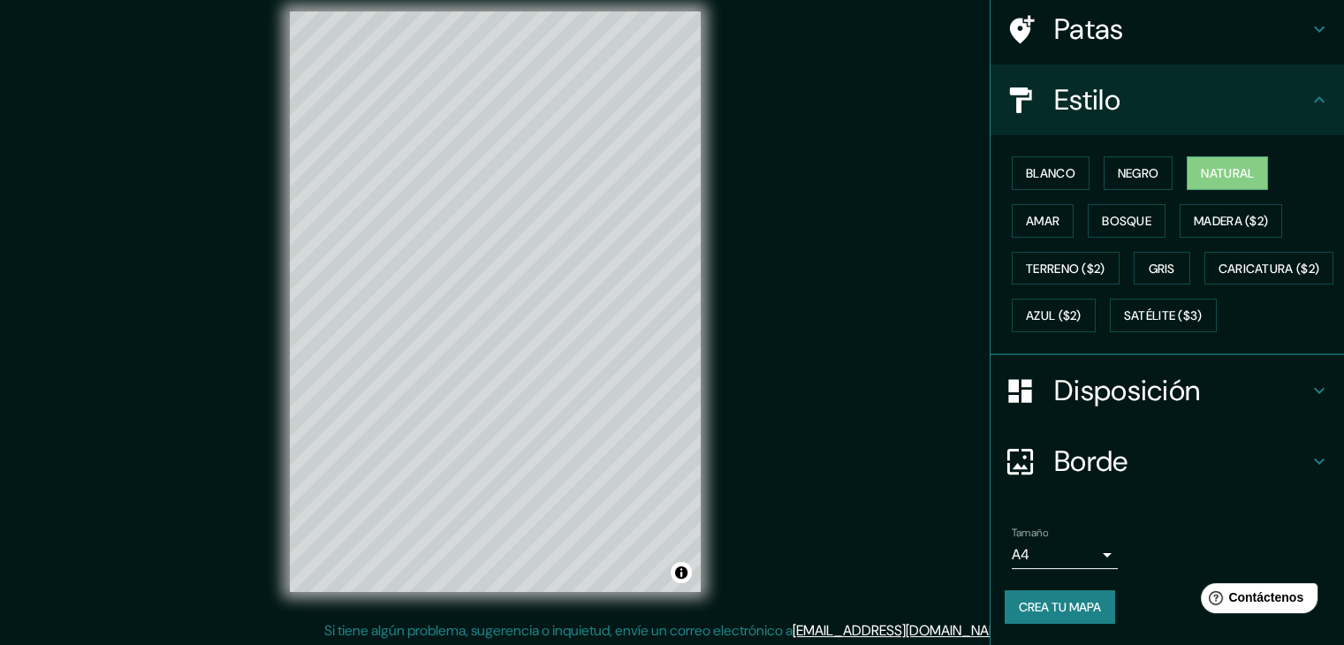
click at [1106, 393] on font "Disposición" at bounding box center [1127, 390] width 146 height 37
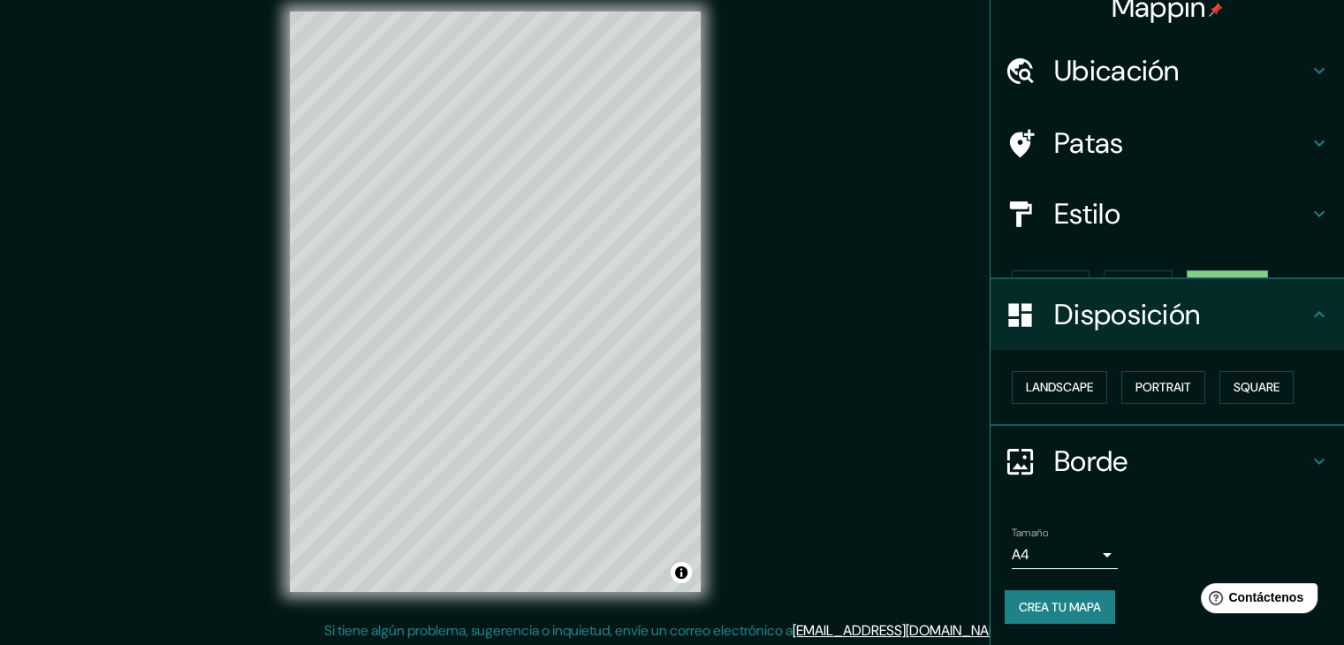
scroll to position [0, 0]
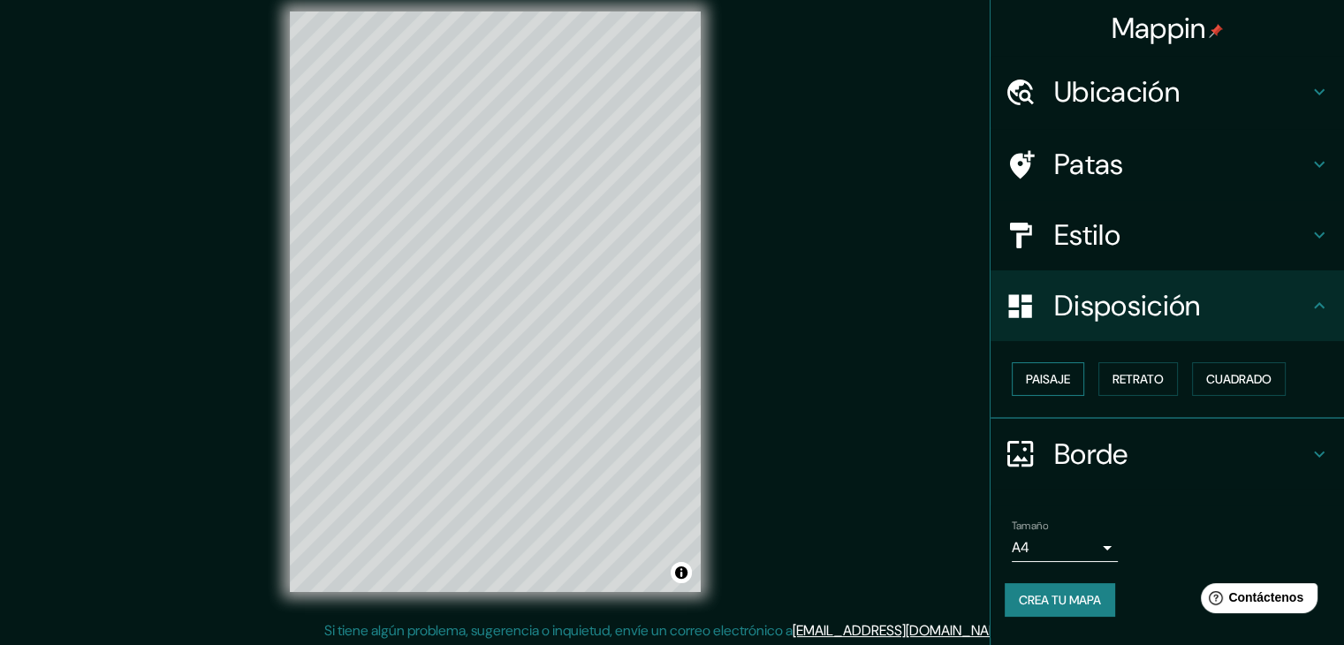
click at [1031, 387] on font "Paisaje" at bounding box center [1048, 379] width 44 height 23
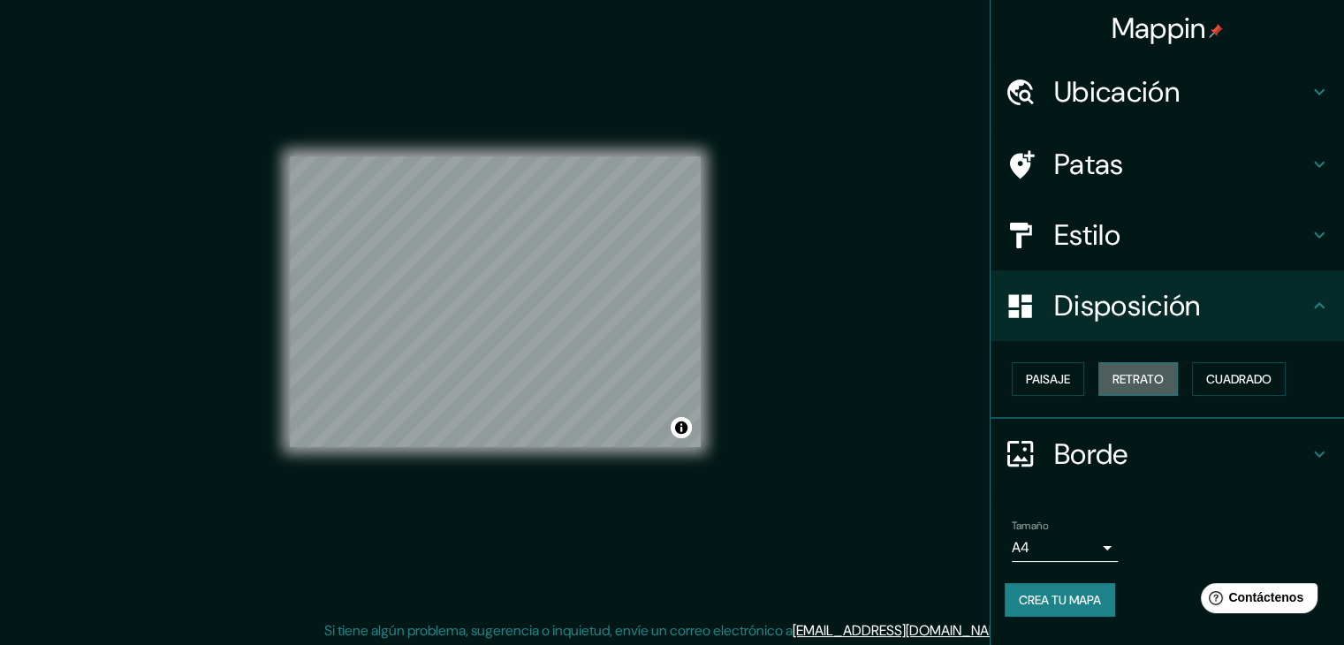
click at [1115, 383] on font "Retrato" at bounding box center [1138, 379] width 51 height 16
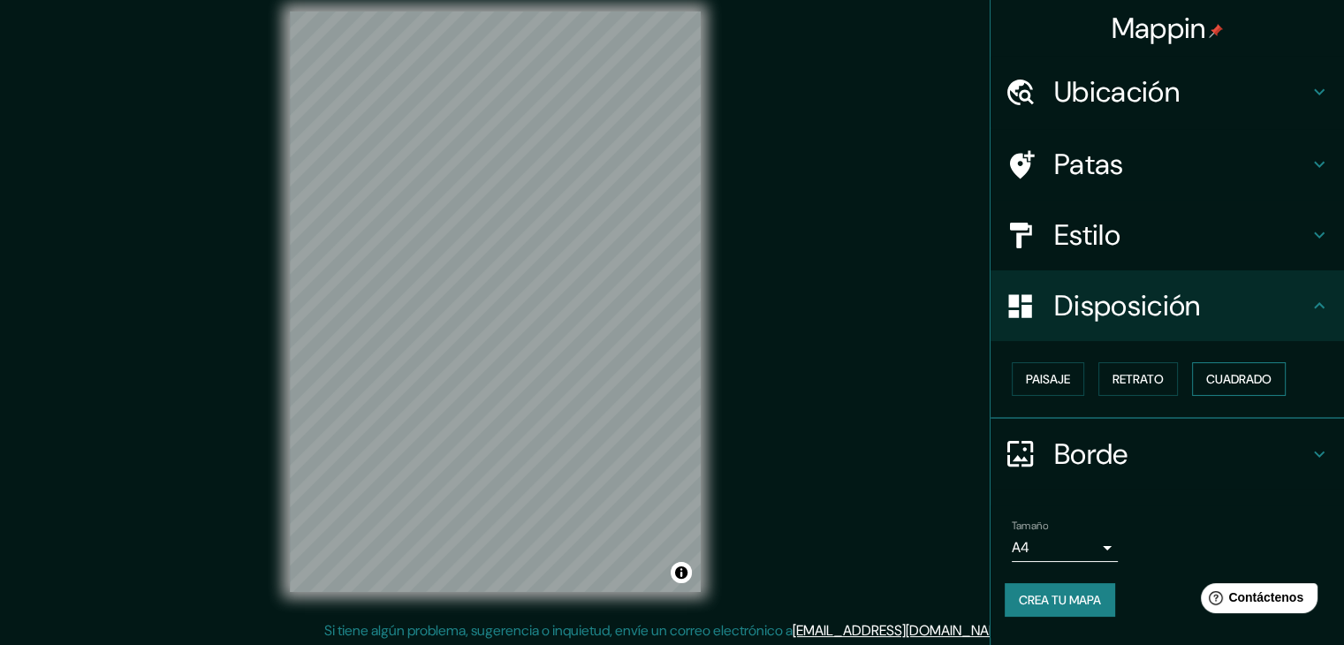
click at [1232, 376] on font "Cuadrado" at bounding box center [1238, 379] width 65 height 16
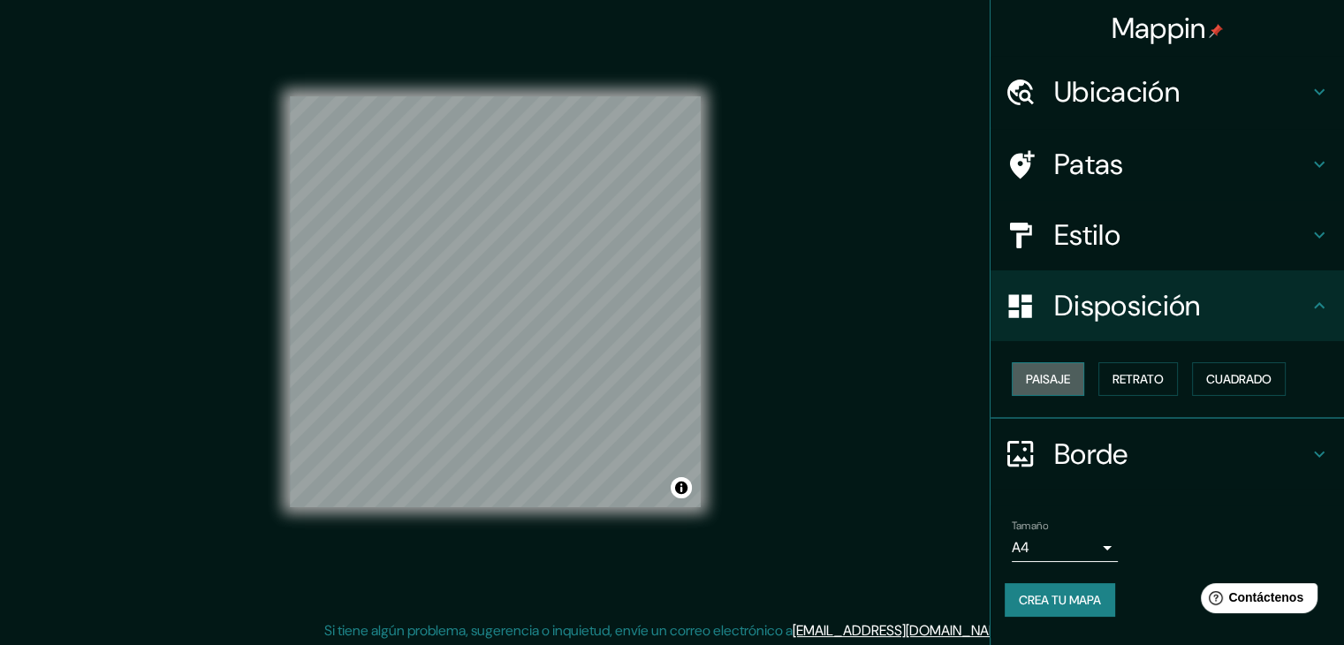
click at [1064, 381] on font "Paisaje" at bounding box center [1048, 379] width 44 height 16
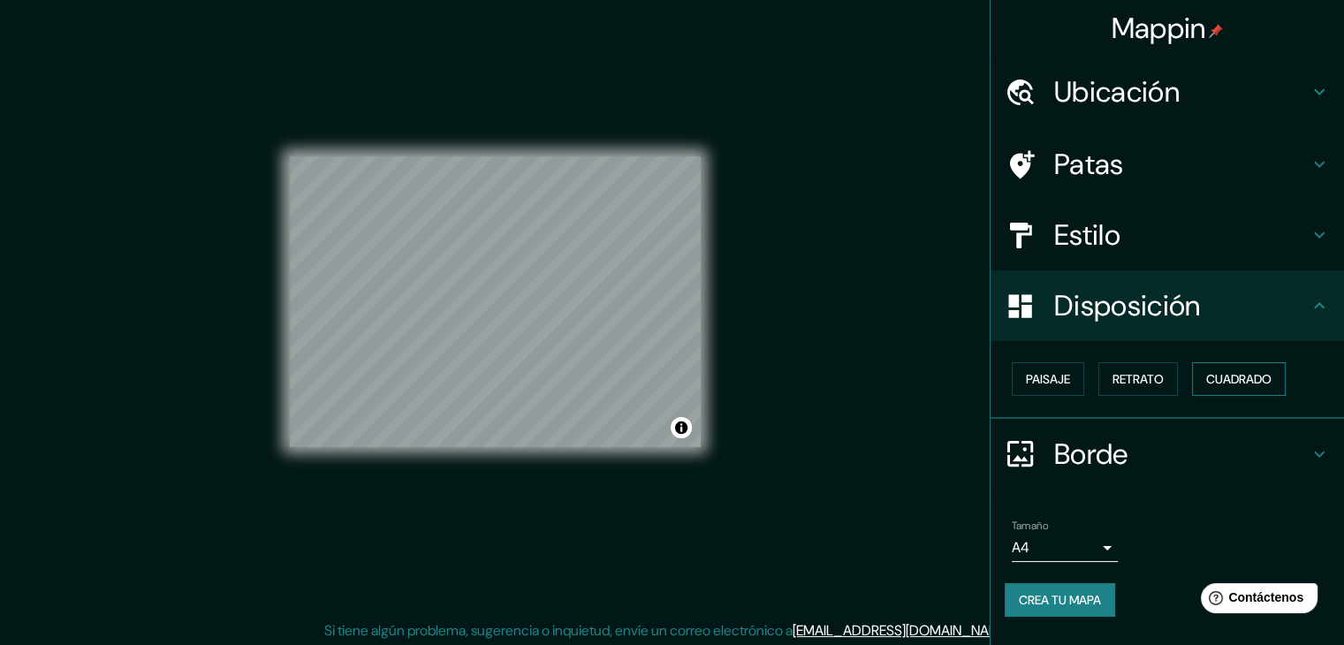
click at [1198, 382] on button "Cuadrado" at bounding box center [1239, 379] width 94 height 34
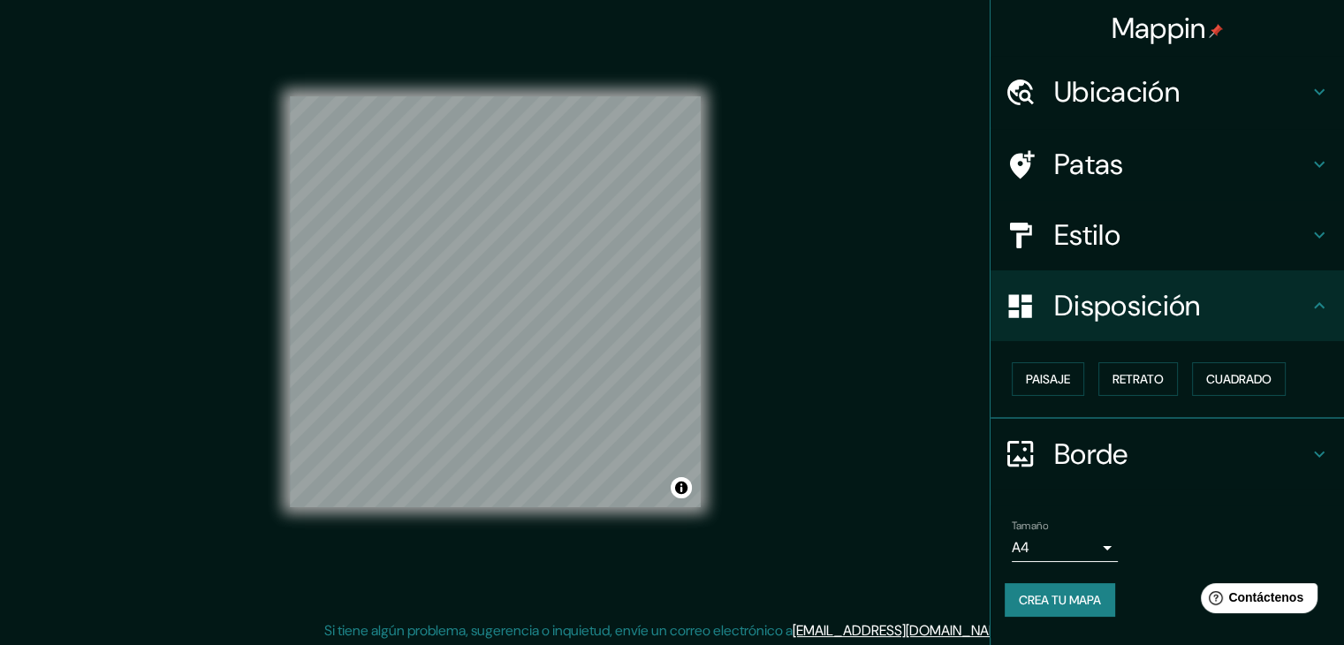
drag, startPoint x: 1229, startPoint y: 382, endPoint x: 1186, endPoint y: 383, distance: 42.4
click at [1223, 382] on font "Cuadrado" at bounding box center [1238, 379] width 65 height 16
click at [1156, 382] on font "Retrato" at bounding box center [1138, 379] width 51 height 16
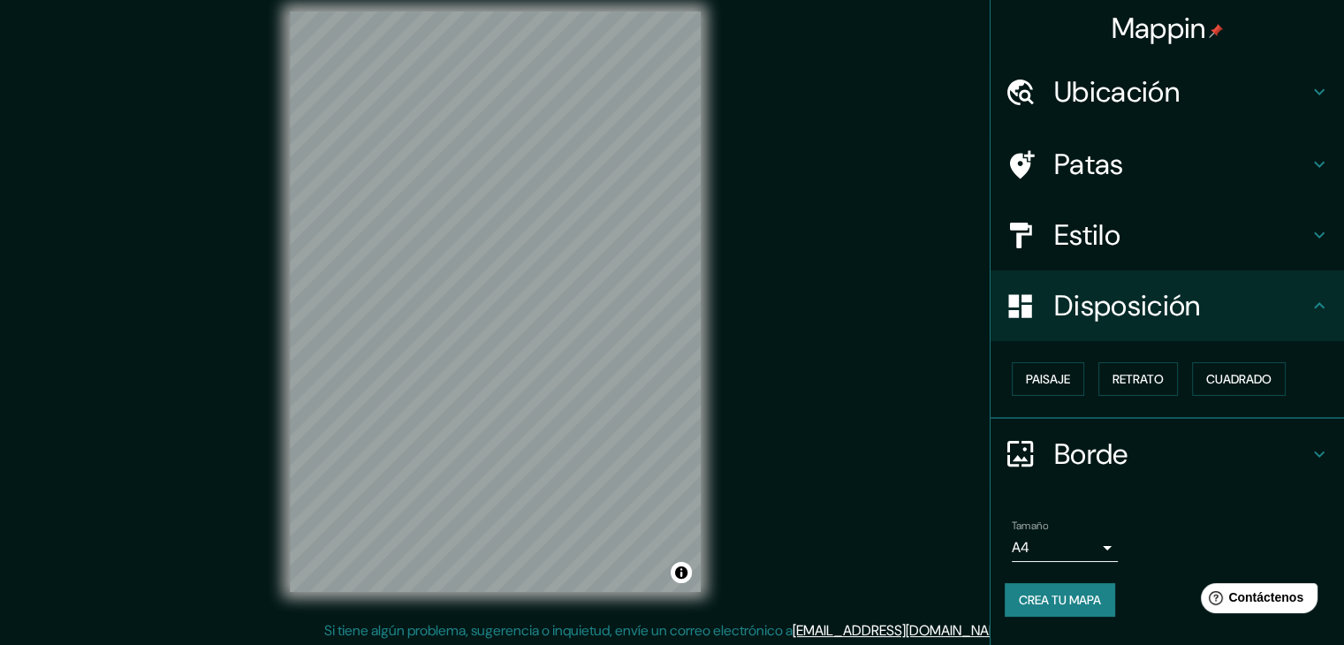
click at [899, 450] on div "Mappin Ubicación Neiva, [GEOGRAPHIC_DATA], [GEOGRAPHIC_DATA] Patas Estilo Dispo…" at bounding box center [672, 316] width 1344 height 666
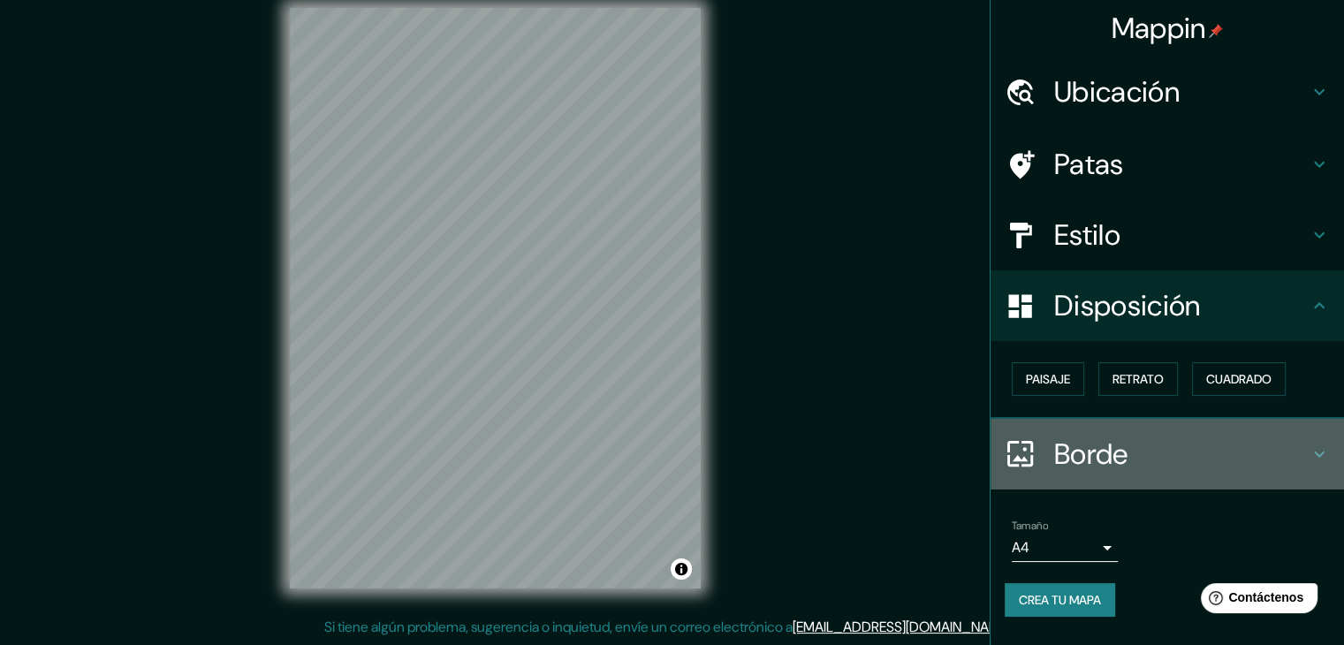
click at [1271, 453] on h4 "Borde" at bounding box center [1181, 454] width 255 height 35
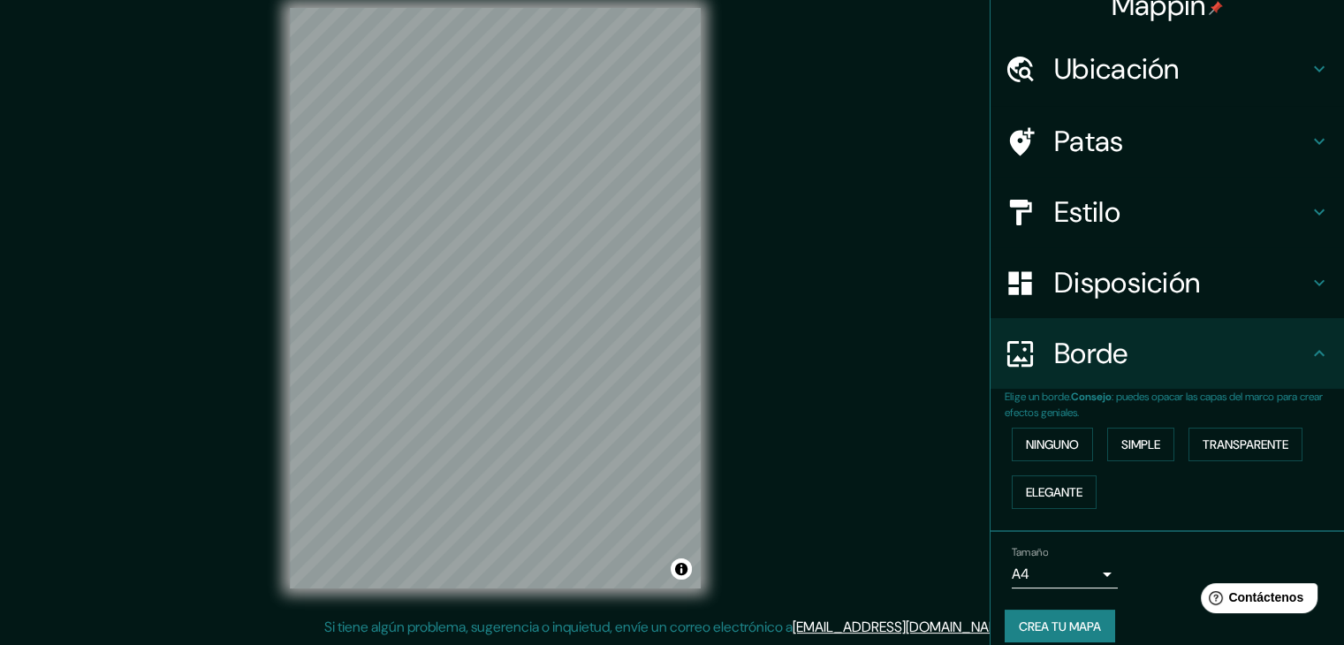
scroll to position [0, 0]
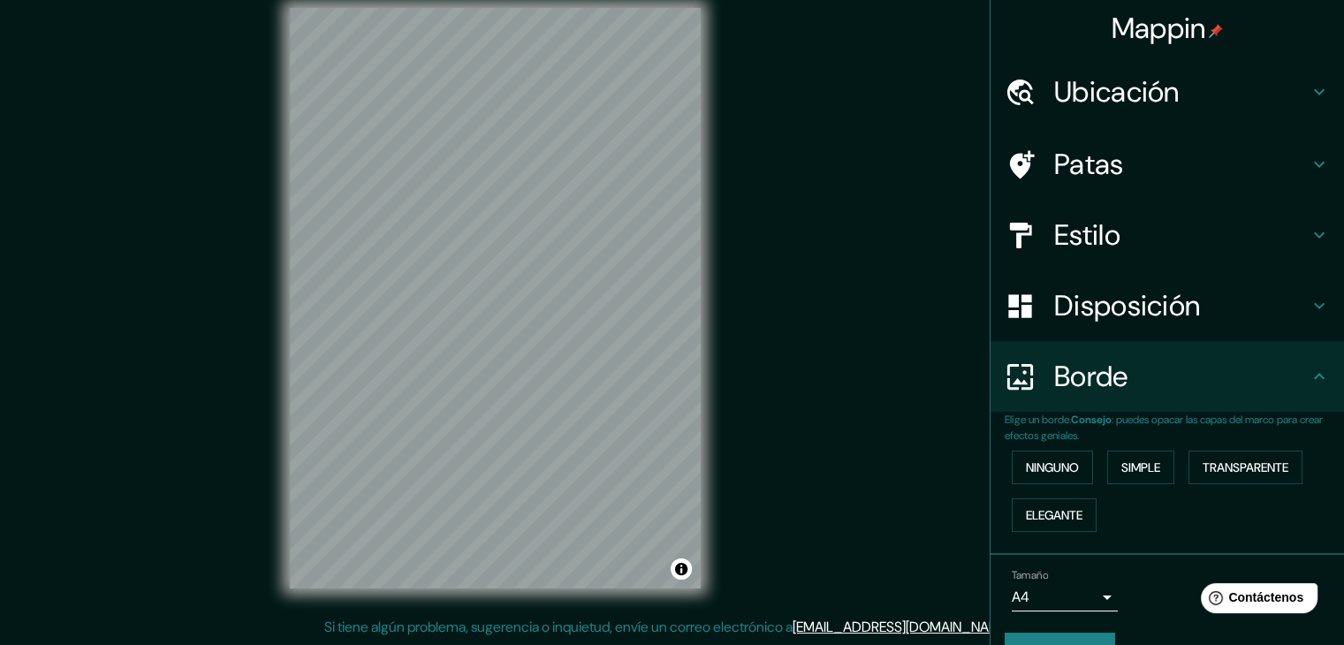
click at [1134, 26] on font "Mappin" at bounding box center [1159, 28] width 95 height 37
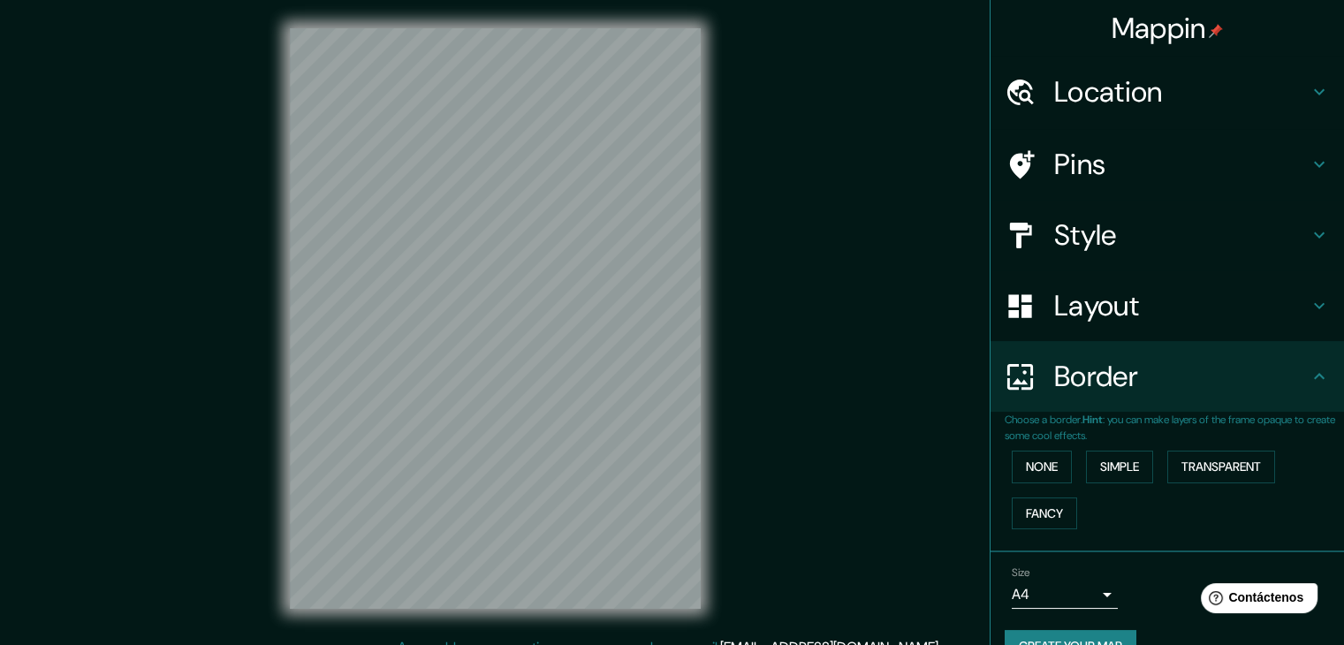
scroll to position [20, 0]
